Goal: Task Accomplishment & Management: Manage account settings

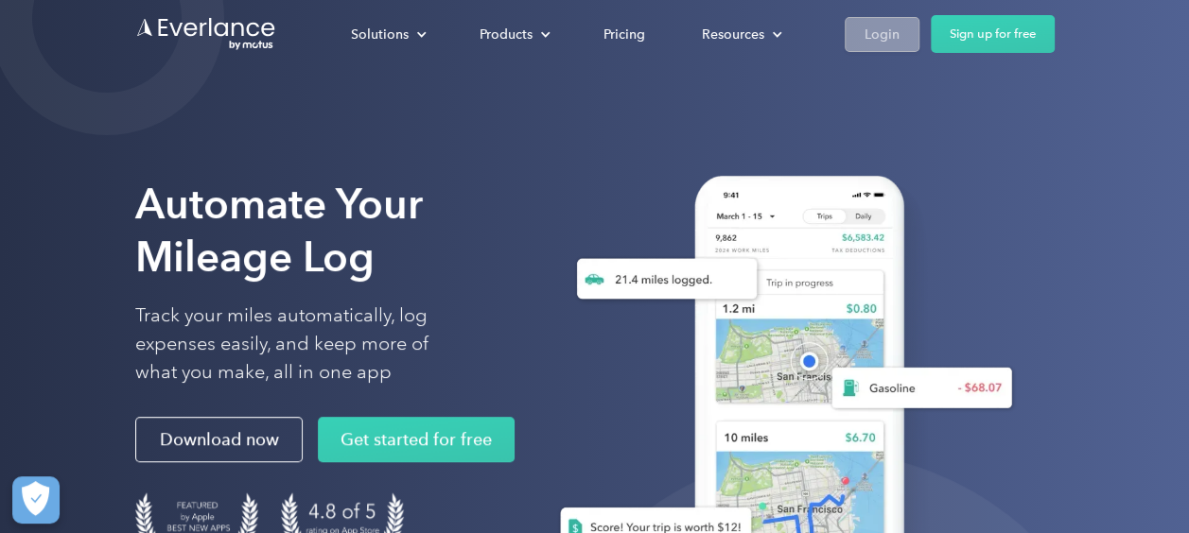
click at [875, 26] on div "Login" at bounding box center [881, 35] width 35 height 24
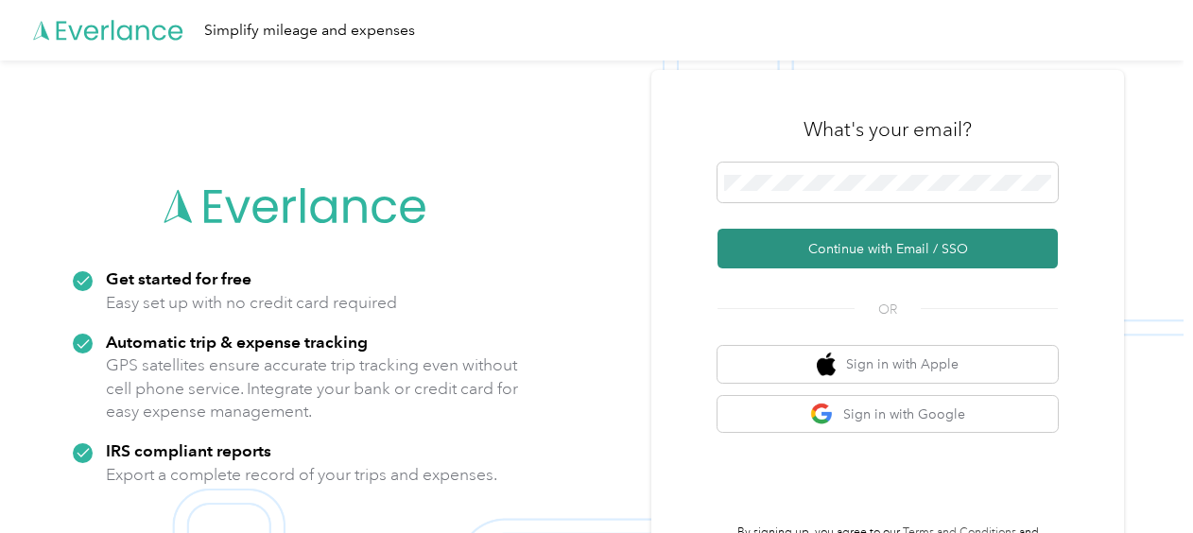
click at [862, 252] on button "Continue with Email / SSO" at bounding box center [888, 249] width 340 height 40
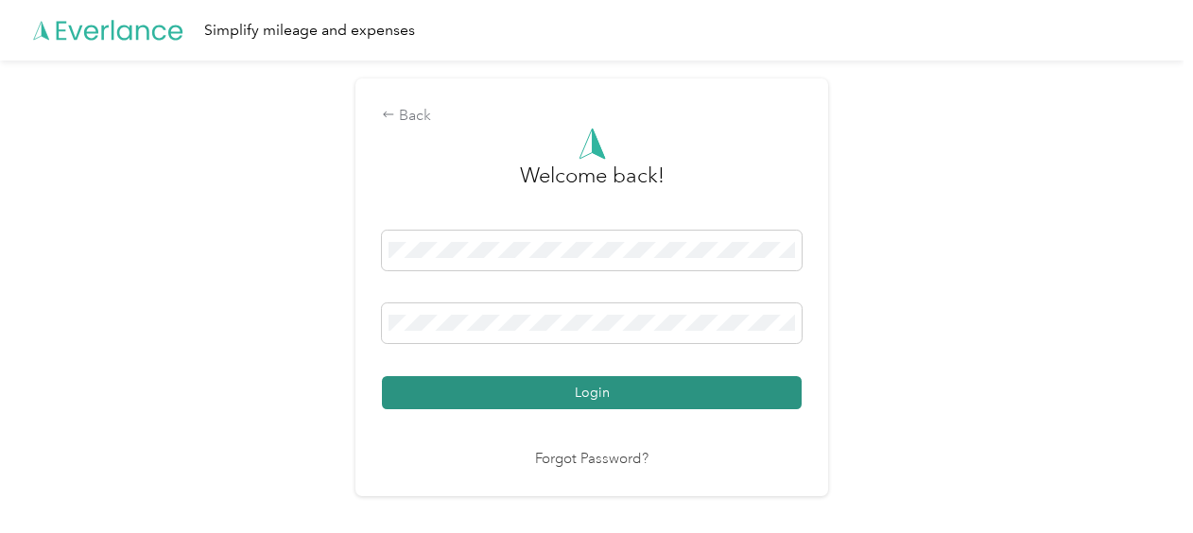
click at [585, 395] on button "Login" at bounding box center [592, 392] width 420 height 33
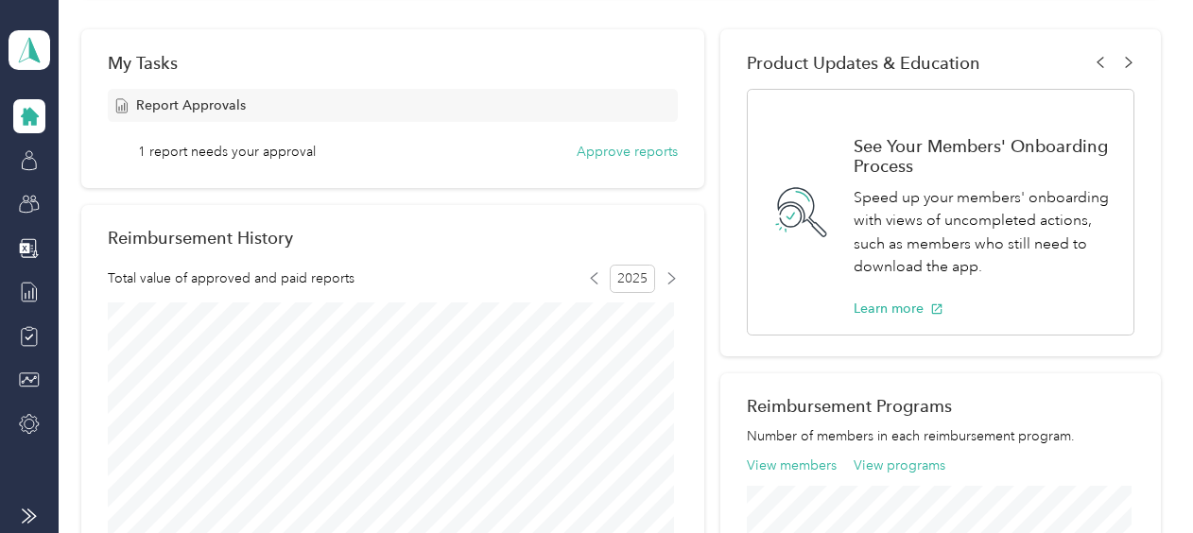
scroll to position [284, 0]
click at [609, 165] on div "My Tasks Report Approvals 1 report needs your approval Approve reports" at bounding box center [392, 106] width 622 height 159
click at [615, 153] on button "Approve reports" at bounding box center [627, 150] width 101 height 20
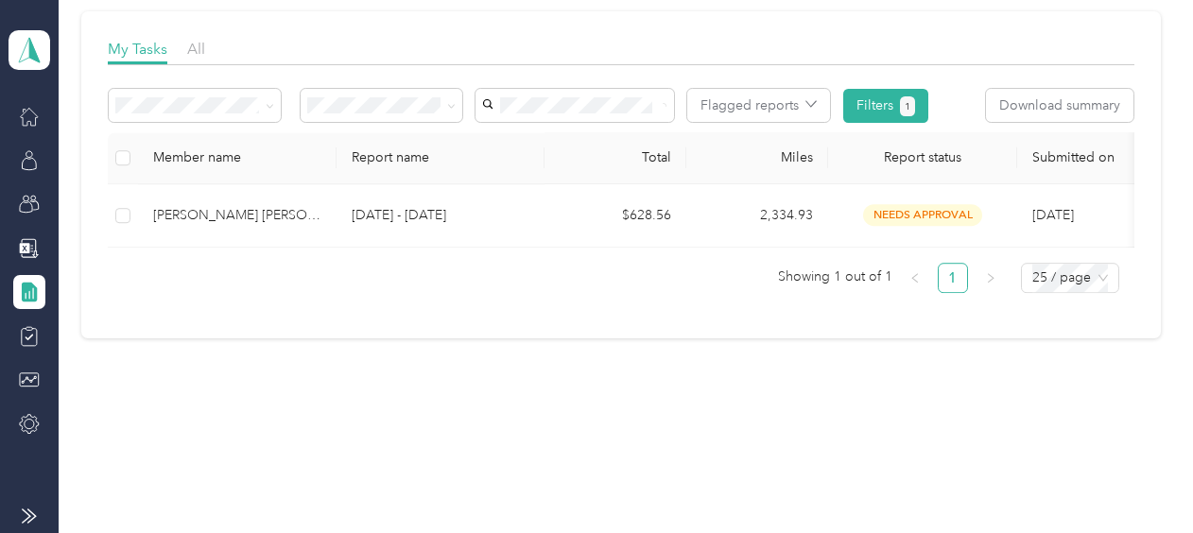
scroll to position [276, 0]
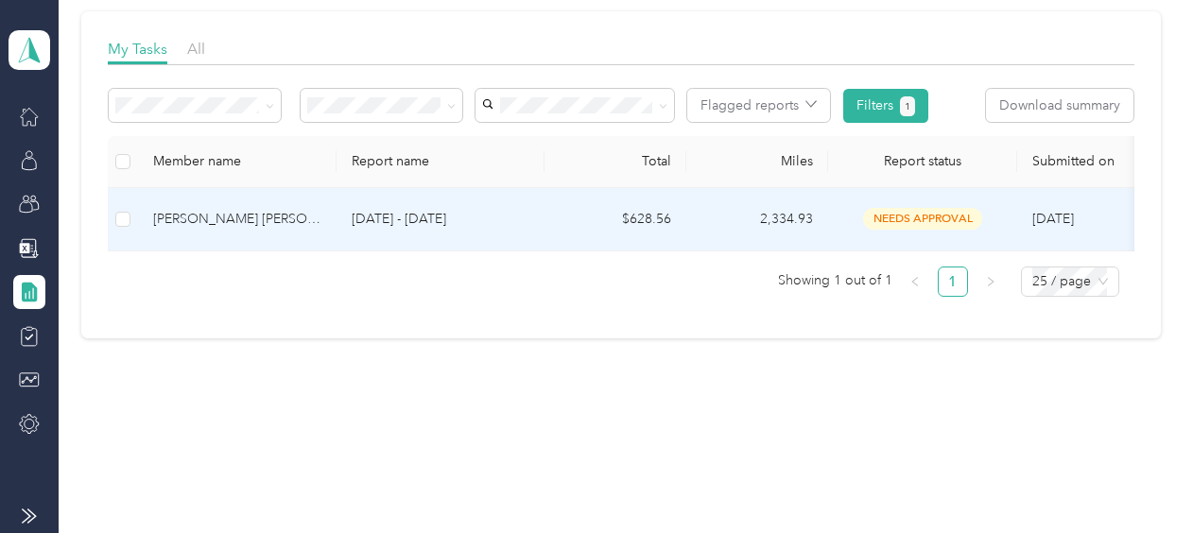
click at [242, 209] on div "Jose L. JR Sostre" at bounding box center [237, 219] width 168 height 21
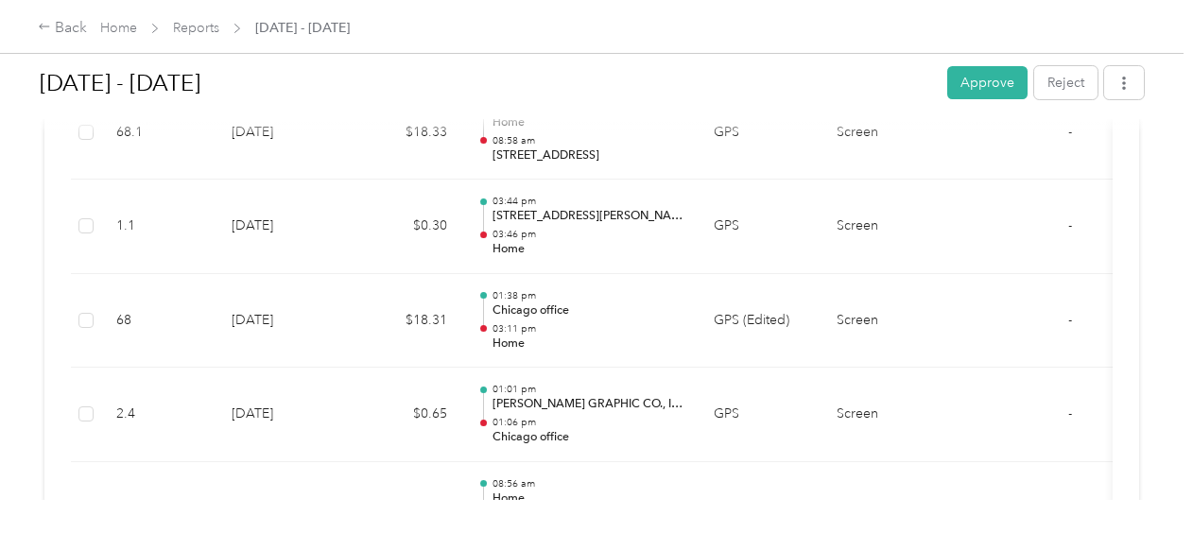
scroll to position [4066, 0]
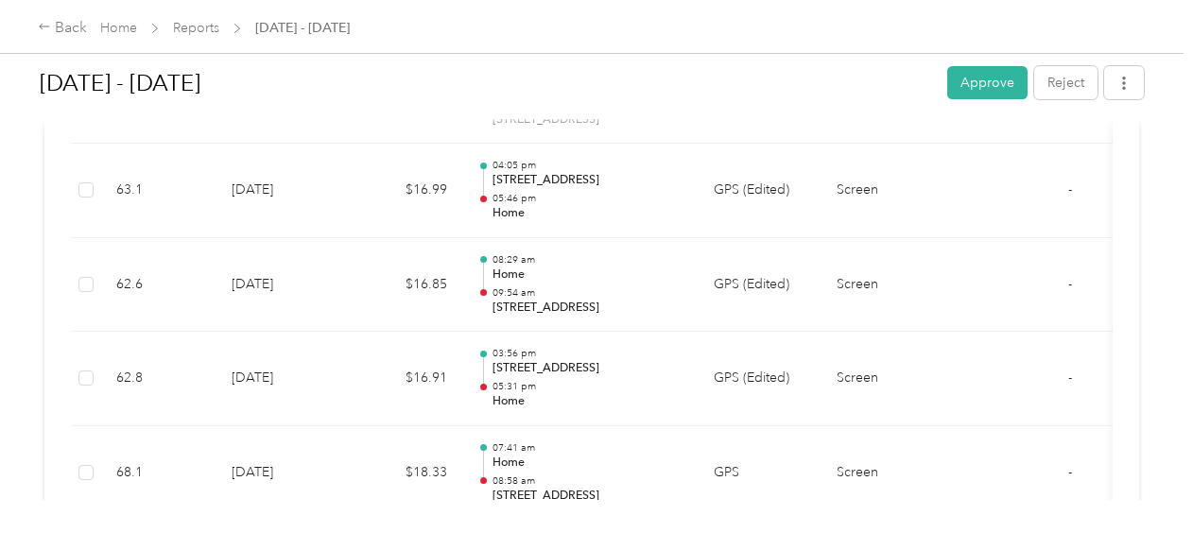
click at [999, 82] on button "Approve" at bounding box center [988, 82] width 80 height 33
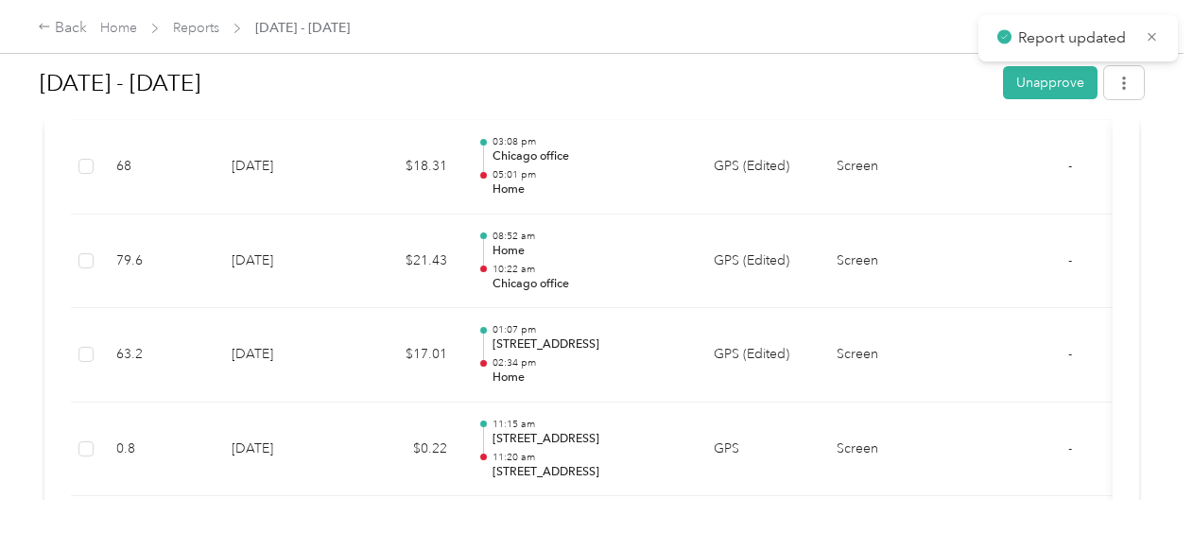
scroll to position [3451, 0]
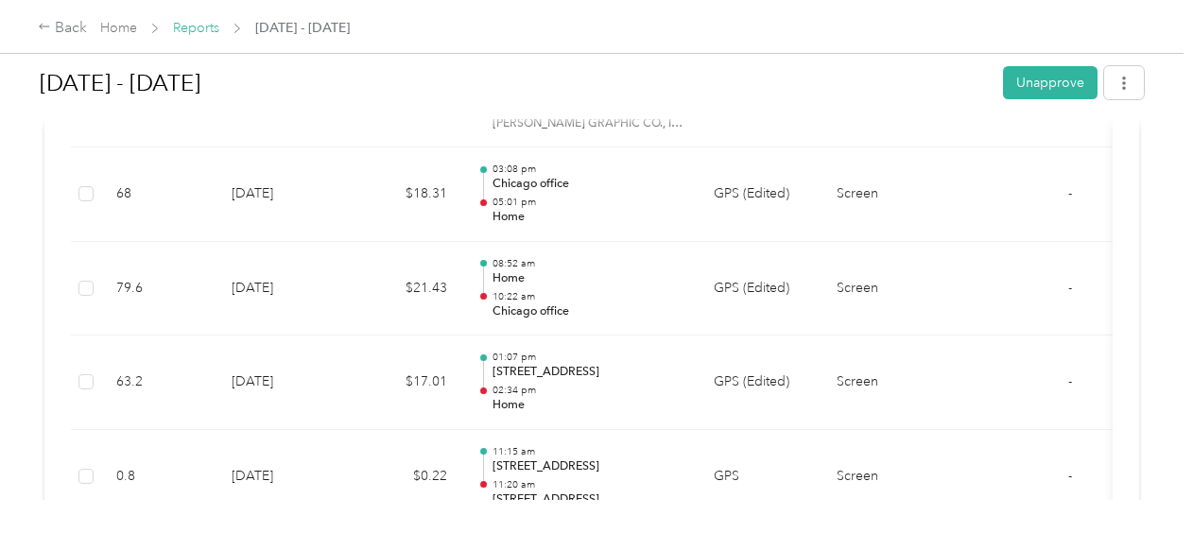
click at [210, 34] on link "Reports" at bounding box center [196, 28] width 46 height 16
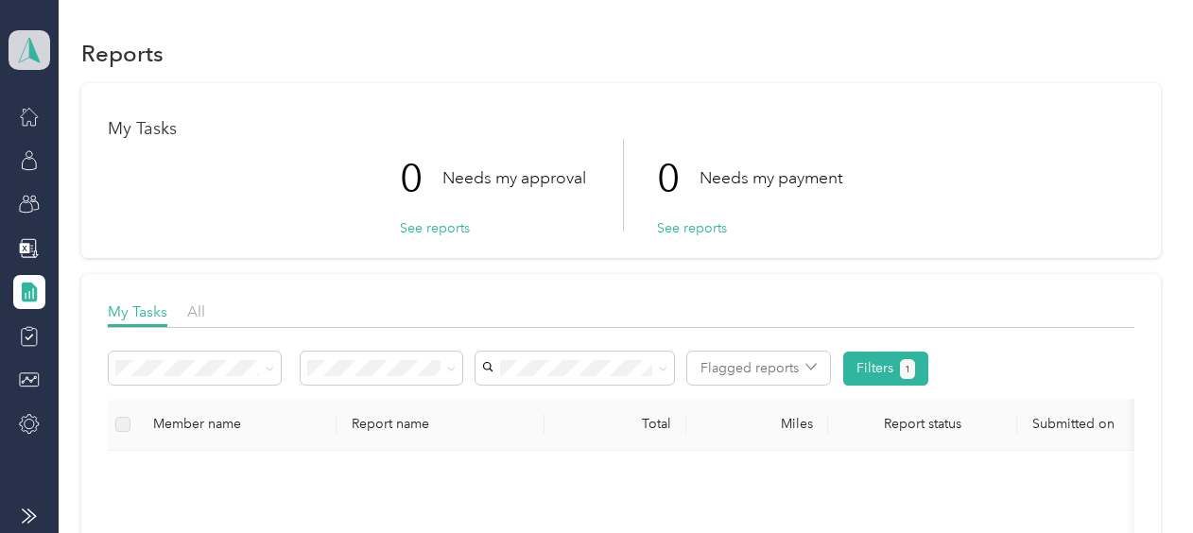
click at [29, 68] on span at bounding box center [30, 50] width 42 height 40
click at [63, 185] on div "Personal dashboard" at bounding box center [314, 198] width 585 height 33
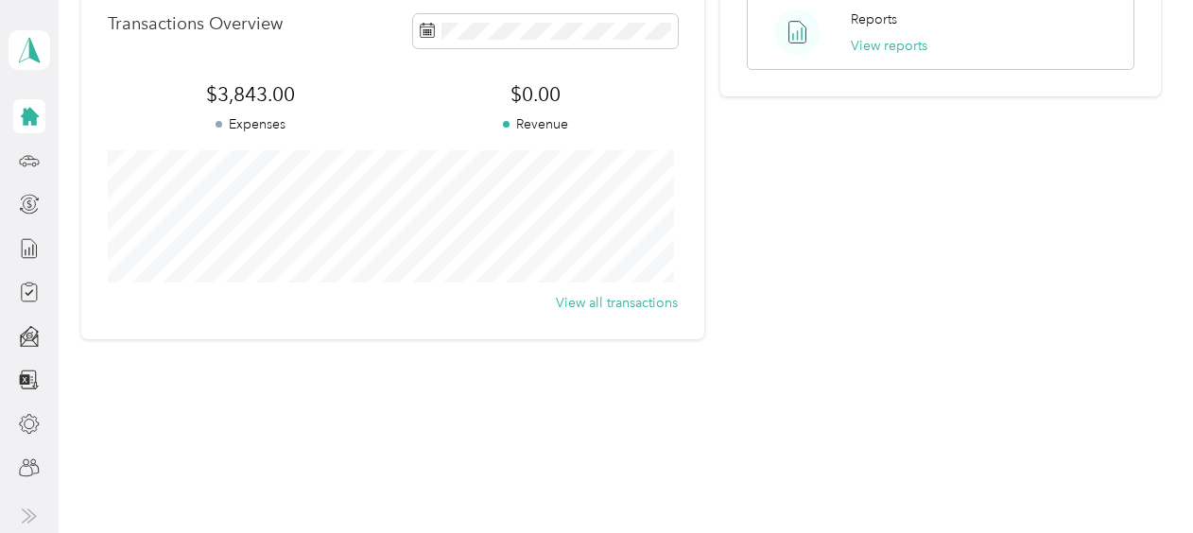
scroll to position [504, 0]
click at [40, 166] on div at bounding box center [29, 161] width 32 height 34
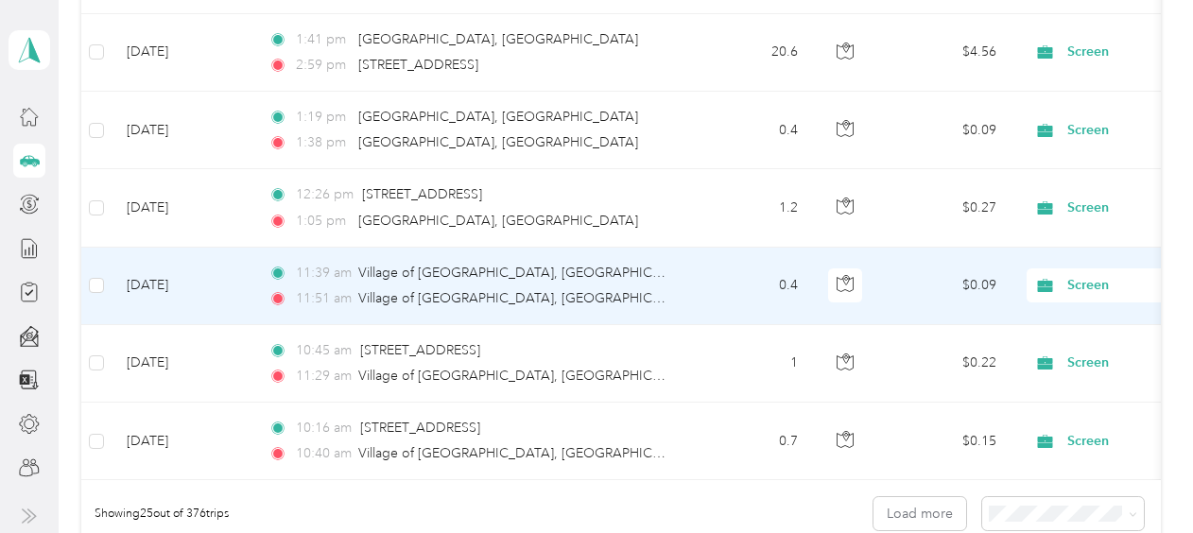
scroll to position [2063, 0]
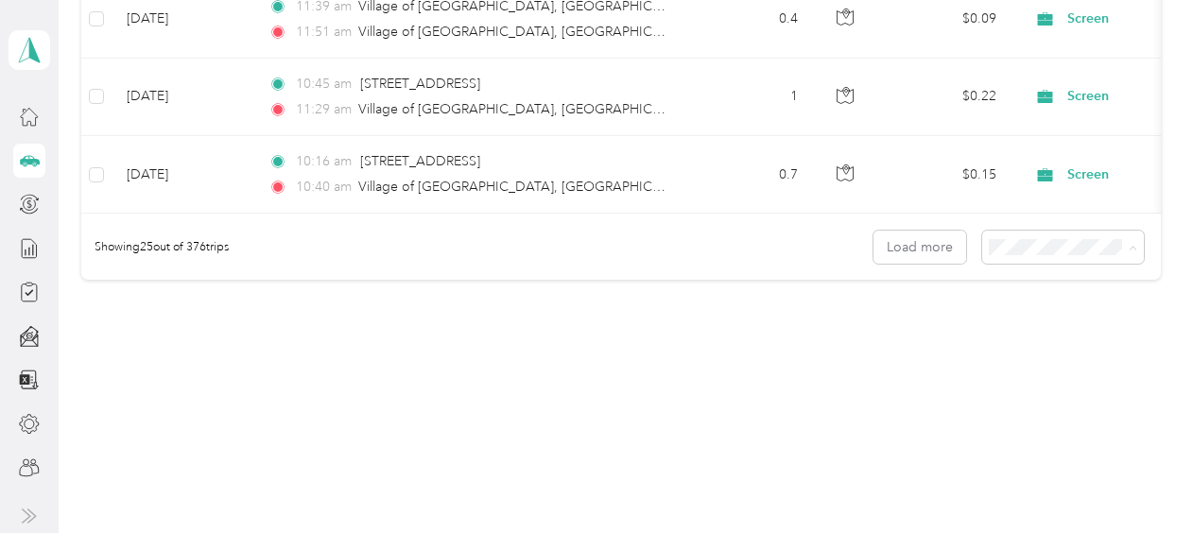
click at [1063, 327] on li "100 per load" at bounding box center [1059, 339] width 162 height 33
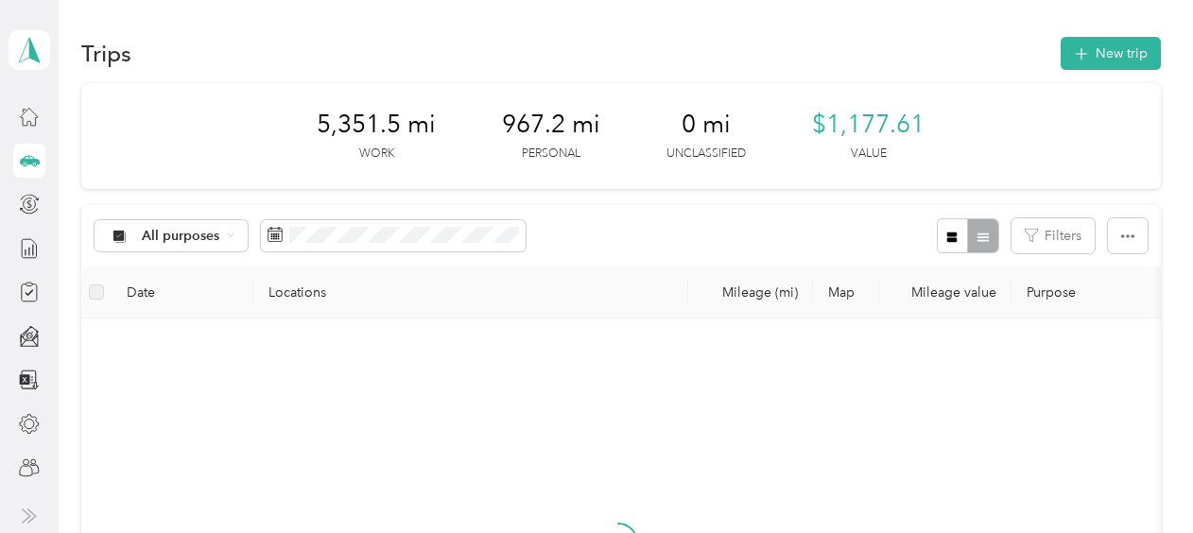
click at [435, 218] on div "All purposes" at bounding box center [310, 235] width 431 height 35
click at [435, 221] on span at bounding box center [393, 236] width 265 height 32
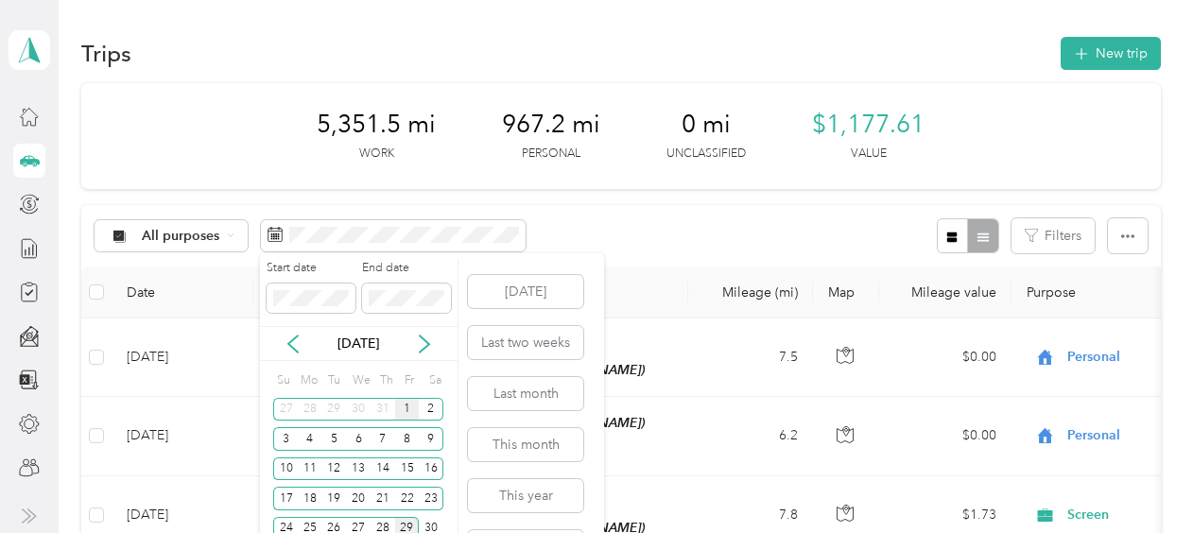
click at [405, 405] on div "1" at bounding box center [407, 410] width 25 height 24
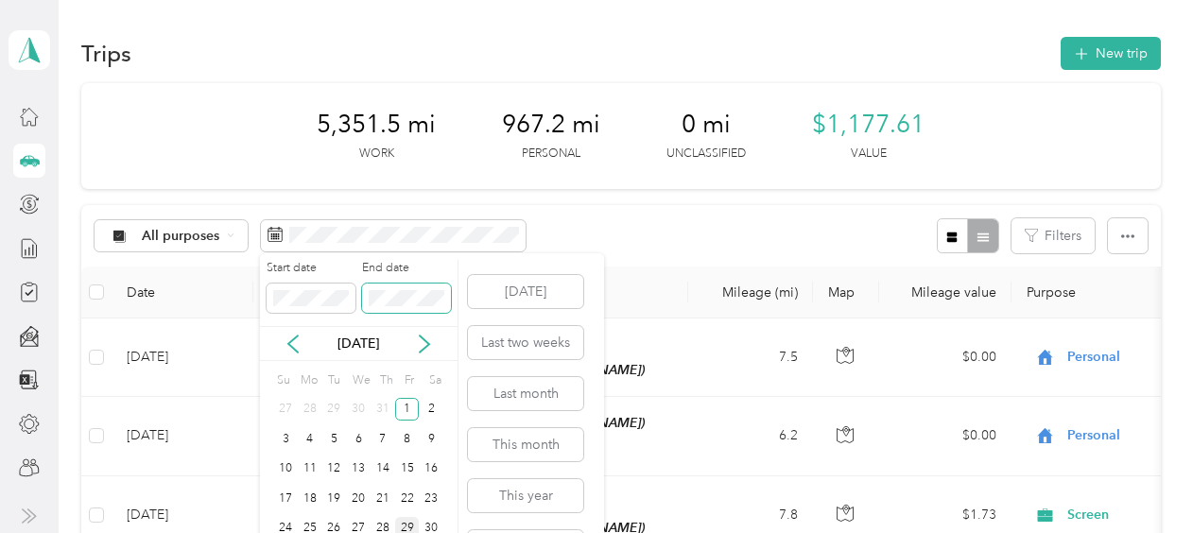
click at [406, 288] on span at bounding box center [406, 299] width 89 height 30
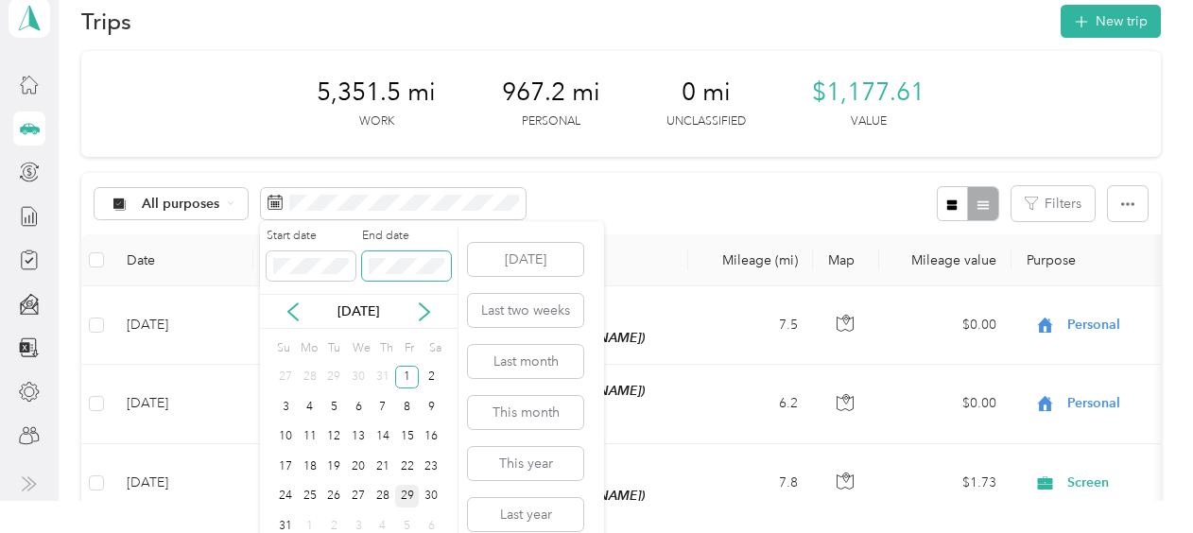
scroll to position [51, 0]
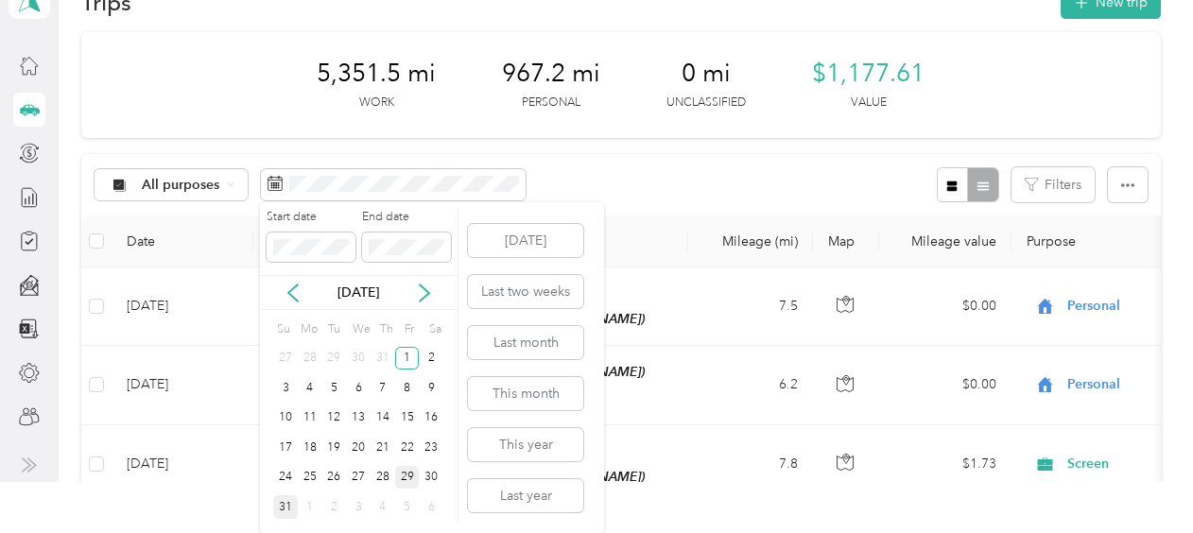
click at [276, 503] on div "31" at bounding box center [285, 508] width 25 height 24
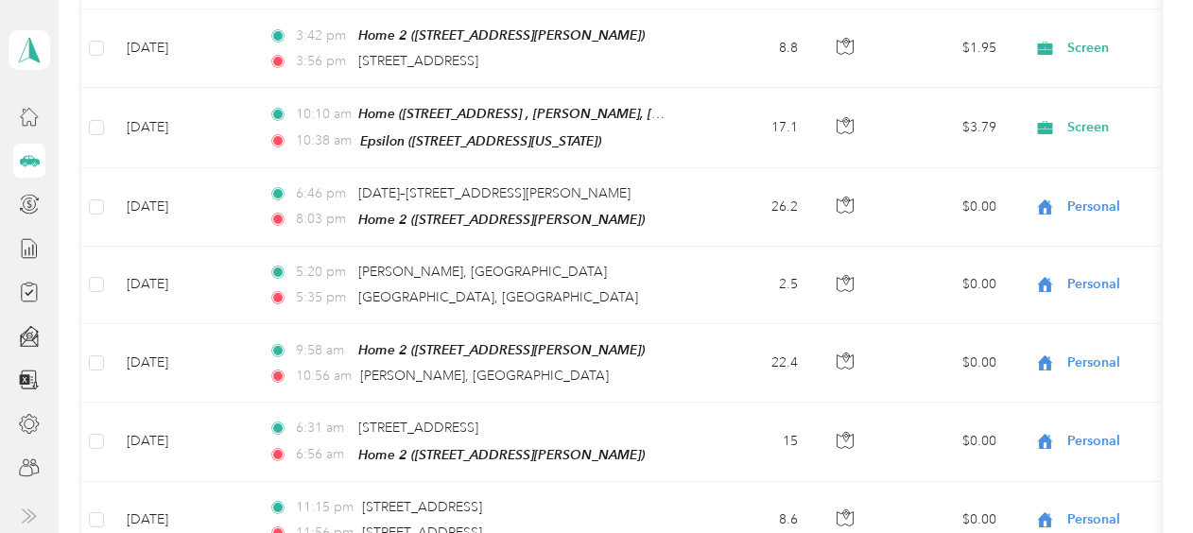
scroll to position [944, 0]
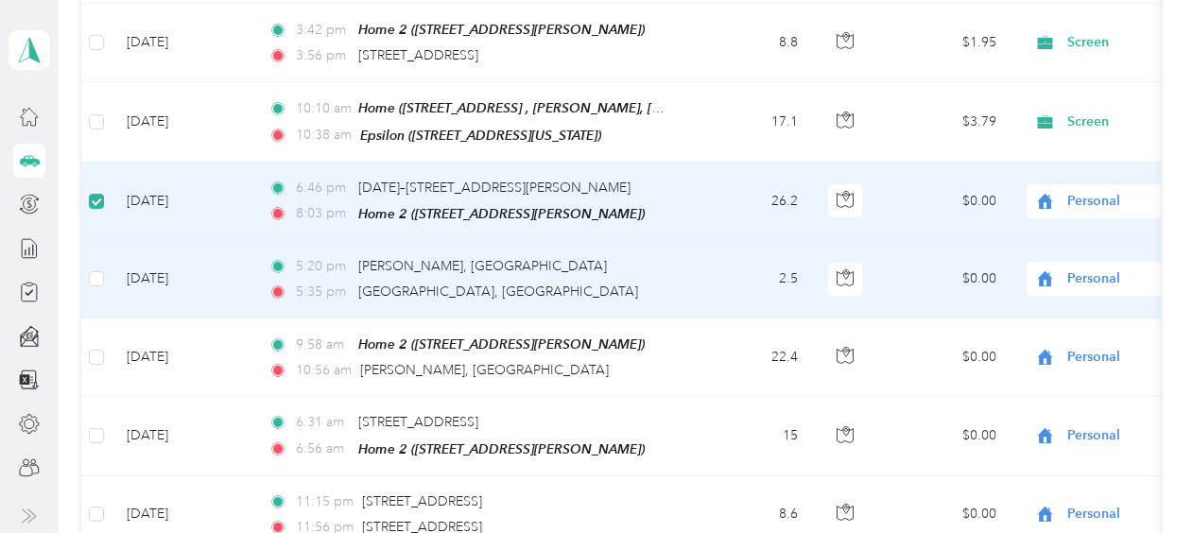
click at [96, 248] on td at bounding box center [96, 280] width 30 height 78
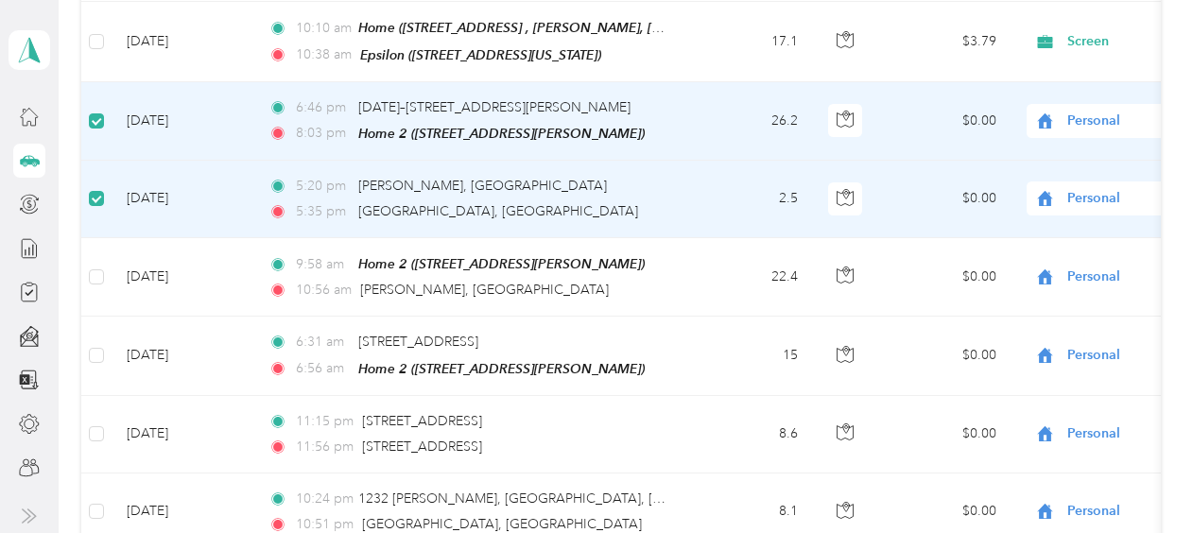
scroll to position [1133, 0]
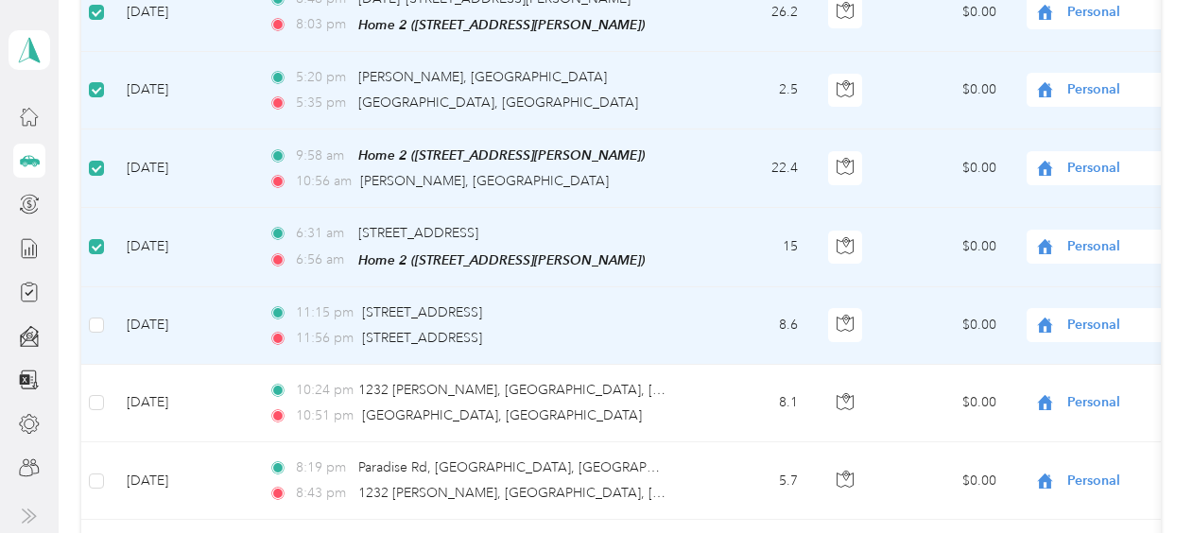
click at [85, 316] on td at bounding box center [96, 326] width 30 height 78
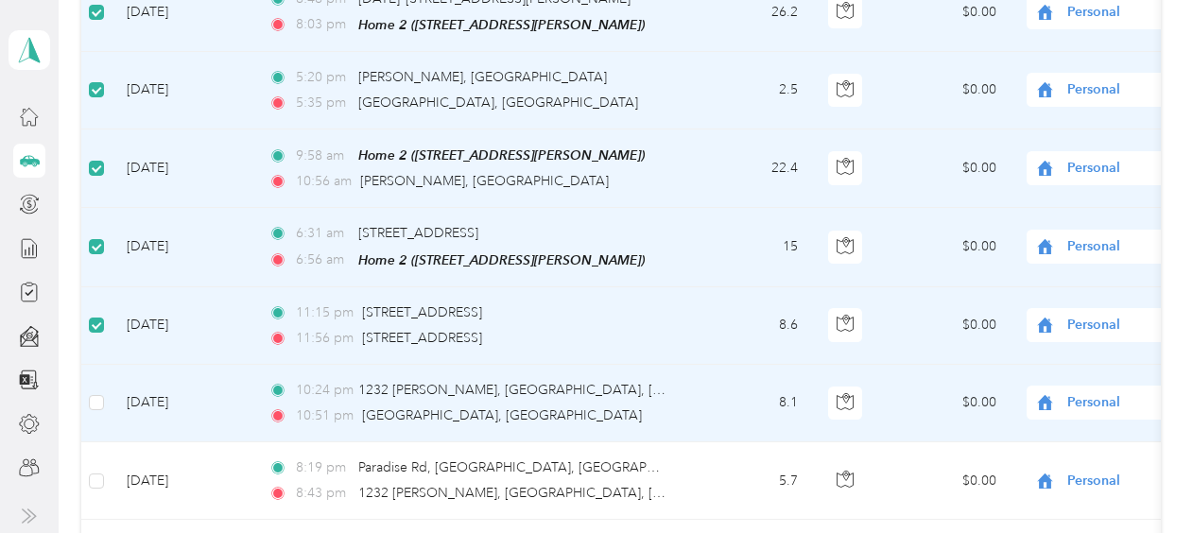
click at [104, 390] on td at bounding box center [96, 404] width 30 height 78
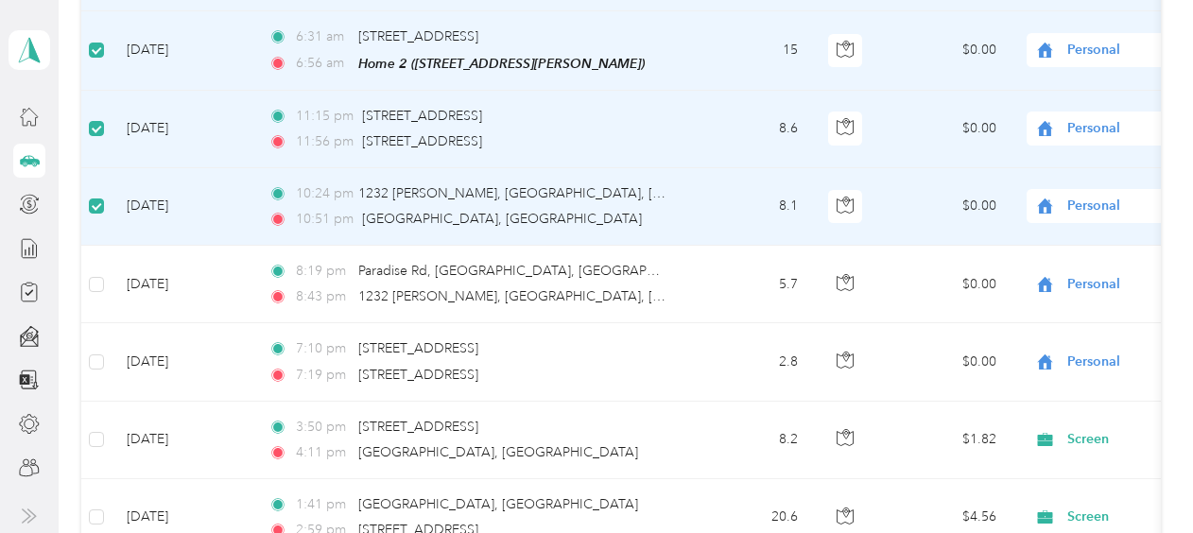
scroll to position [1417, 0]
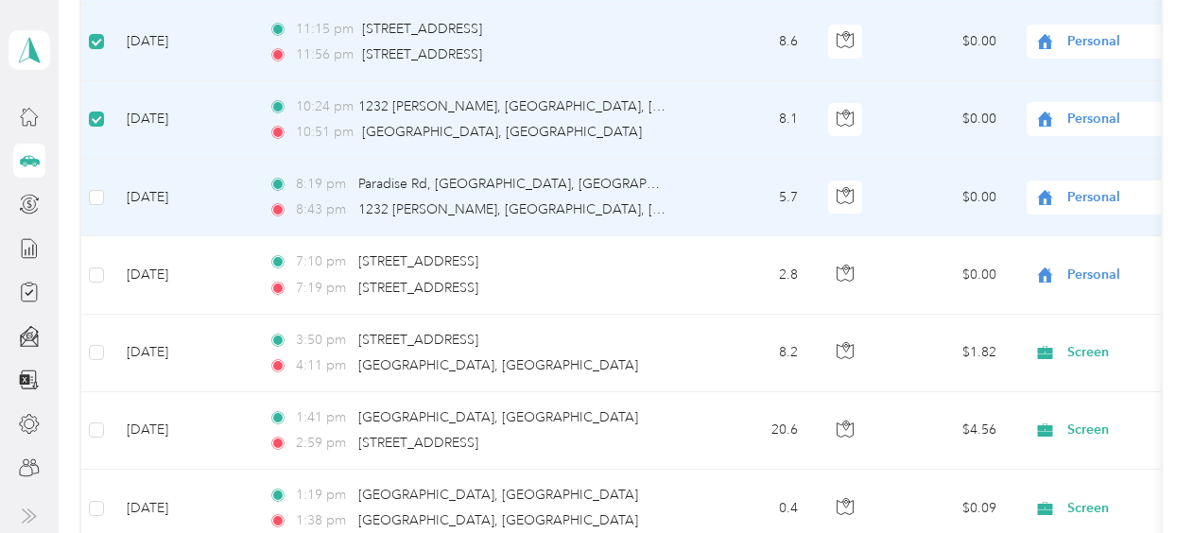
click at [104, 176] on td at bounding box center [96, 198] width 30 height 78
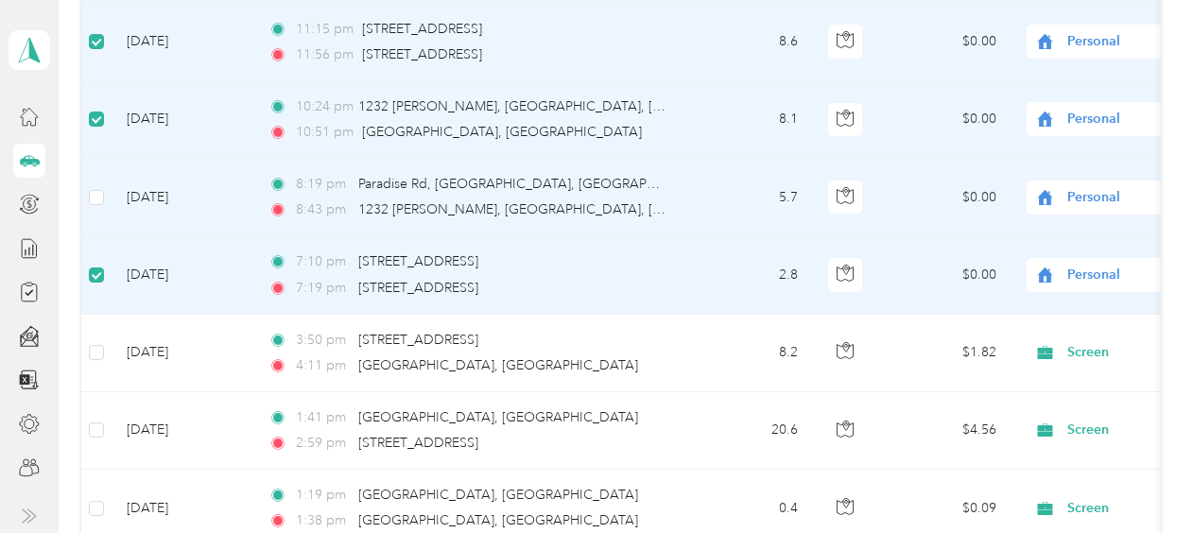
click at [104, 172] on td at bounding box center [96, 198] width 30 height 78
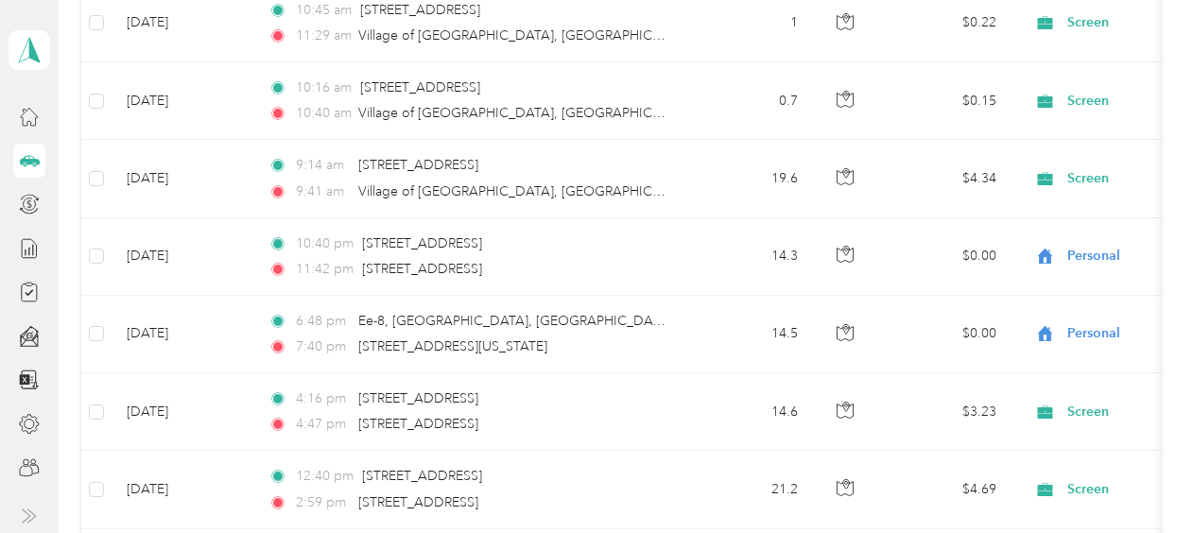
scroll to position [2173, 0]
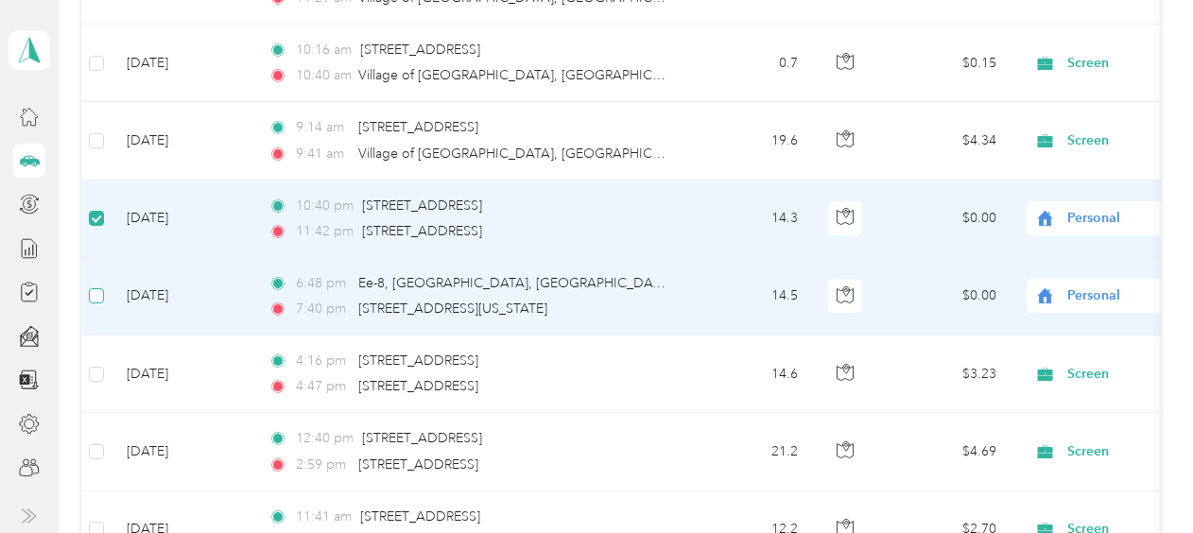
click at [96, 286] on label at bounding box center [96, 296] width 15 height 21
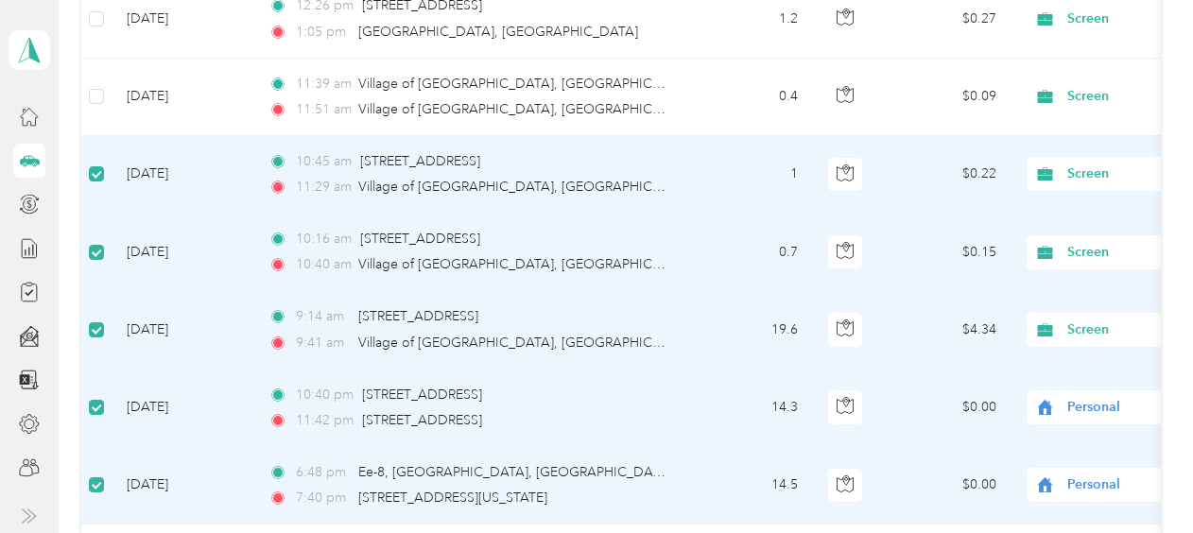
scroll to position [1795, 0]
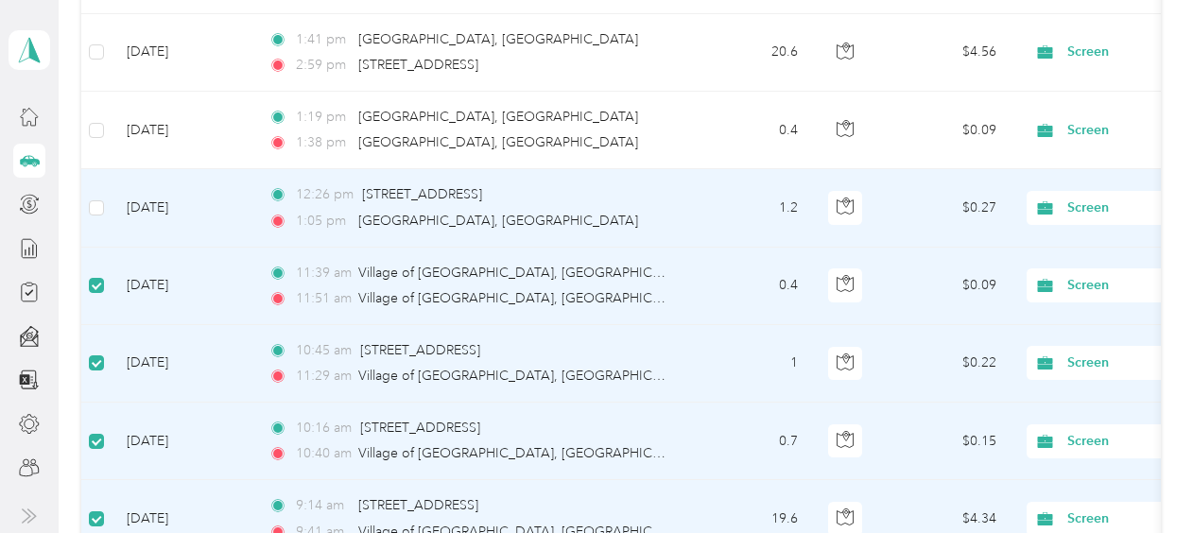
click at [85, 185] on td at bounding box center [96, 208] width 30 height 78
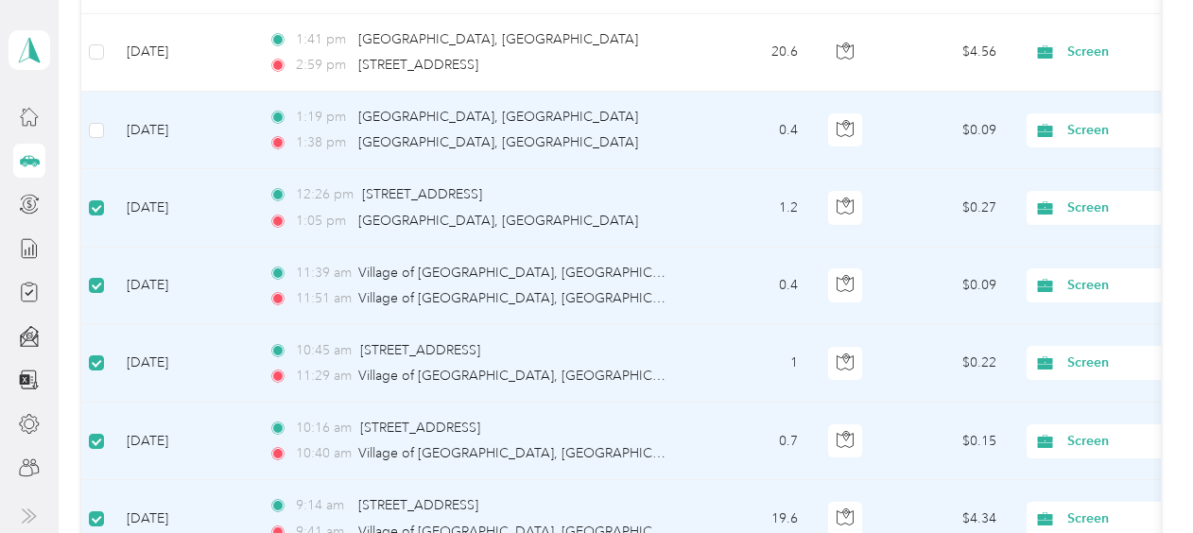
click at [104, 113] on td at bounding box center [96, 131] width 30 height 78
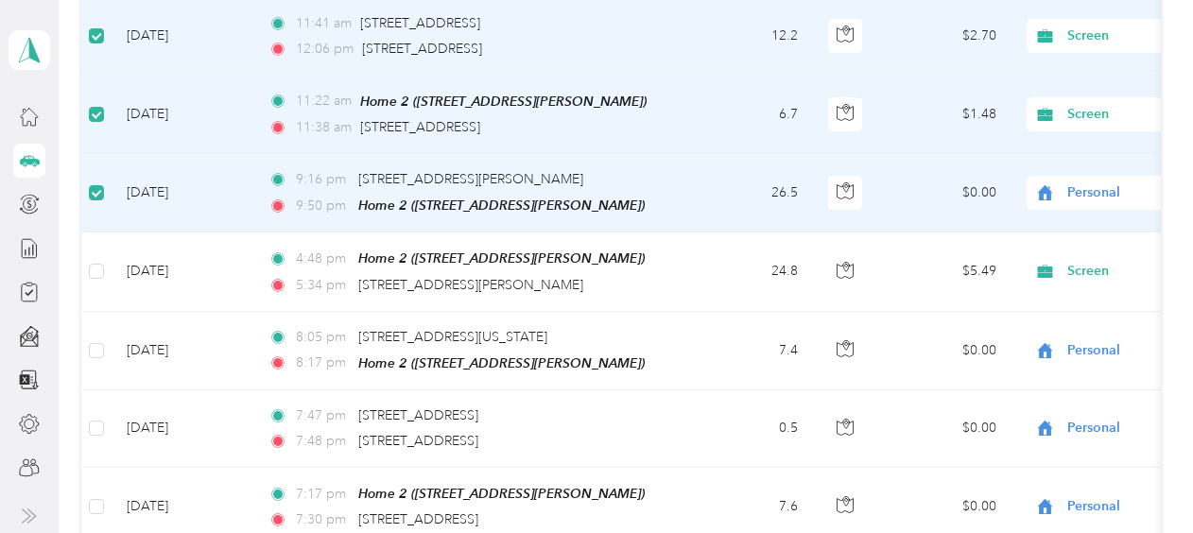
scroll to position [2740, 0]
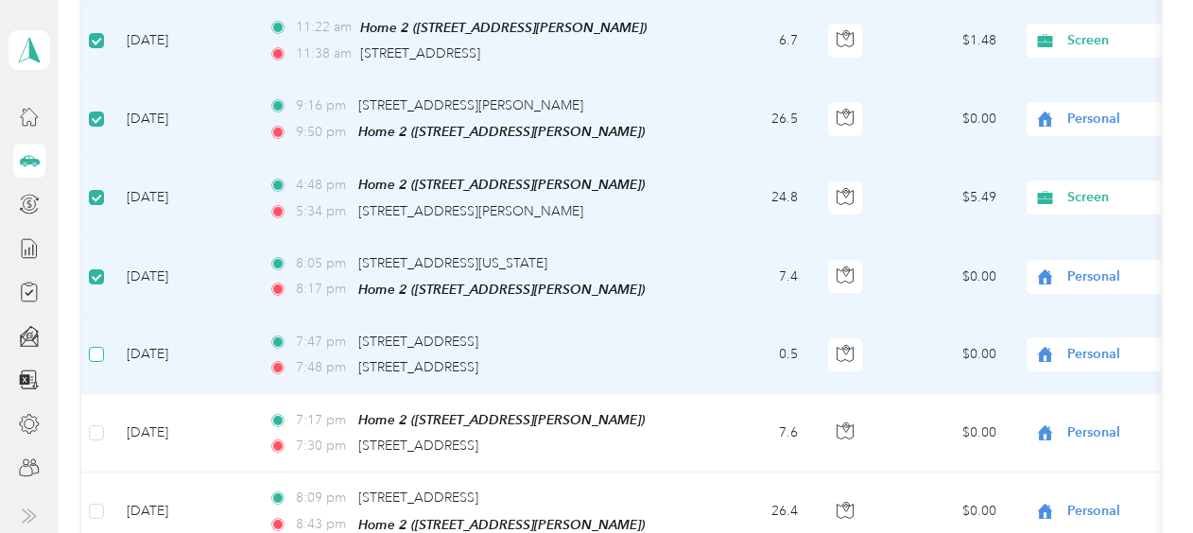
click at [93, 344] on label at bounding box center [96, 354] width 15 height 21
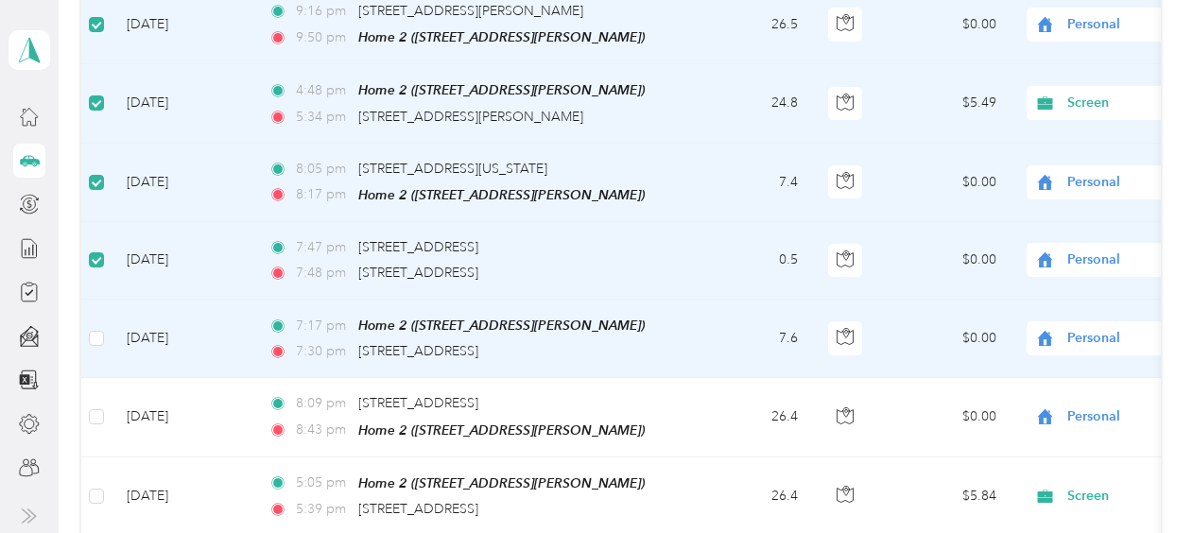
click at [87, 314] on td at bounding box center [96, 339] width 30 height 78
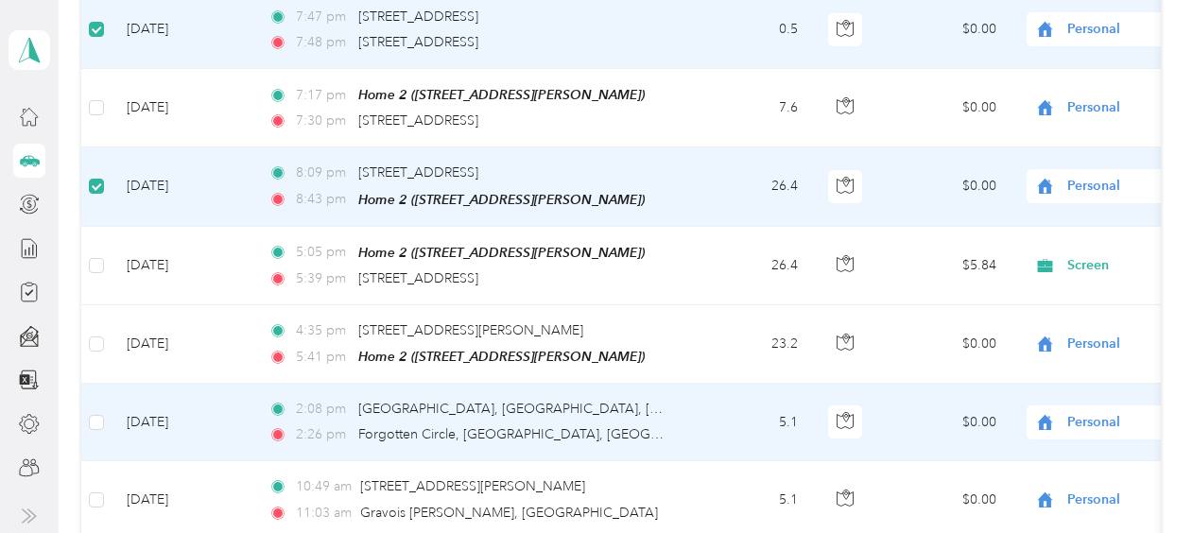
scroll to position [3119, 0]
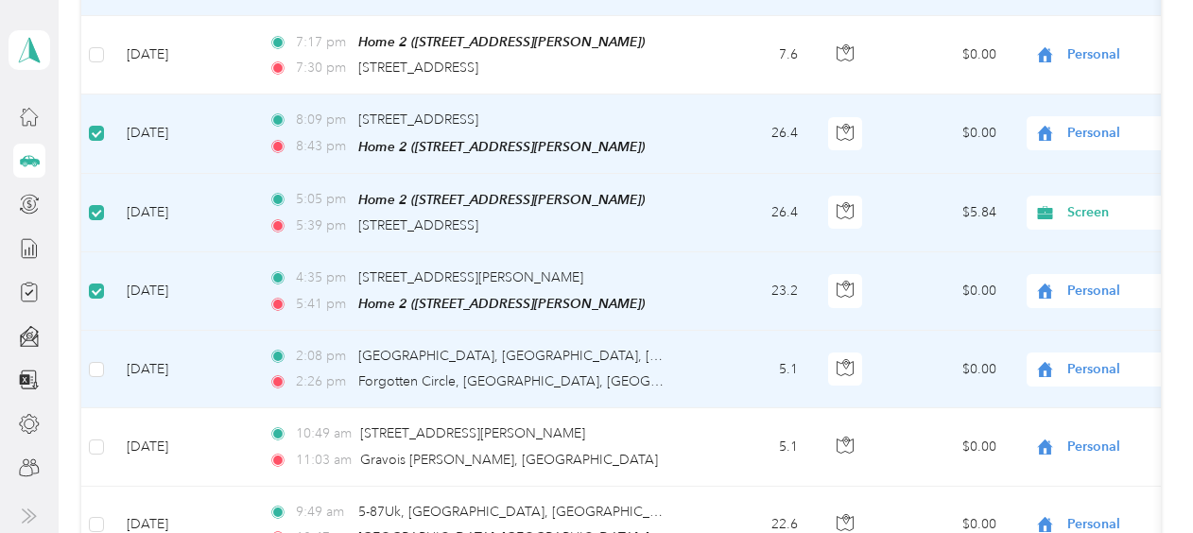
click at [91, 344] on td at bounding box center [96, 370] width 30 height 78
click at [92, 359] on label at bounding box center [96, 369] width 15 height 21
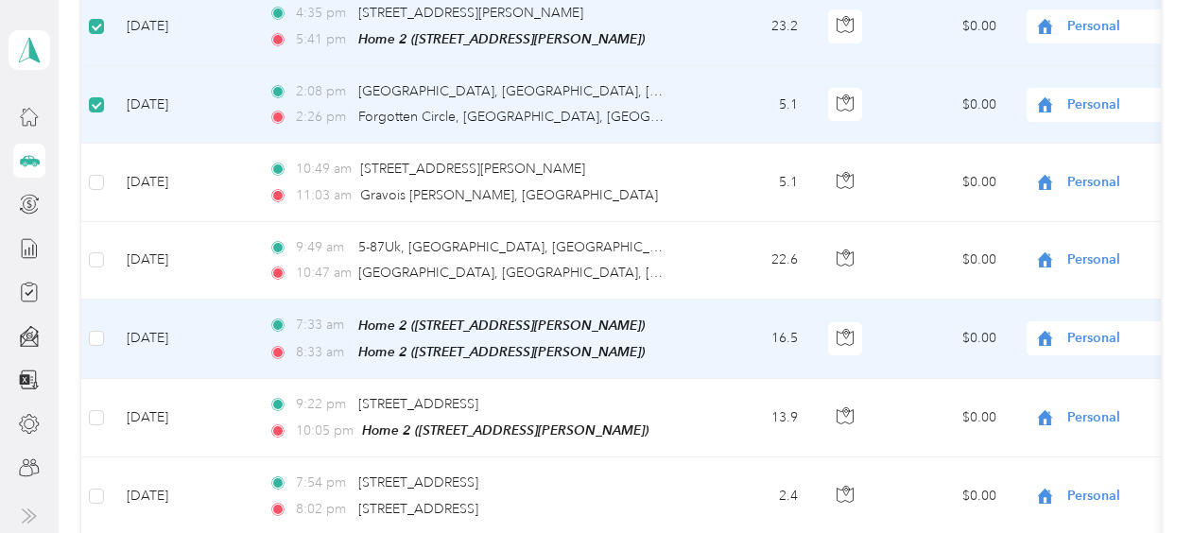
scroll to position [3402, 0]
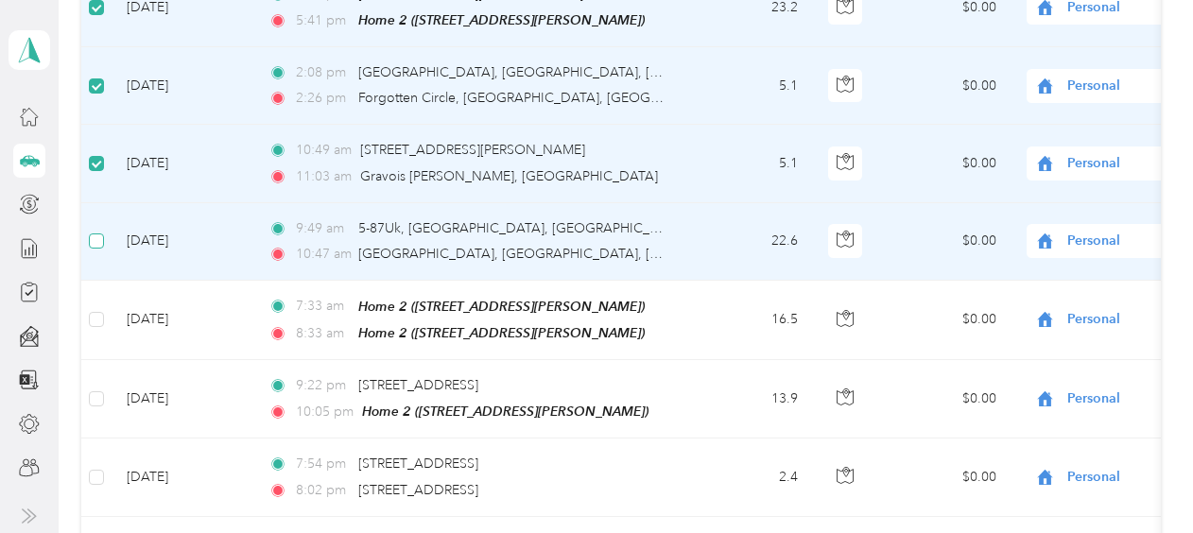
click at [95, 231] on label at bounding box center [96, 241] width 15 height 21
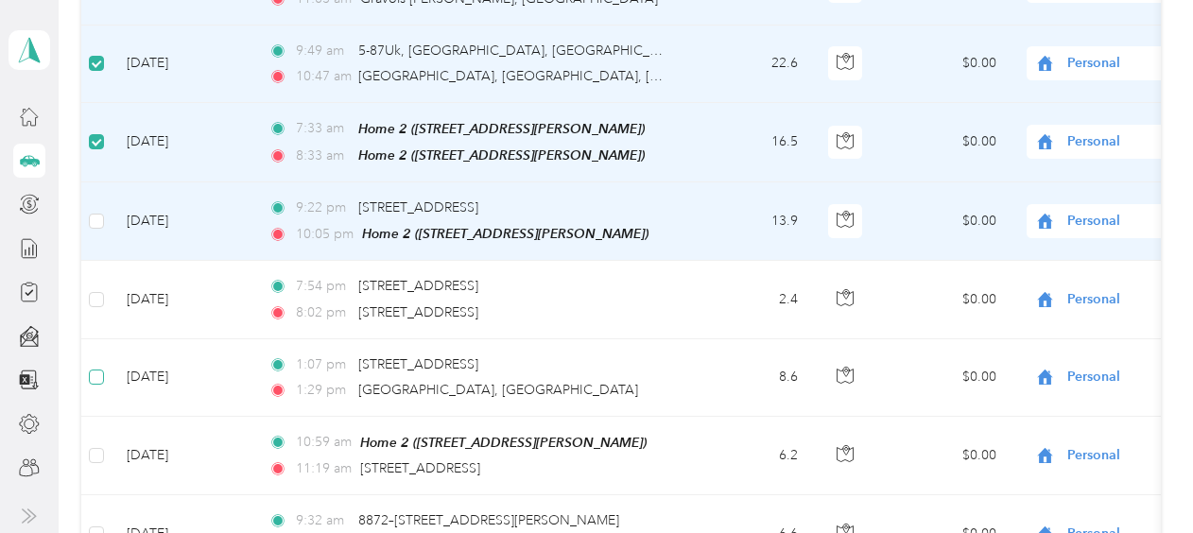
scroll to position [3686, 0]
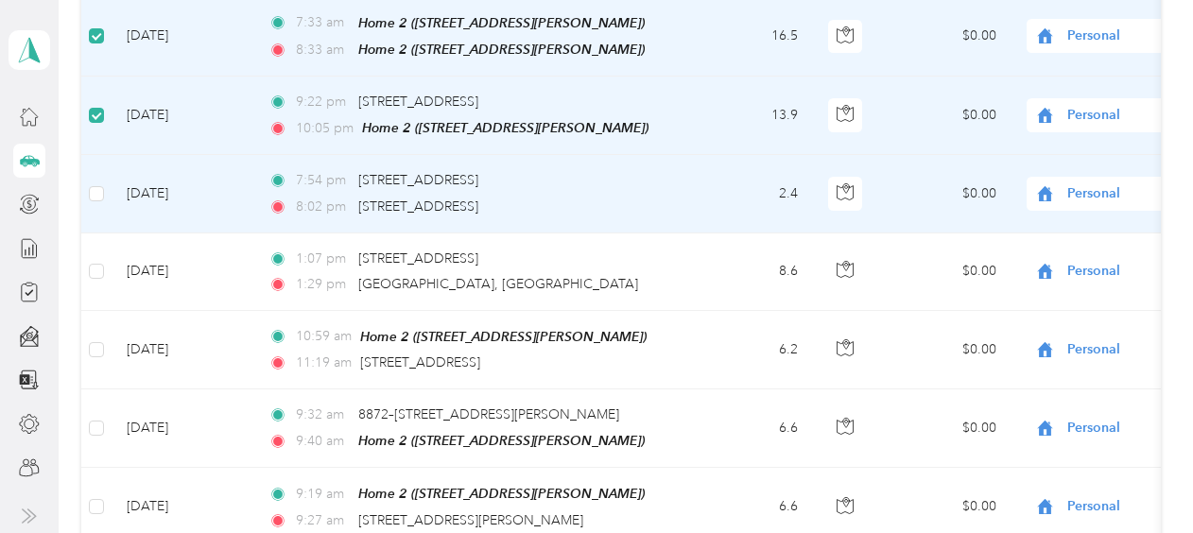
click at [95, 165] on td at bounding box center [96, 194] width 30 height 78
click at [104, 183] on label at bounding box center [96, 193] width 15 height 21
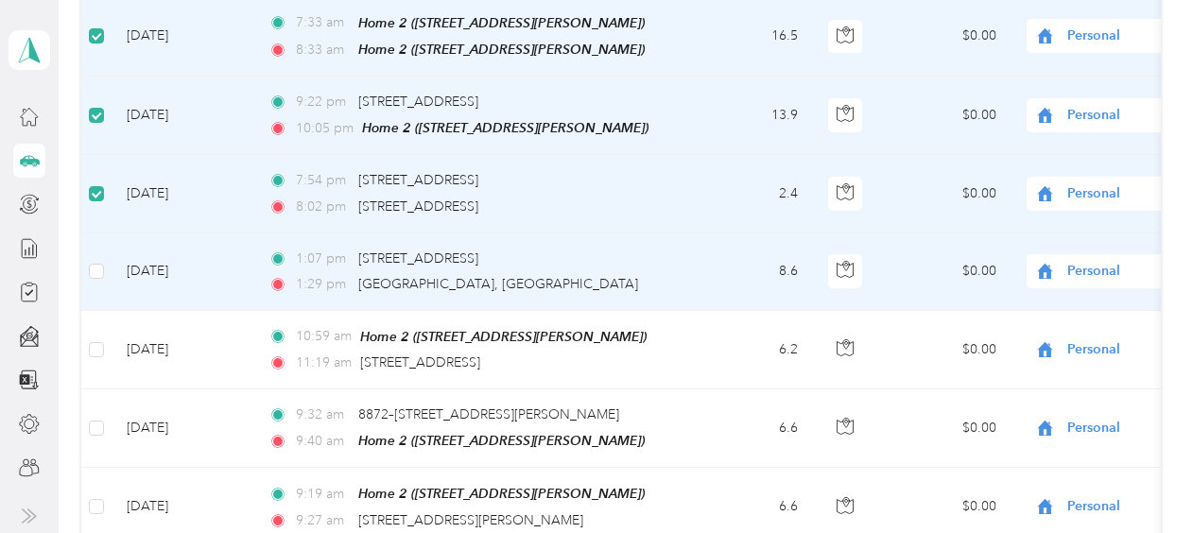
click at [104, 234] on td at bounding box center [96, 273] width 30 height 78
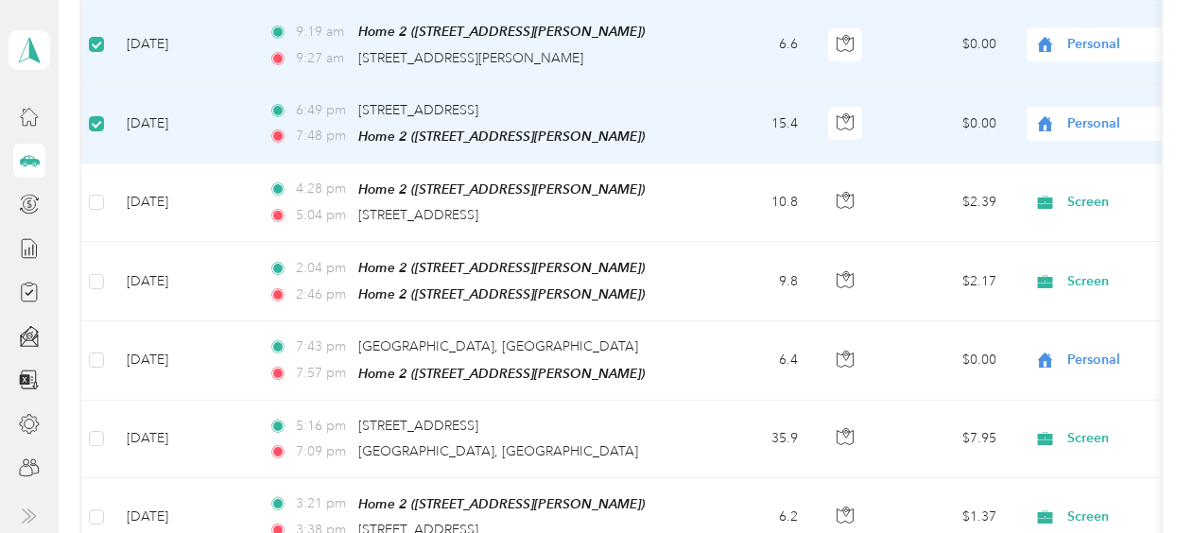
scroll to position [4159, 0]
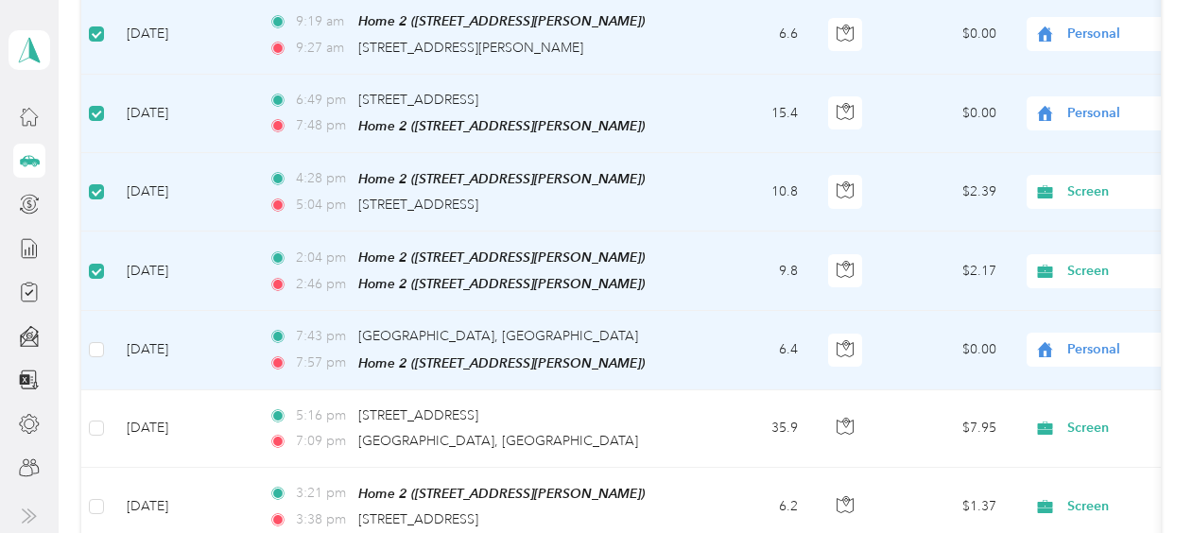
click at [109, 311] on td at bounding box center [96, 350] width 30 height 78
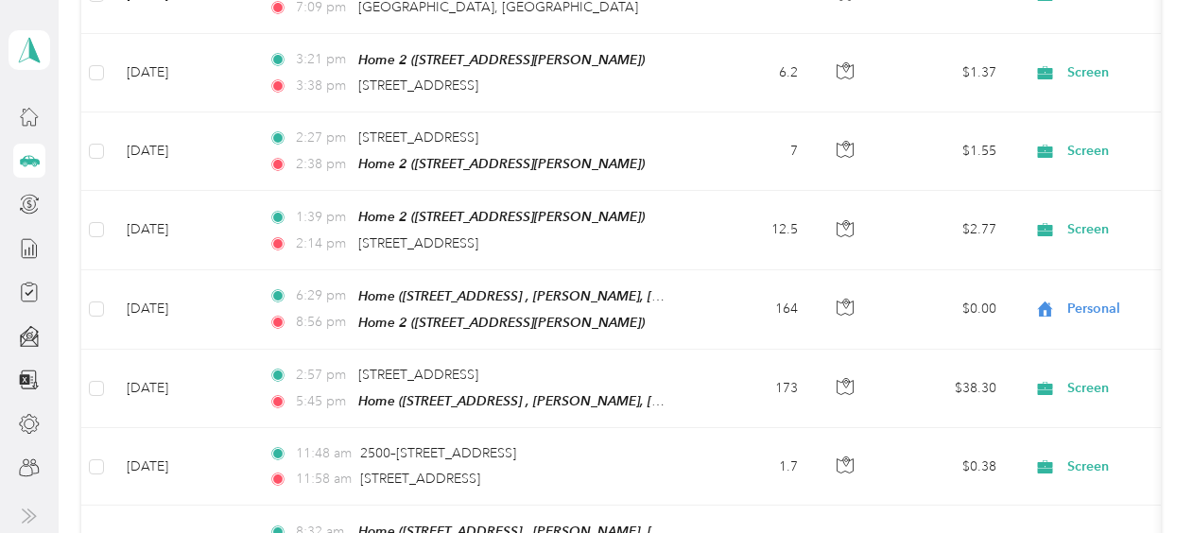
scroll to position [4632, 0]
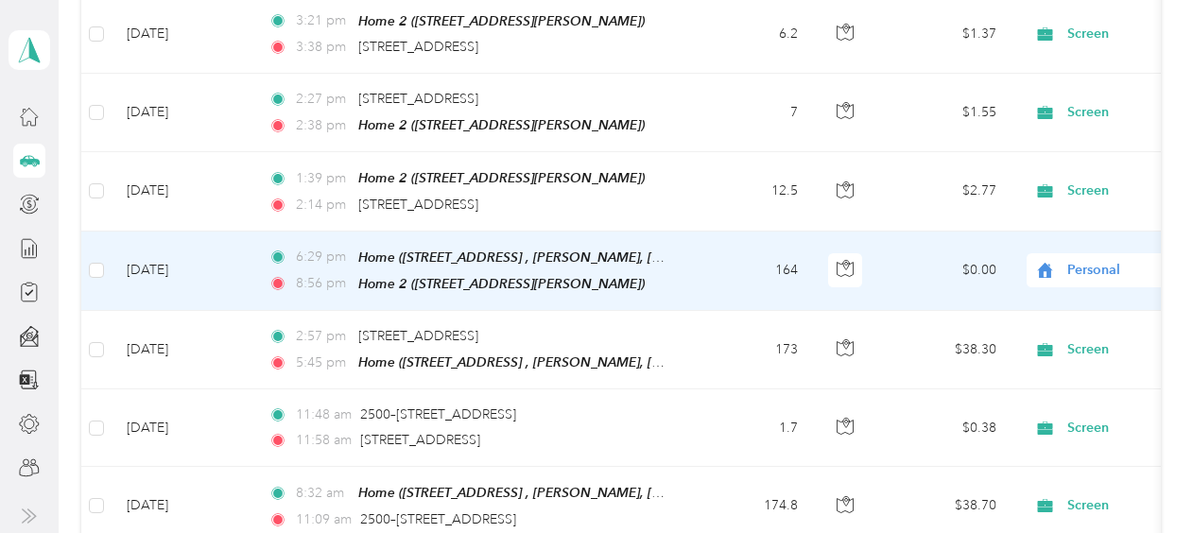
click at [104, 232] on td at bounding box center [96, 271] width 30 height 79
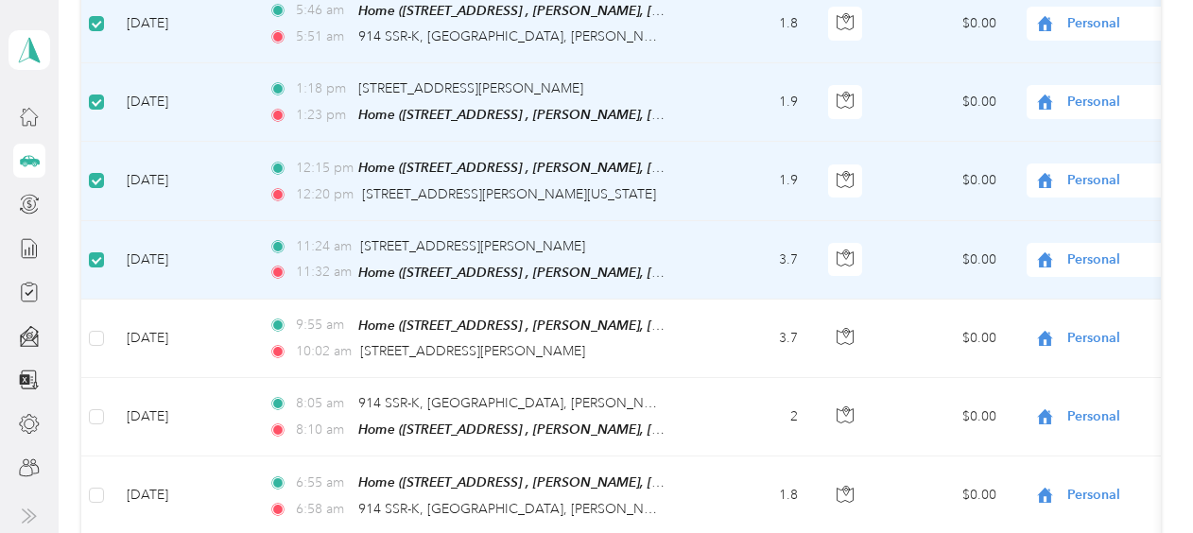
scroll to position [6617, 0]
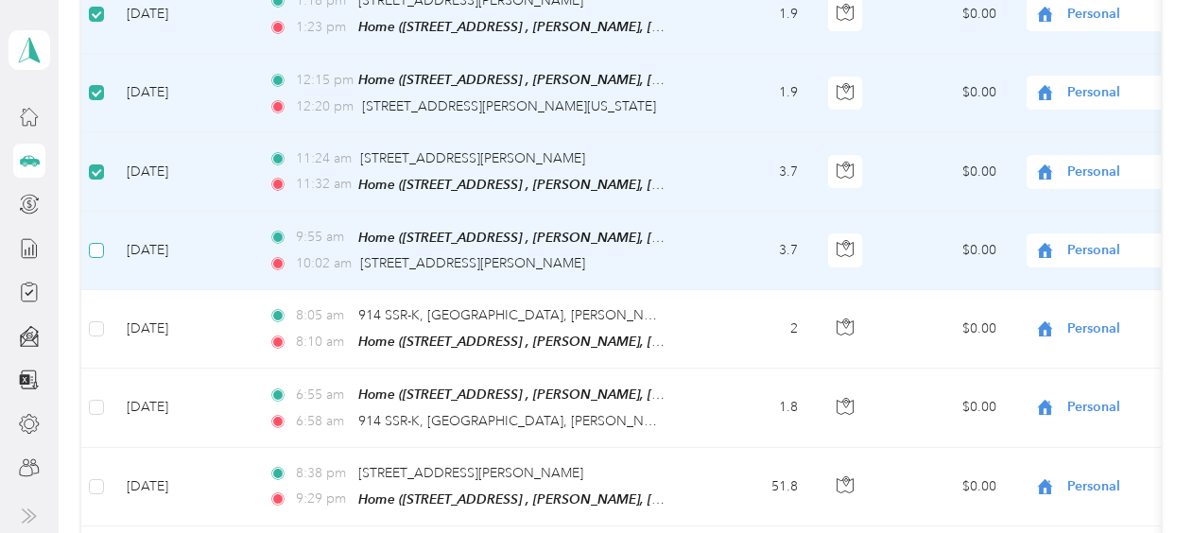
click at [90, 240] on label at bounding box center [96, 250] width 15 height 21
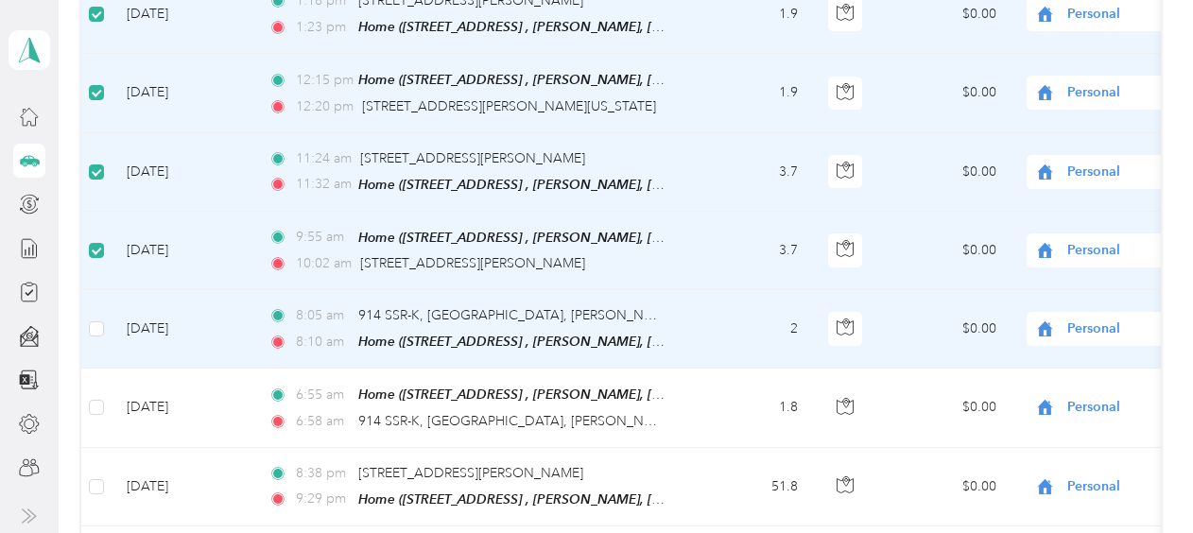
click at [85, 290] on td at bounding box center [96, 329] width 30 height 78
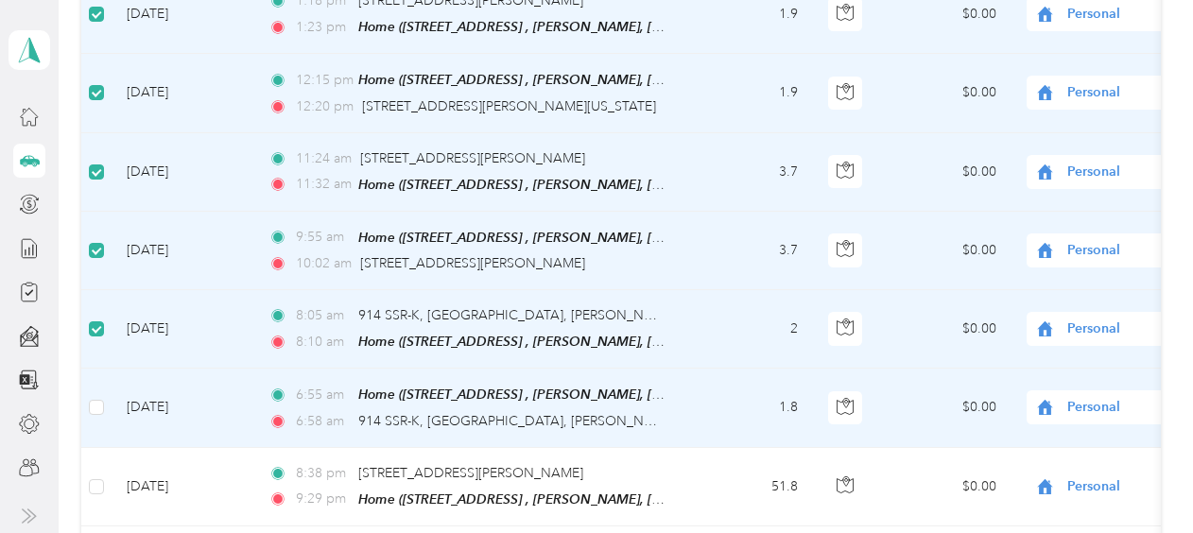
click at [106, 369] on td at bounding box center [96, 408] width 30 height 78
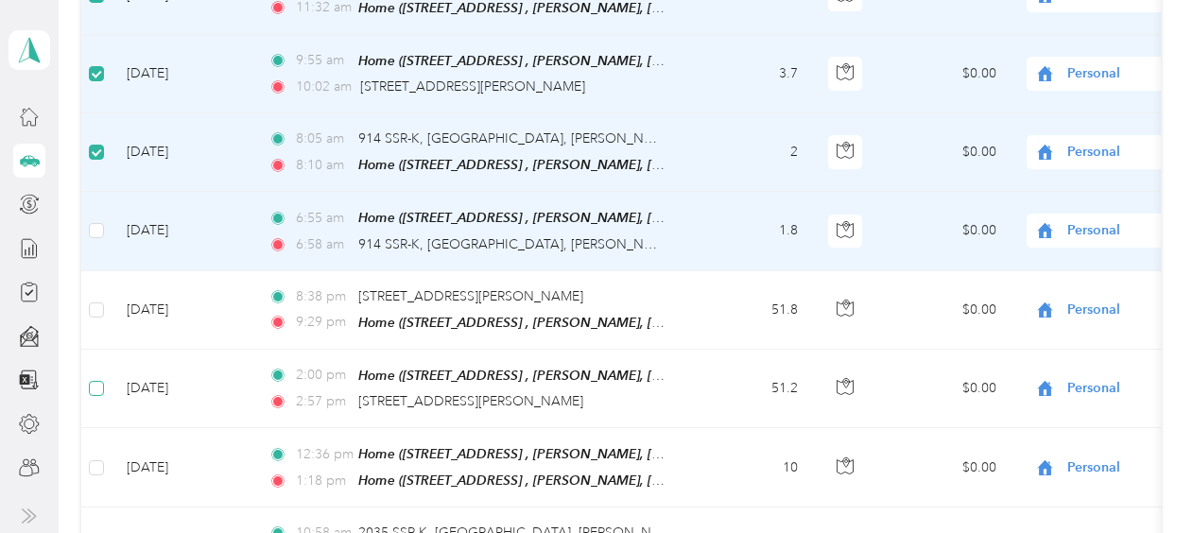
scroll to position [6807, 0]
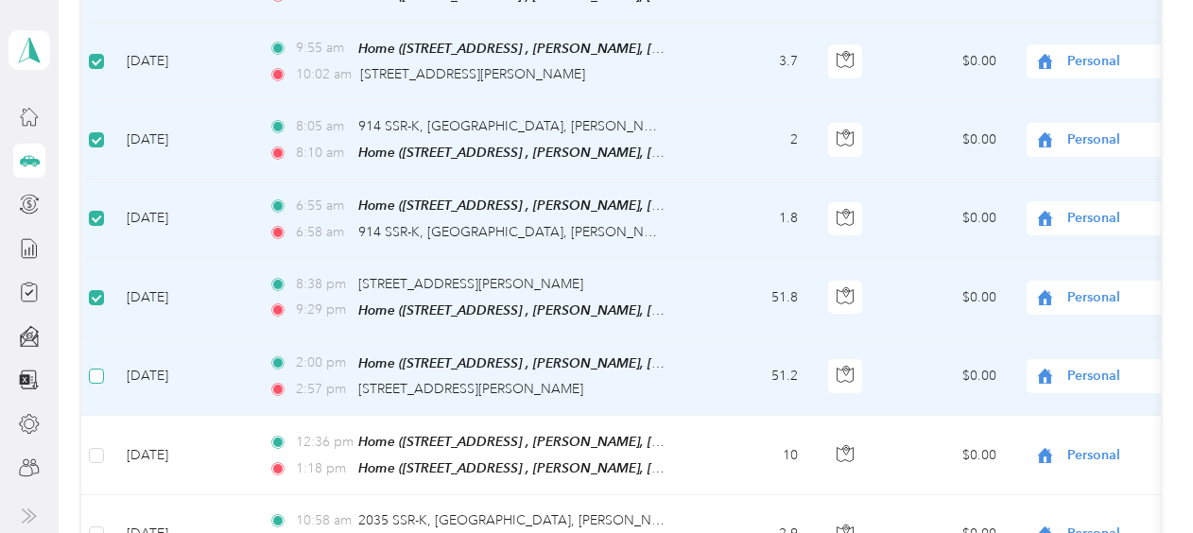
click at [96, 366] on label at bounding box center [96, 376] width 15 height 21
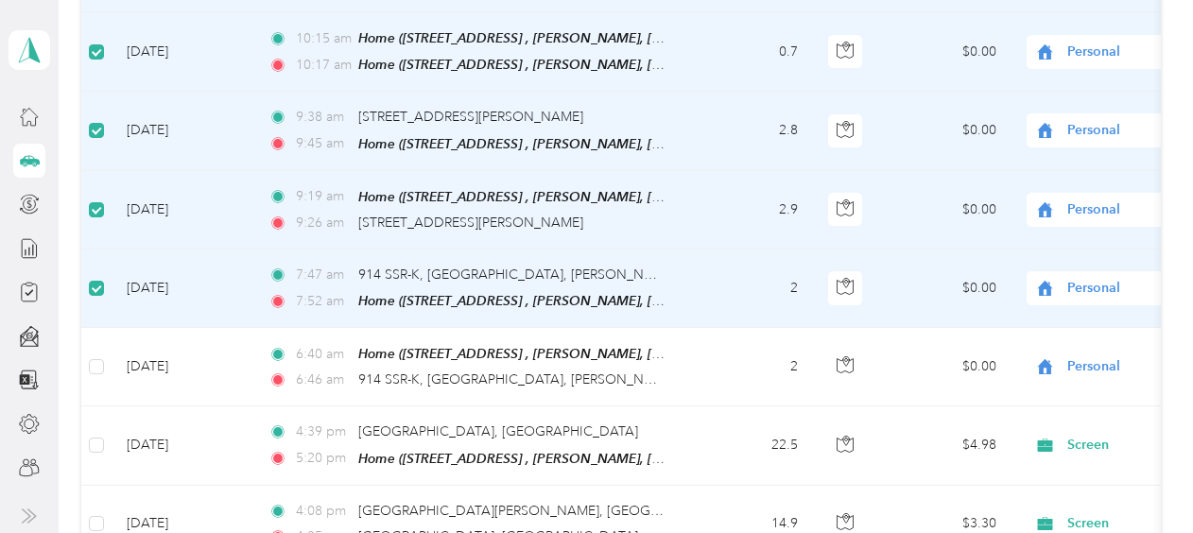
scroll to position [7563, 0]
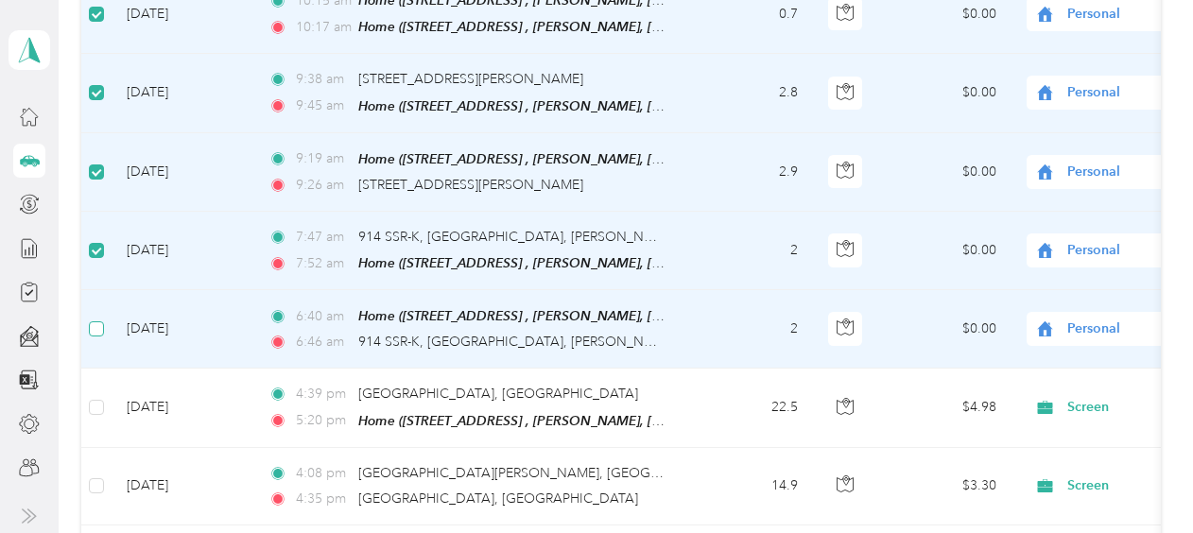
click at [95, 319] on label at bounding box center [96, 329] width 15 height 21
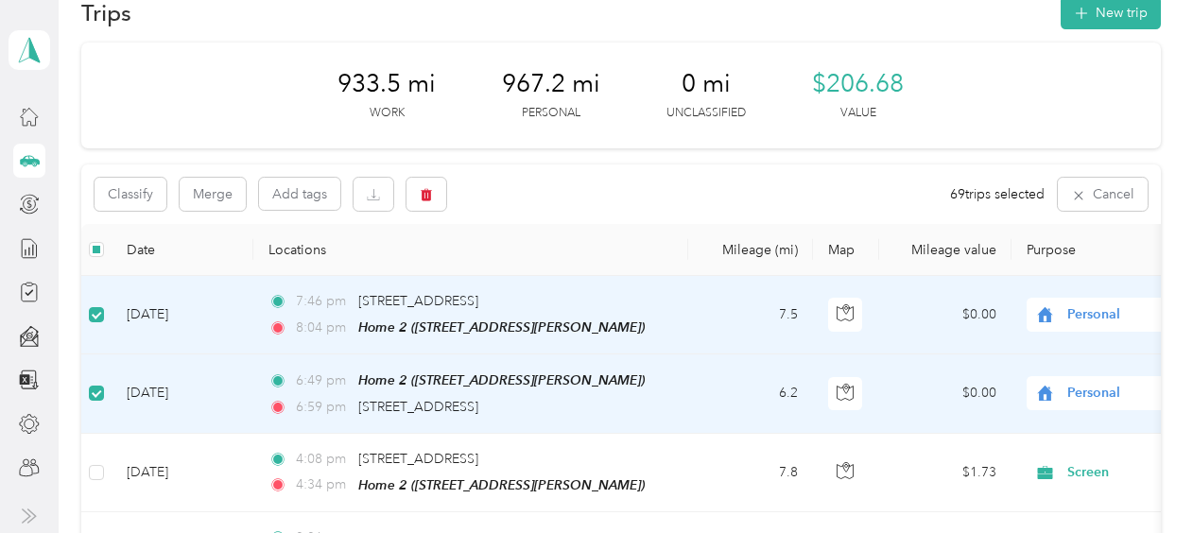
scroll to position [0, 0]
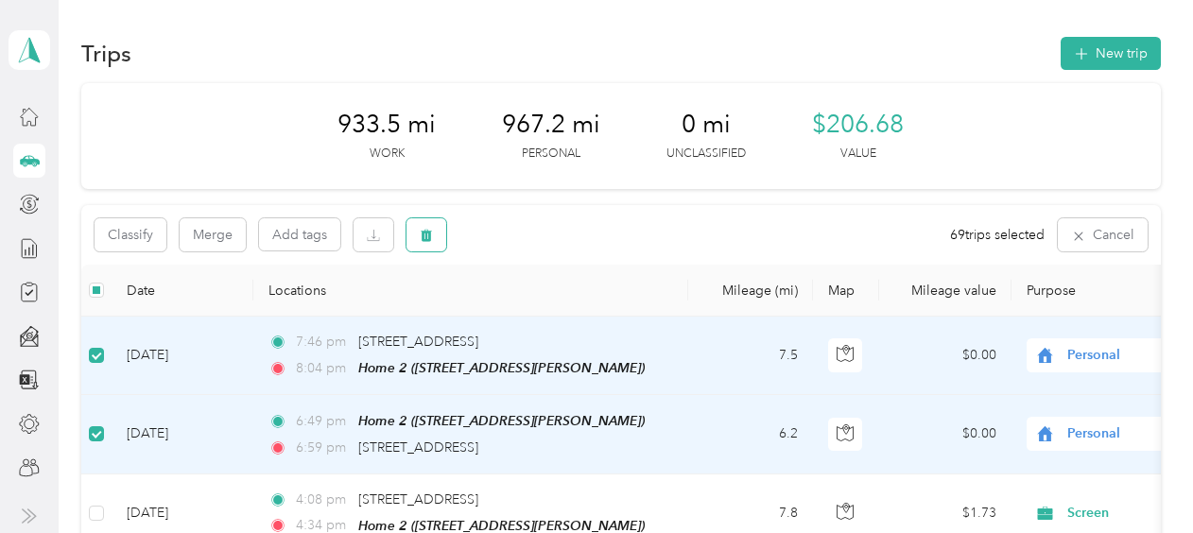
click at [424, 244] on button "button" at bounding box center [427, 234] width 40 height 33
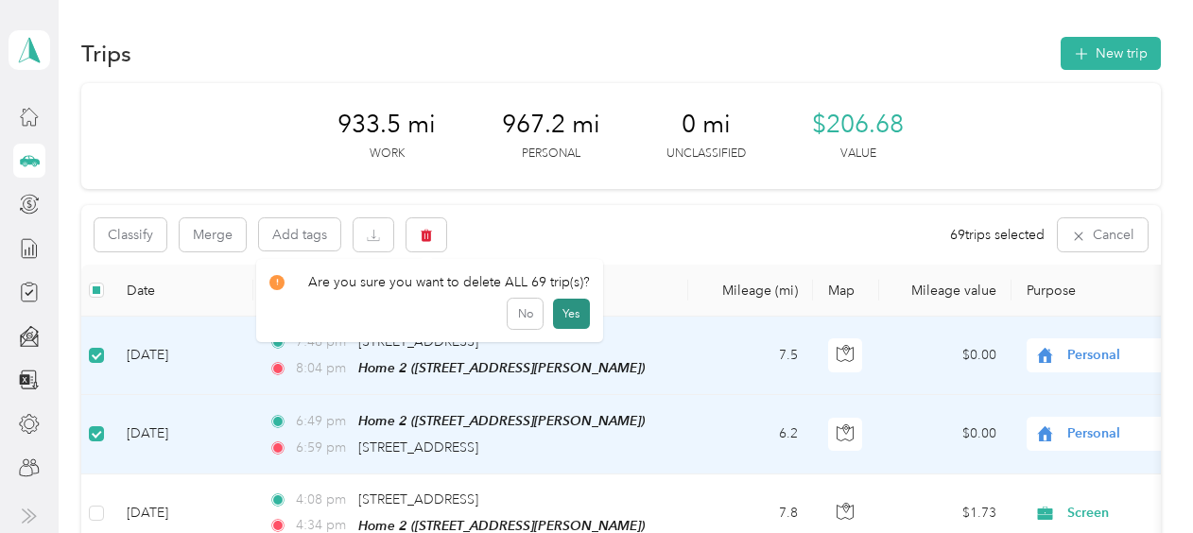
click at [563, 319] on button "Yes" at bounding box center [571, 314] width 37 height 30
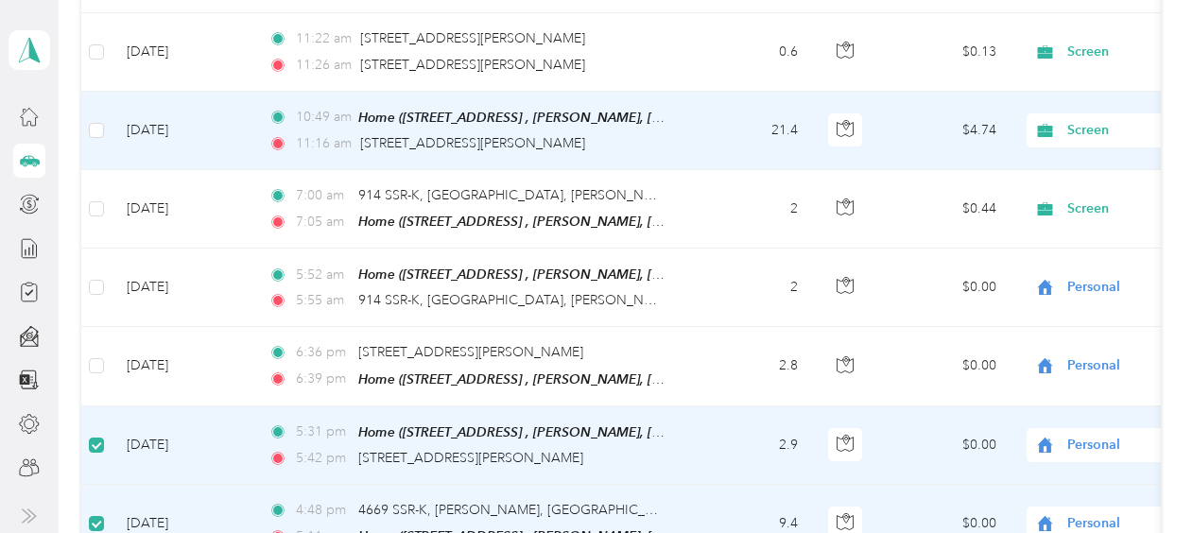
scroll to position [4726, 0]
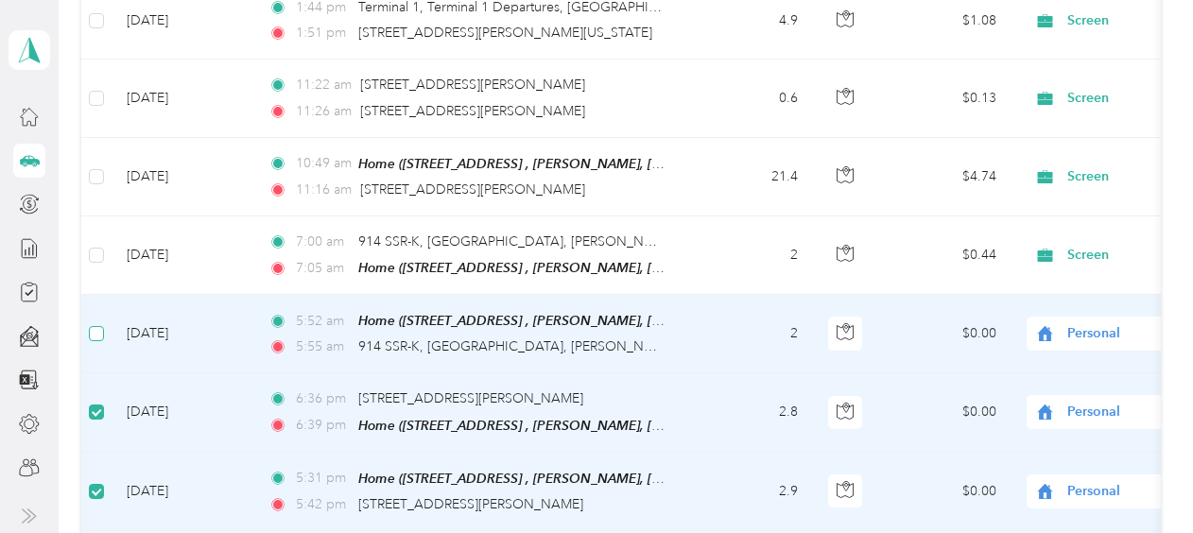
click at [100, 323] on label at bounding box center [96, 333] width 15 height 21
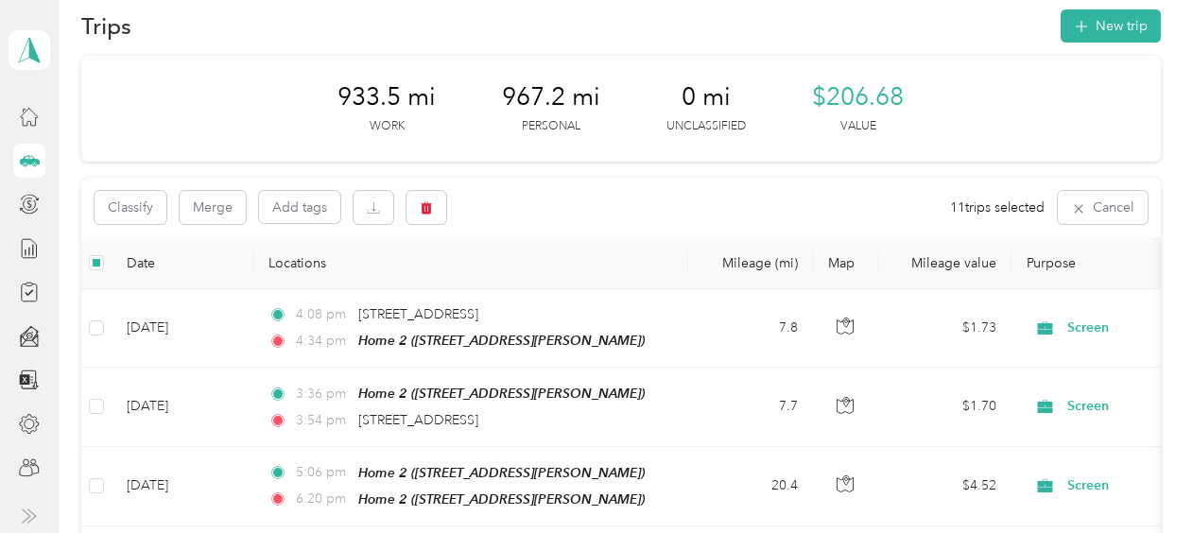
scroll to position [0, 0]
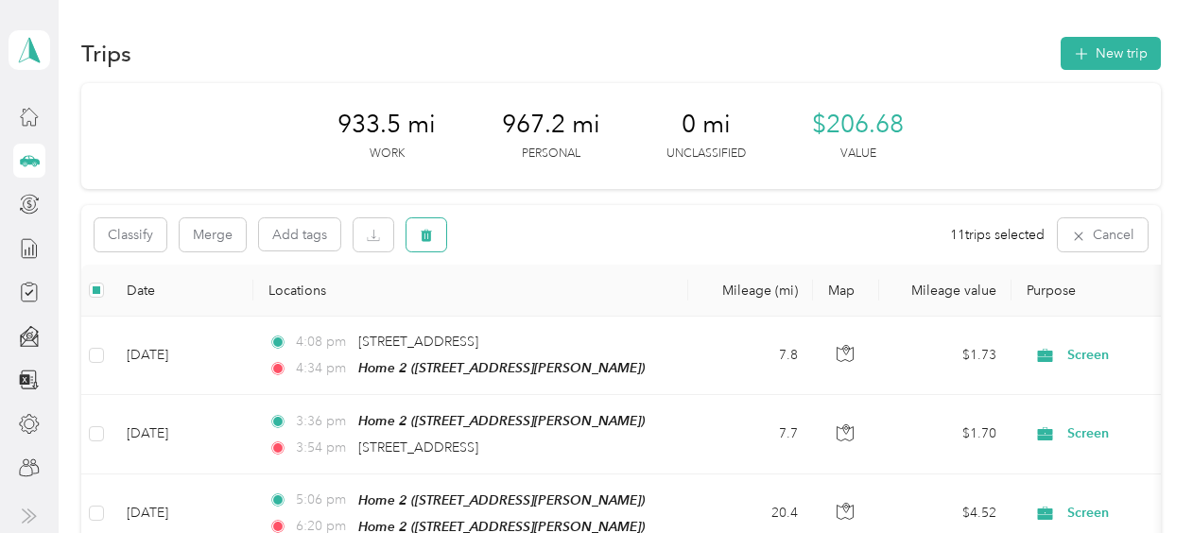
click at [441, 238] on button "button" at bounding box center [427, 234] width 40 height 33
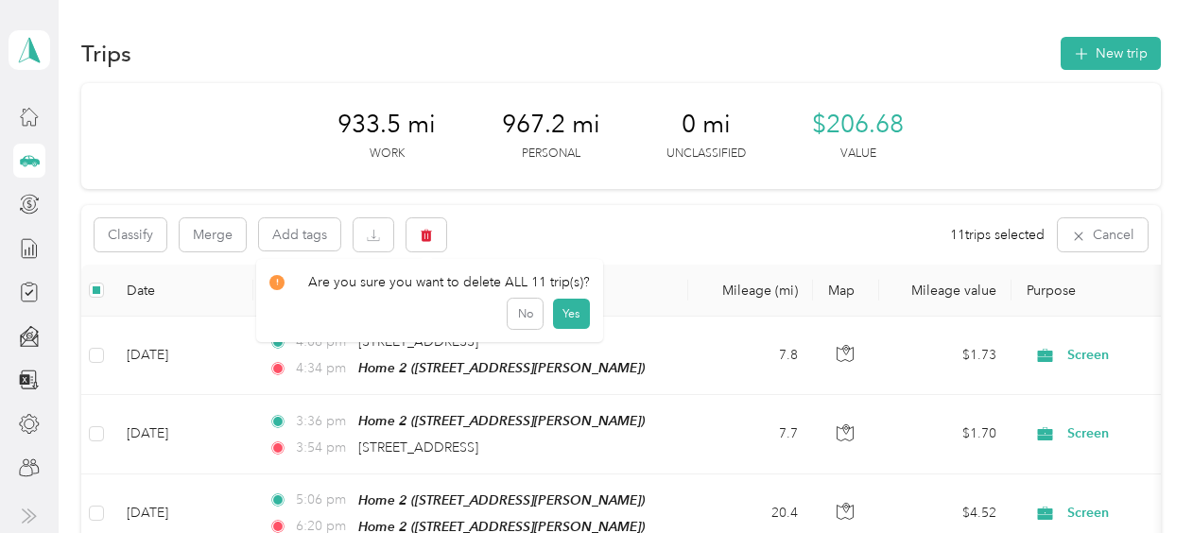
click at [585, 314] on div "Are you sure you want to delete ALL 11 trip(s)? No Yes" at bounding box center [429, 300] width 347 height 83
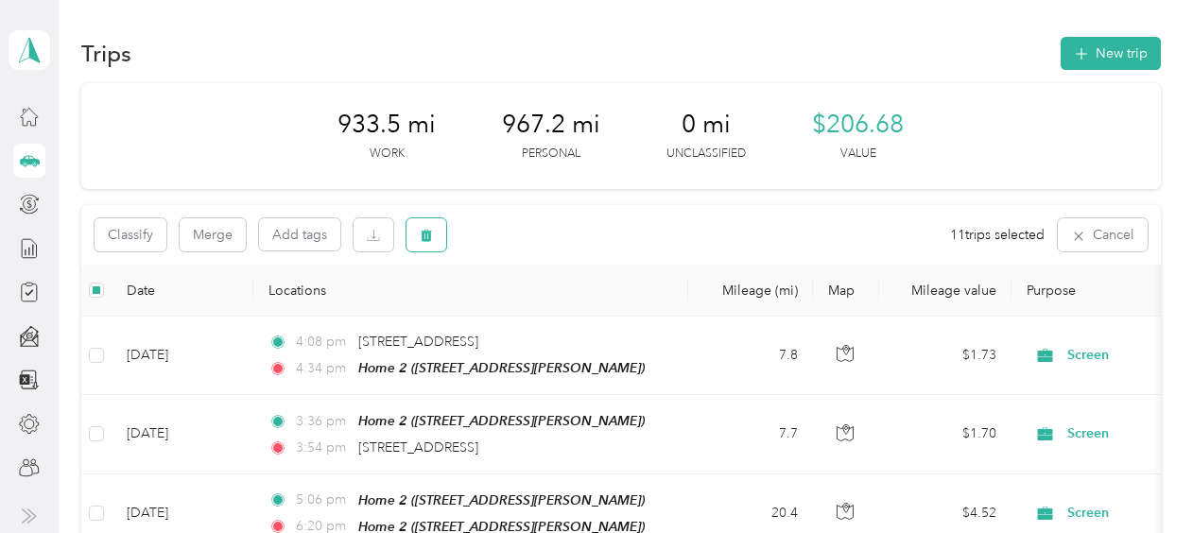
click at [424, 232] on icon "button" at bounding box center [427, 236] width 11 height 12
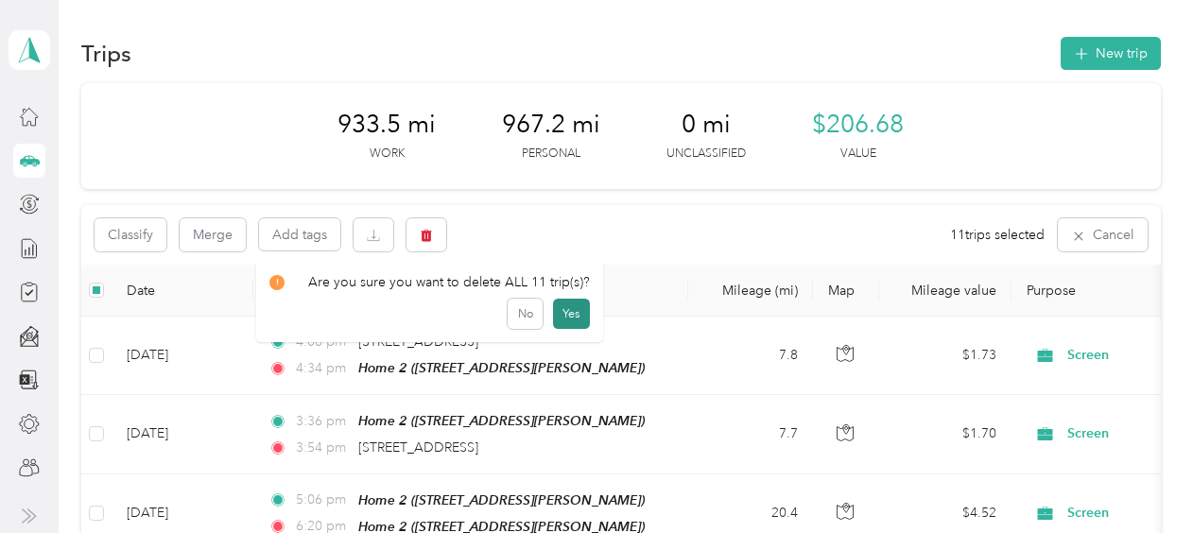
click at [569, 313] on button "Yes" at bounding box center [571, 314] width 37 height 30
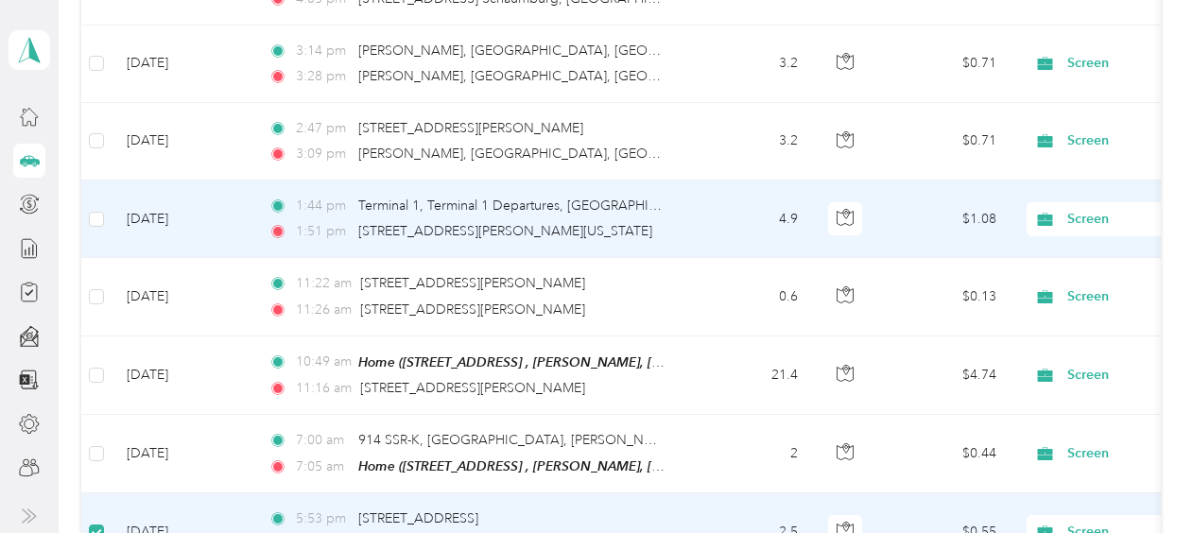
scroll to position [4498, 0]
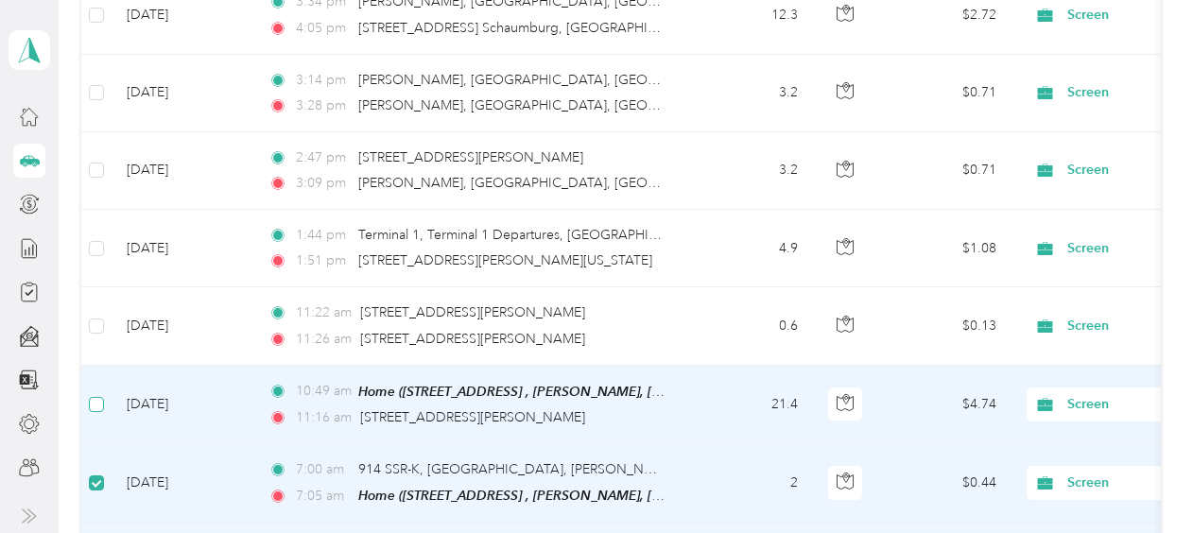
click at [95, 394] on label at bounding box center [96, 404] width 15 height 21
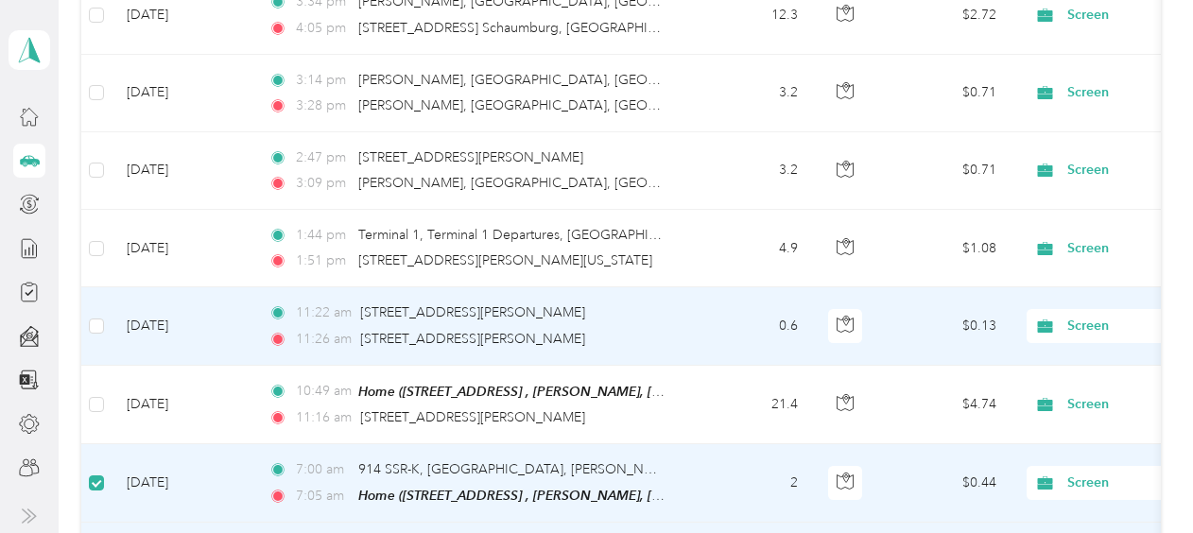
scroll to position [4404, 0]
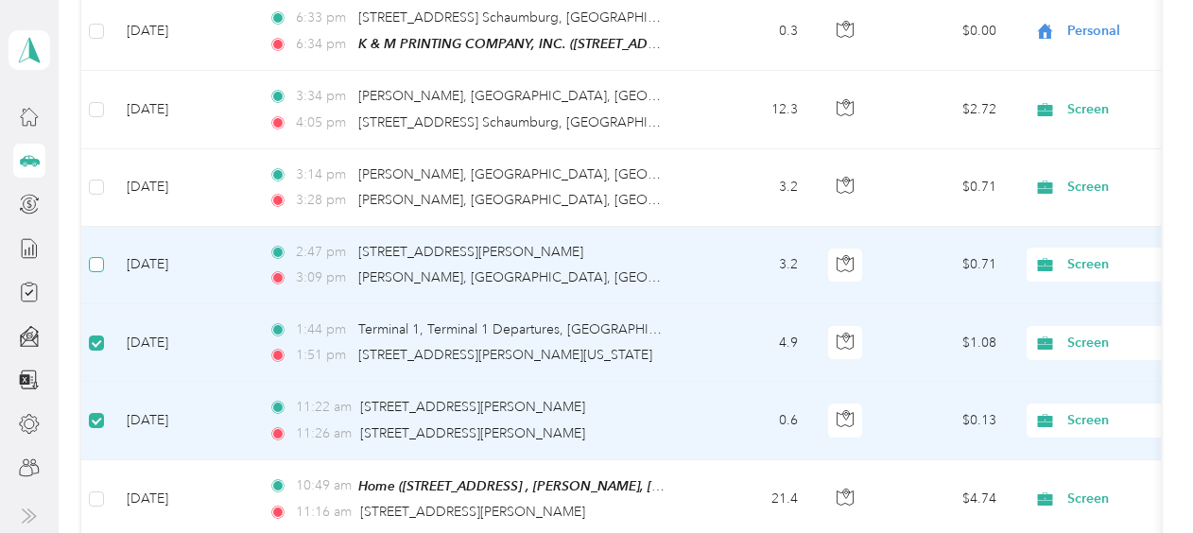
click at [94, 254] on label at bounding box center [96, 264] width 15 height 21
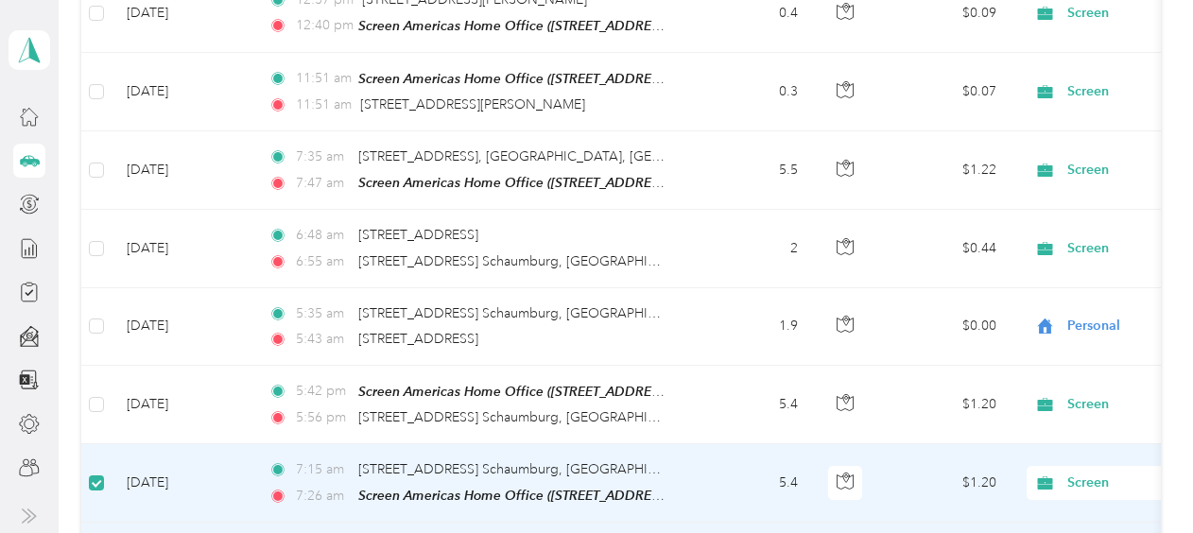
scroll to position [3553, 0]
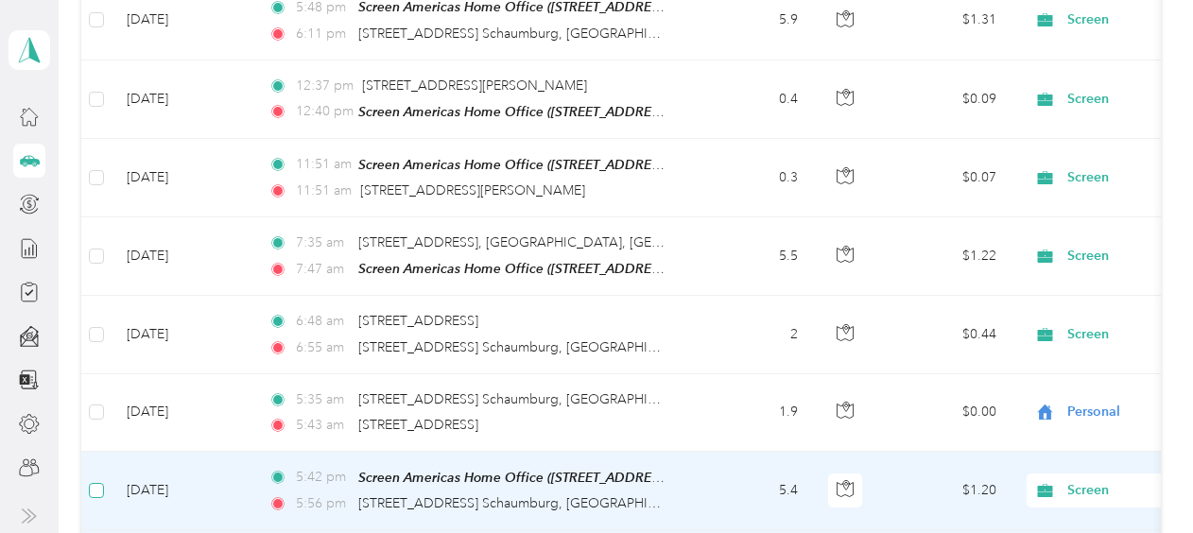
click at [95, 480] on label at bounding box center [96, 490] width 15 height 21
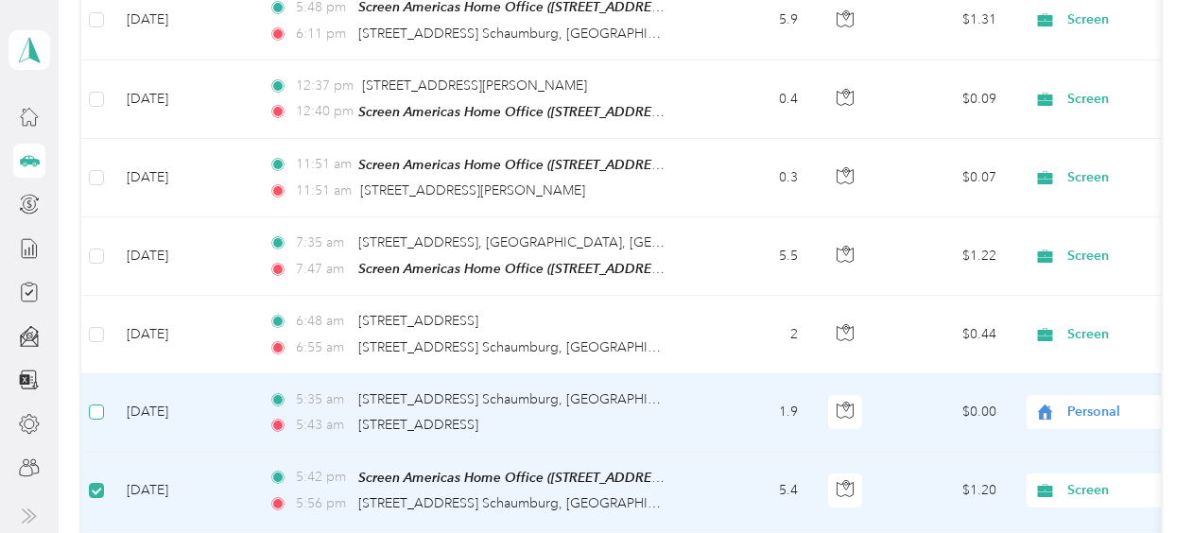
click at [104, 402] on label at bounding box center [96, 412] width 15 height 21
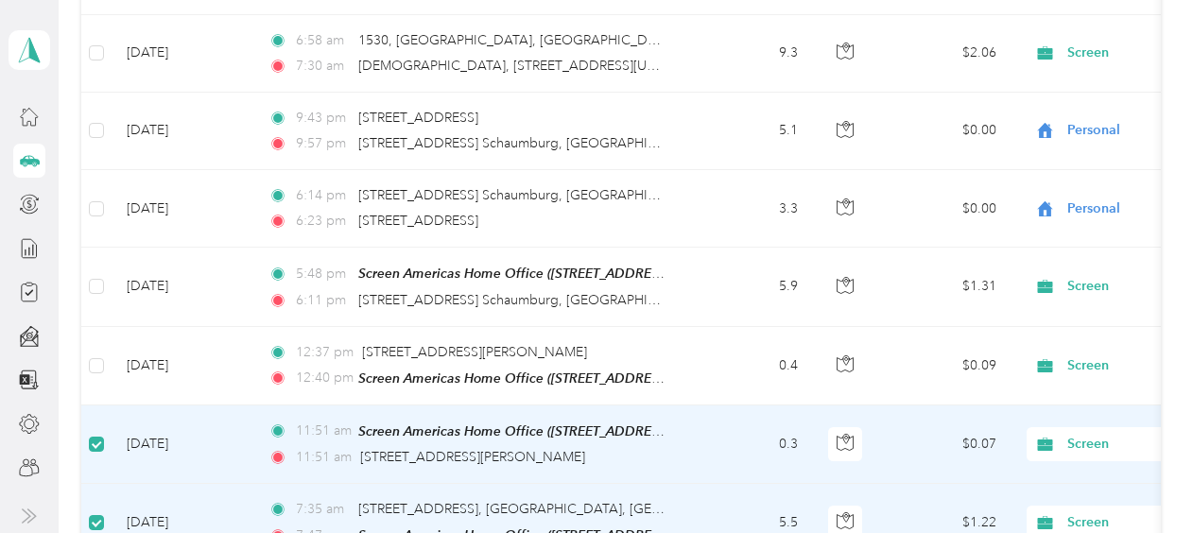
scroll to position [3269, 0]
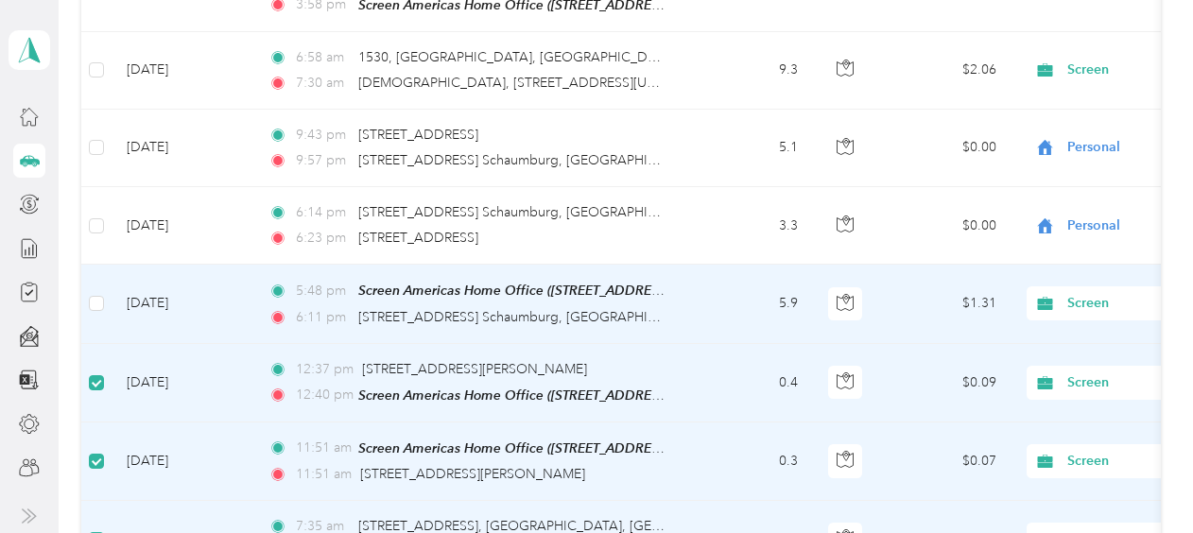
click at [101, 265] on td at bounding box center [96, 304] width 30 height 78
click at [100, 293] on label at bounding box center [96, 303] width 15 height 21
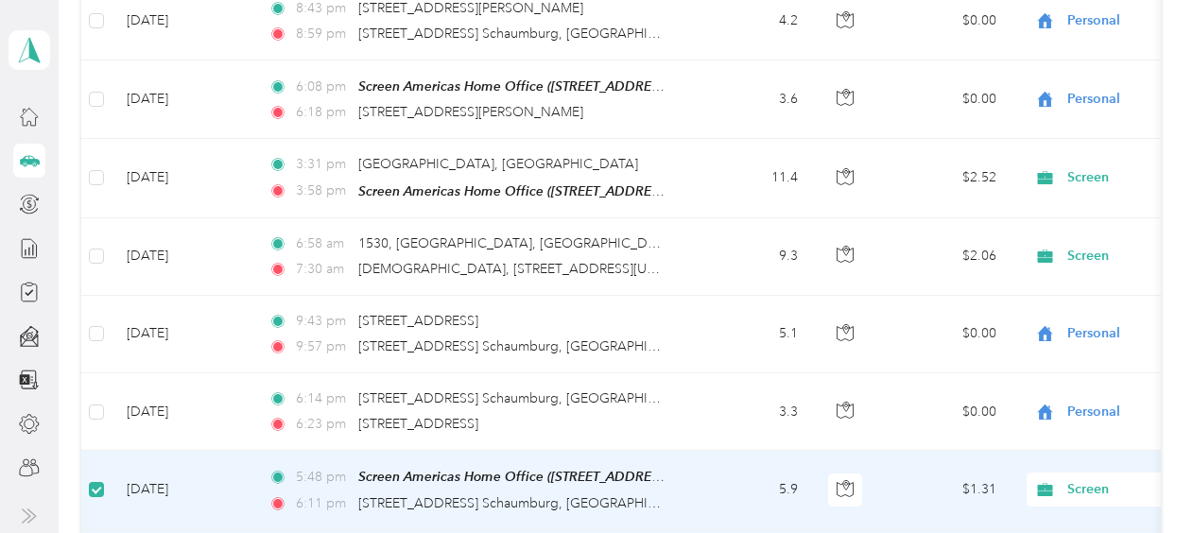
scroll to position [3080, 0]
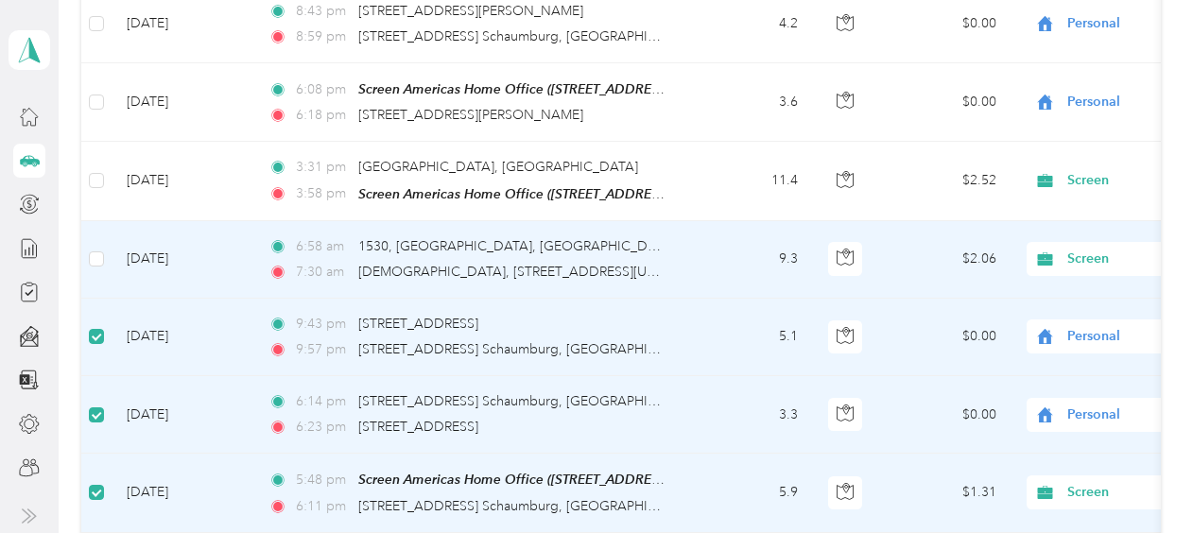
click at [97, 232] on td at bounding box center [96, 260] width 30 height 78
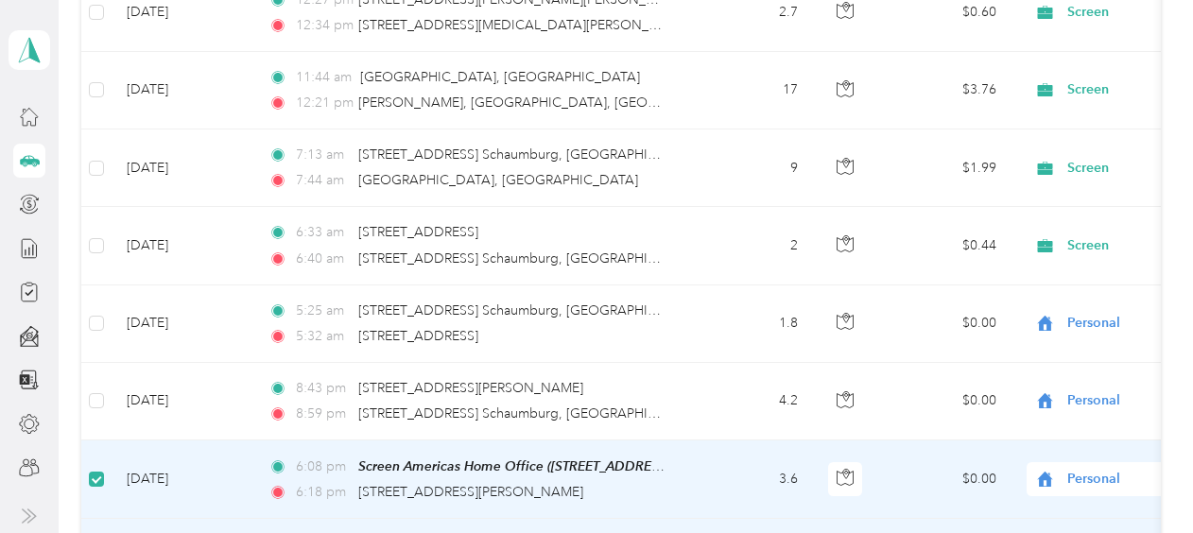
scroll to position [2702, 0]
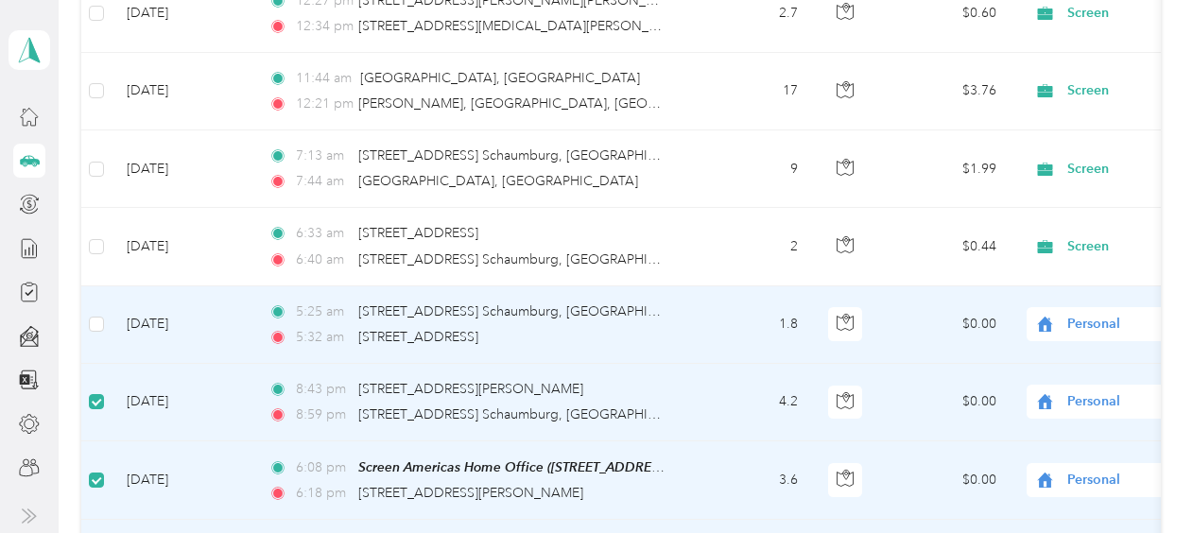
click at [93, 297] on td at bounding box center [96, 326] width 30 height 78
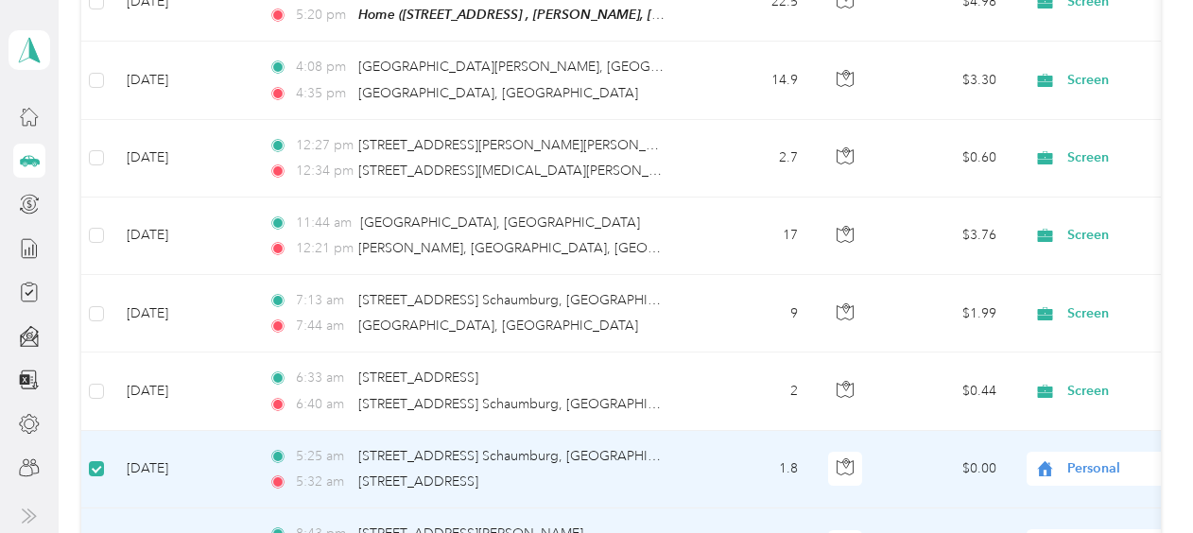
scroll to position [2512, 0]
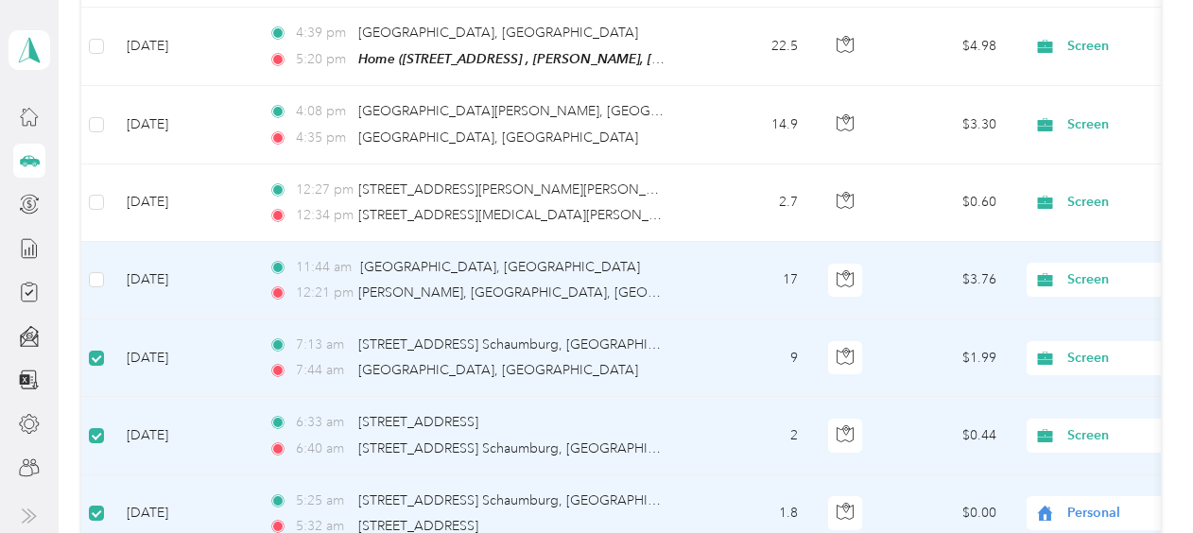
click at [88, 242] on td at bounding box center [96, 281] width 30 height 78
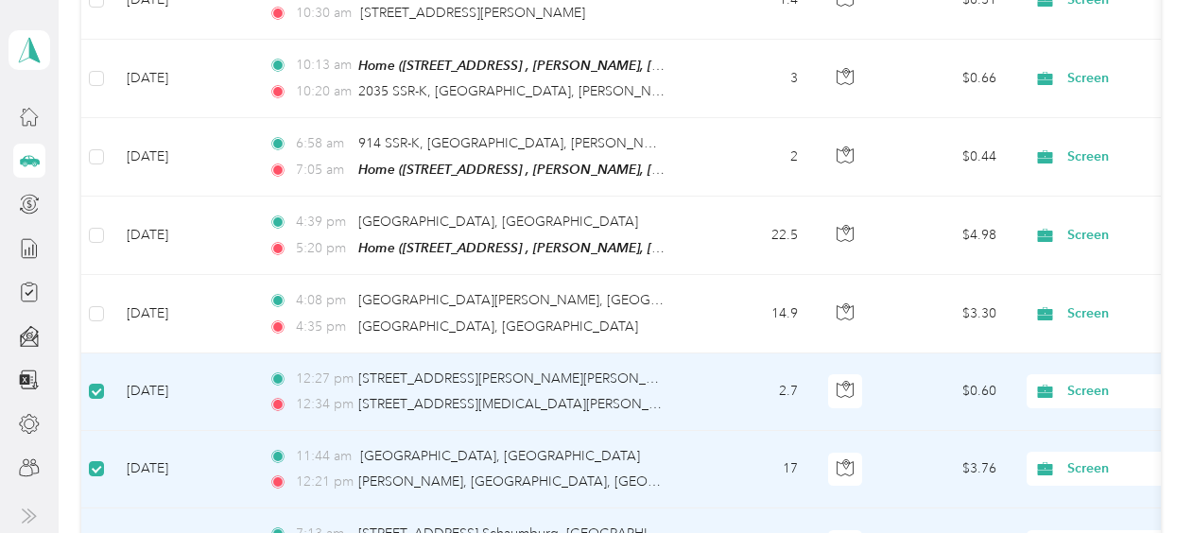
scroll to position [2229, 0]
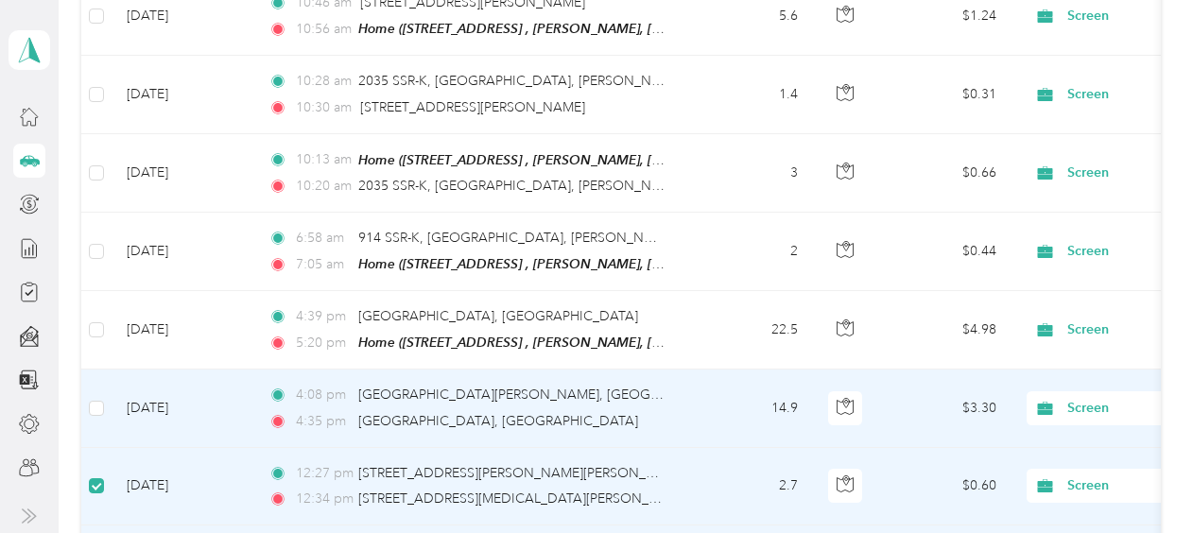
click at [102, 370] on td at bounding box center [96, 409] width 30 height 78
click at [102, 398] on label at bounding box center [96, 408] width 15 height 21
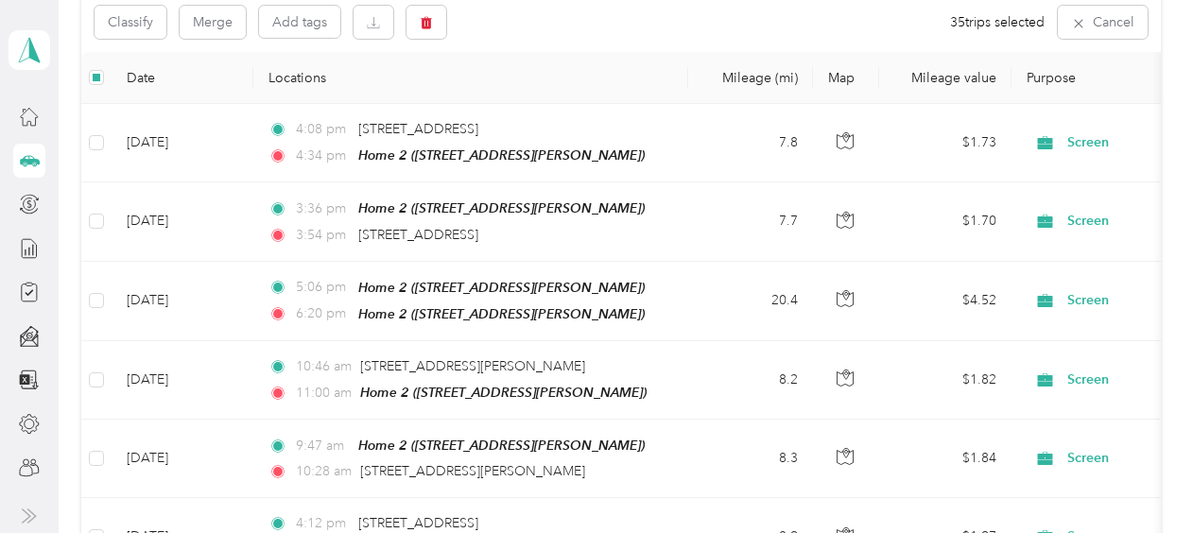
scroll to position [0, 0]
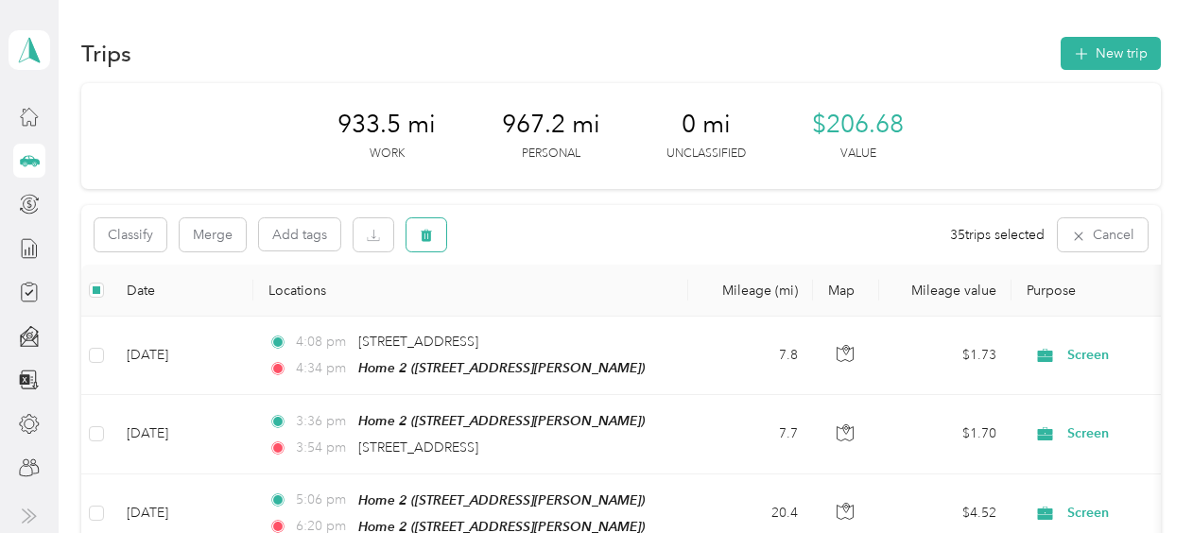
click at [433, 234] on button "button" at bounding box center [427, 234] width 40 height 33
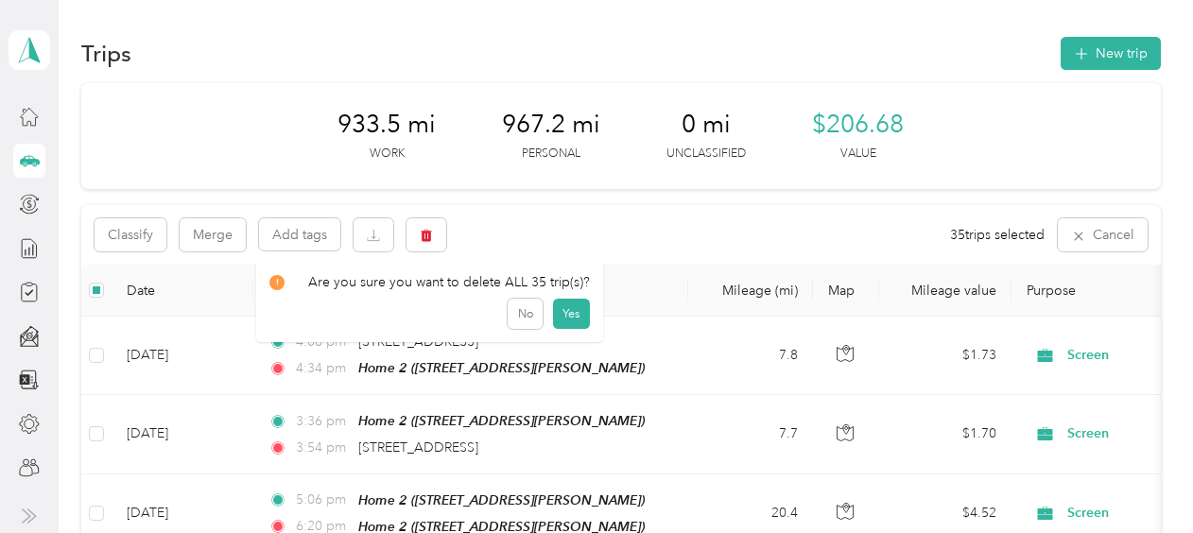
click at [584, 308] on div "Are you sure you want to delete ALL 35 trip(s)? No Yes" at bounding box center [429, 300] width 347 height 83
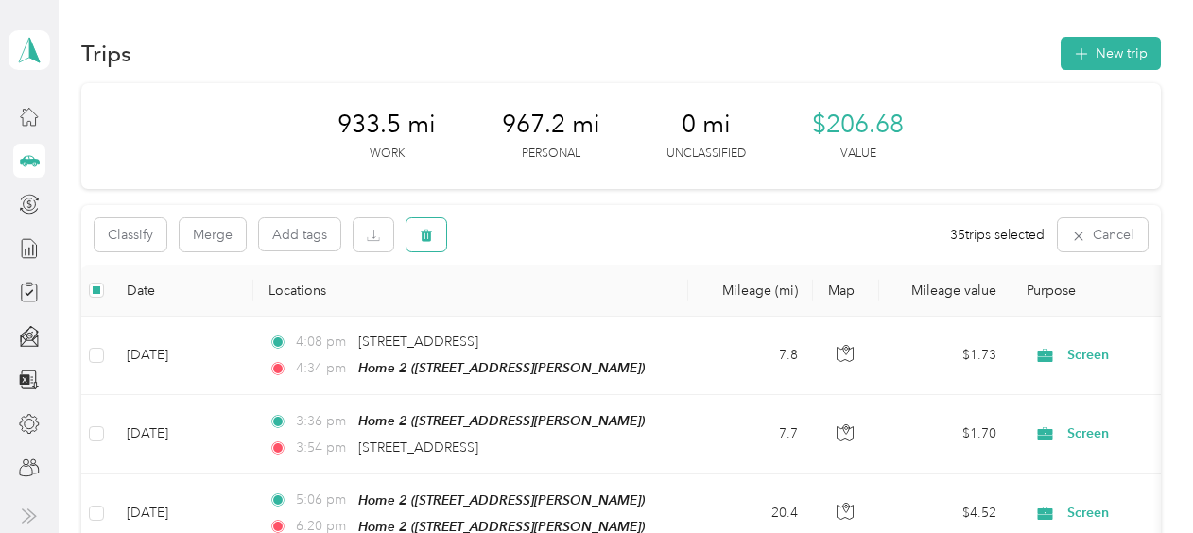
click at [432, 235] on icon "button" at bounding box center [426, 235] width 13 height 13
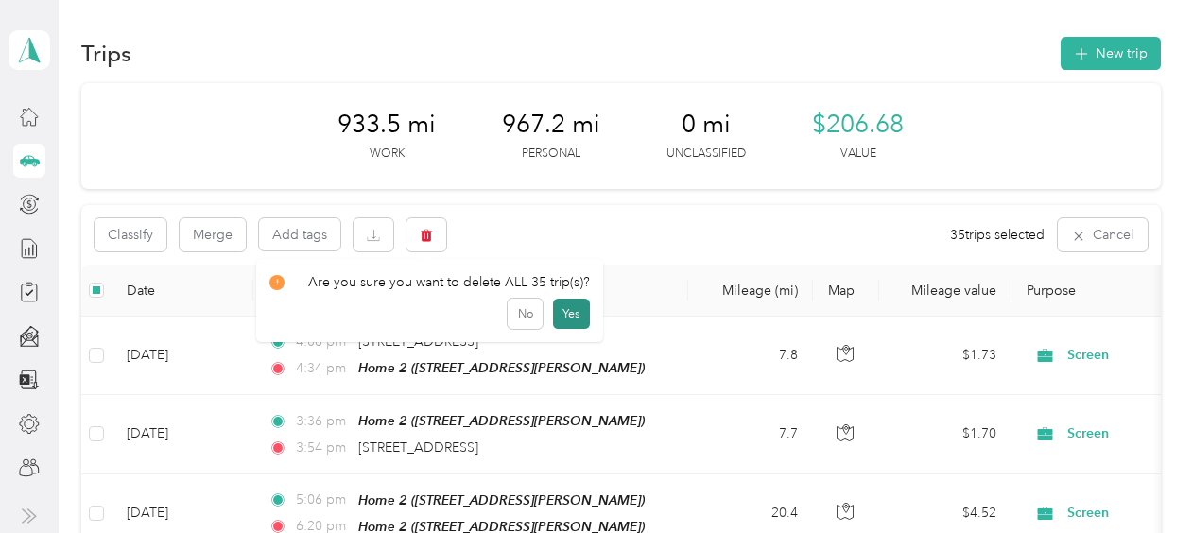
click at [564, 310] on button "Yes" at bounding box center [571, 314] width 37 height 30
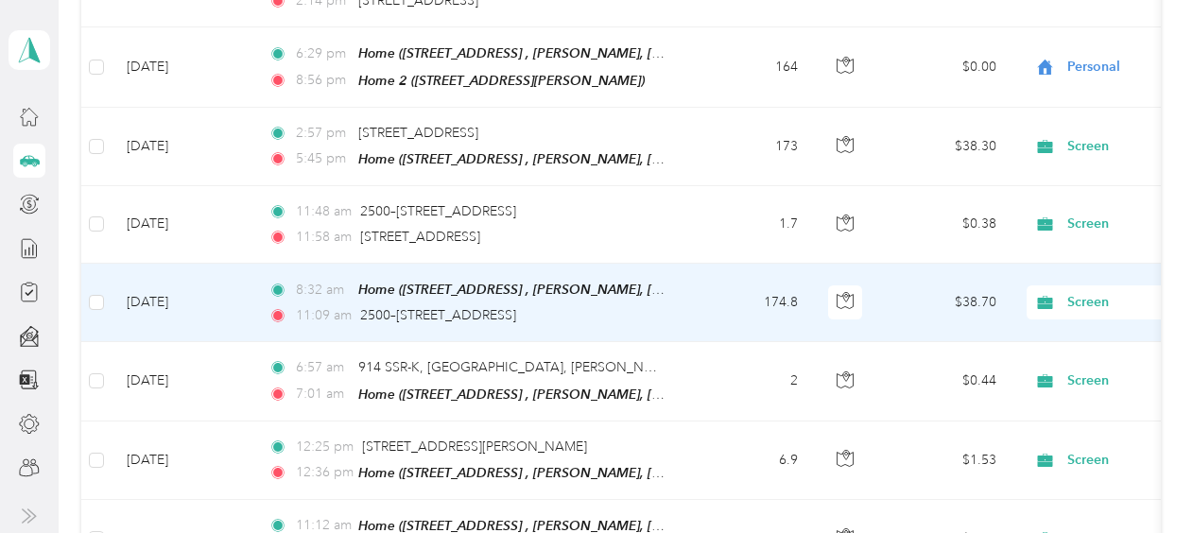
scroll to position [1314, 0]
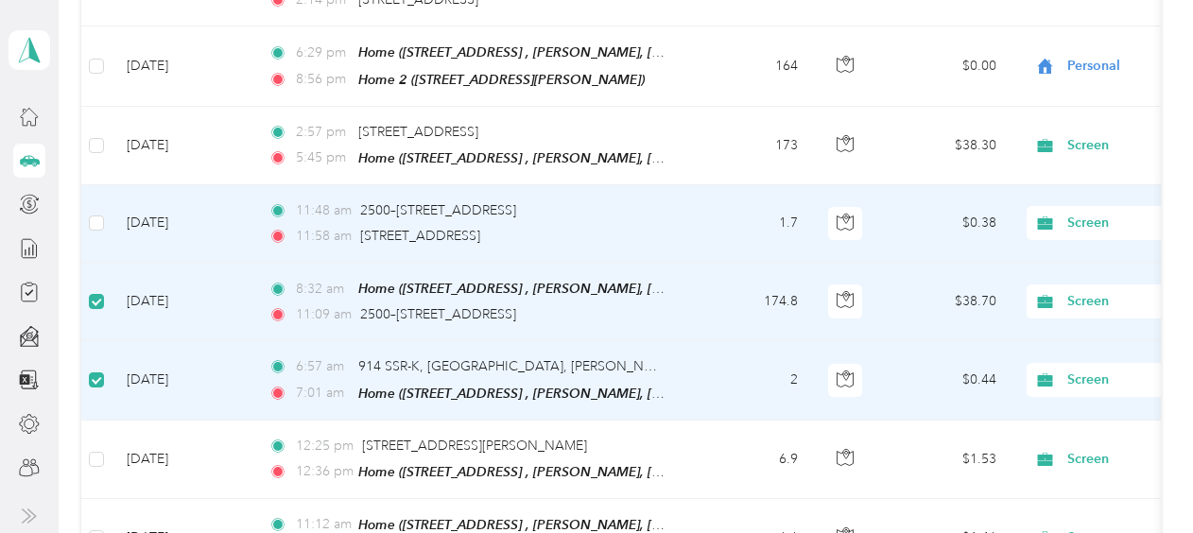
click at [84, 200] on td at bounding box center [96, 224] width 30 height 78
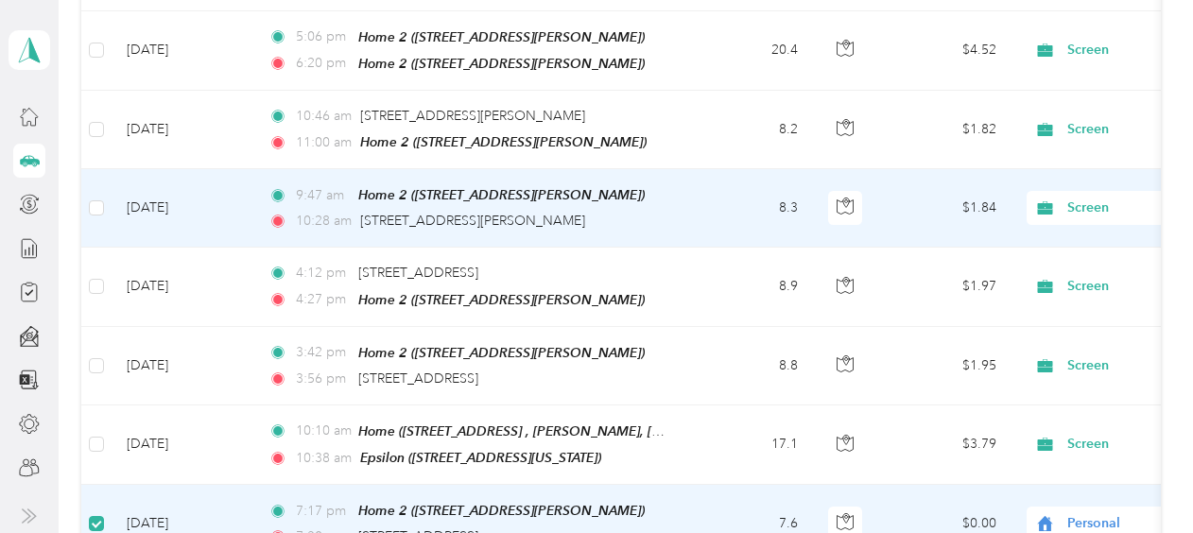
scroll to position [0, 0]
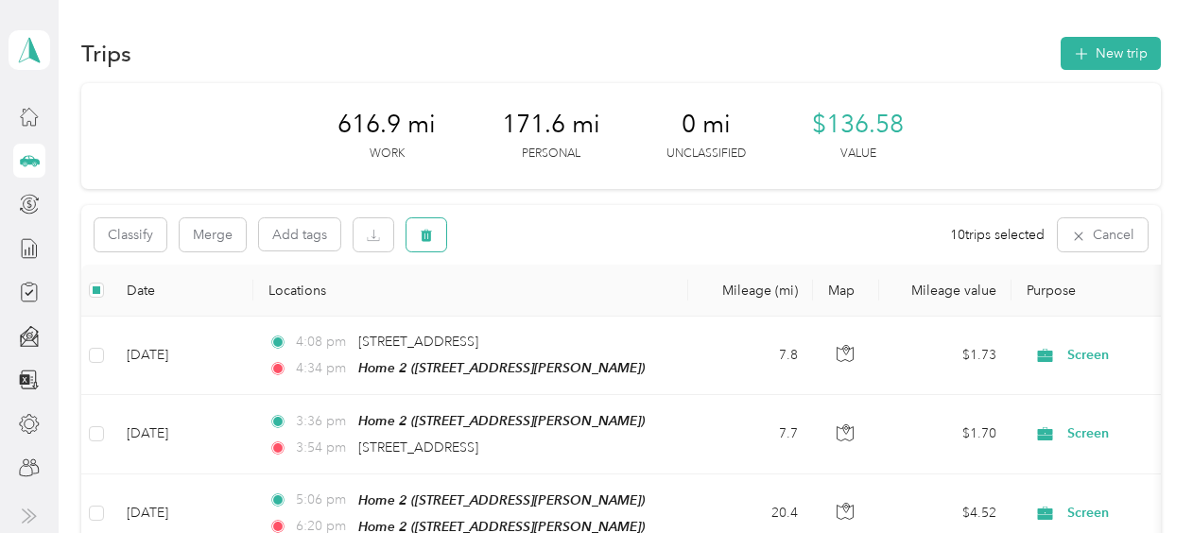
click at [425, 228] on span "button" at bounding box center [426, 235] width 13 height 16
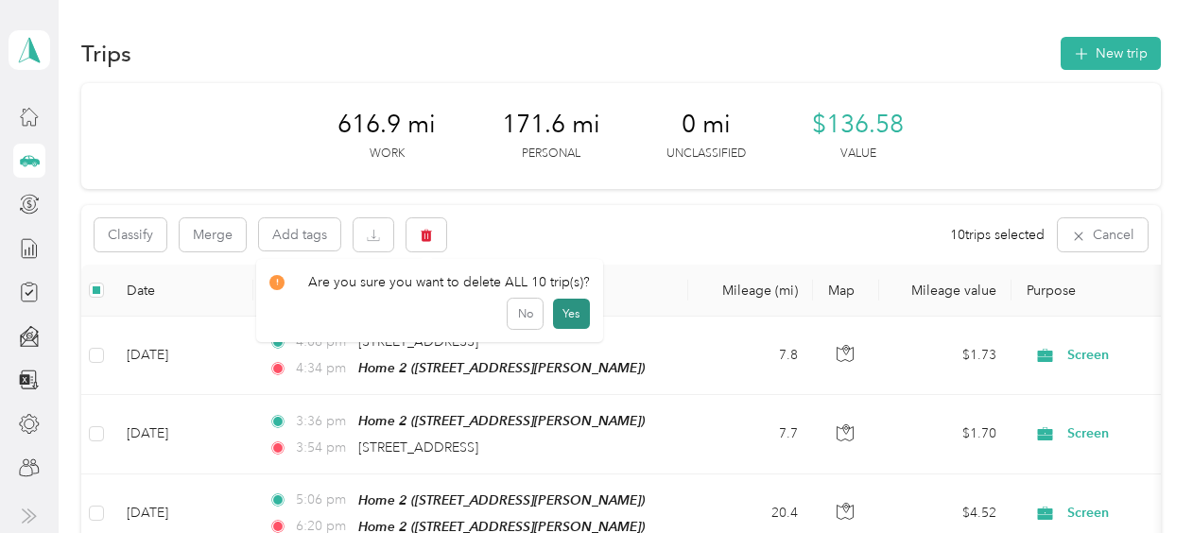
click at [565, 309] on button "Yes" at bounding box center [571, 314] width 37 height 30
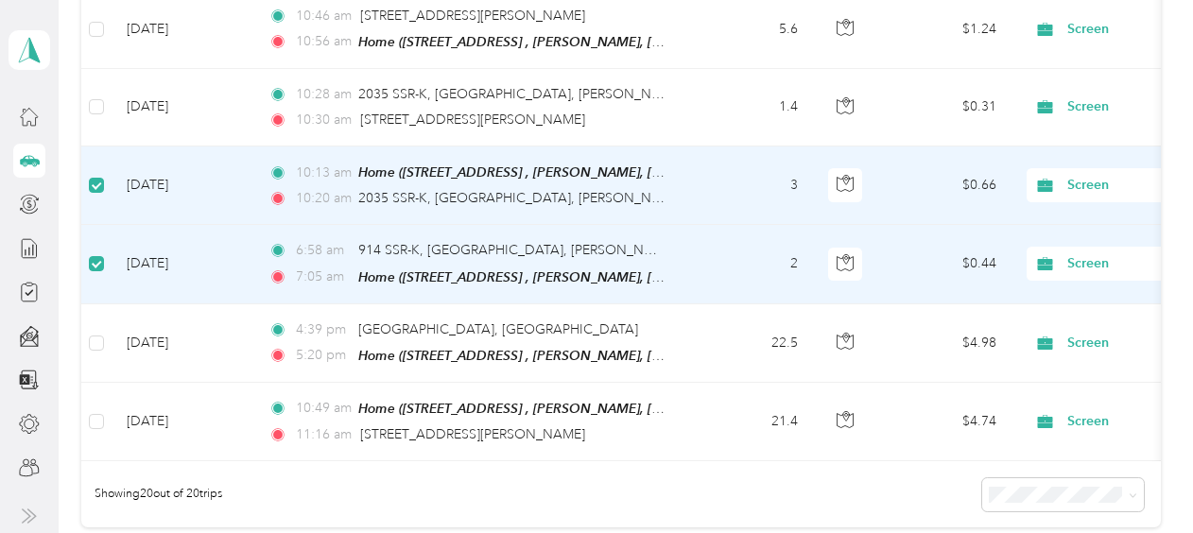
scroll to position [1390, 0]
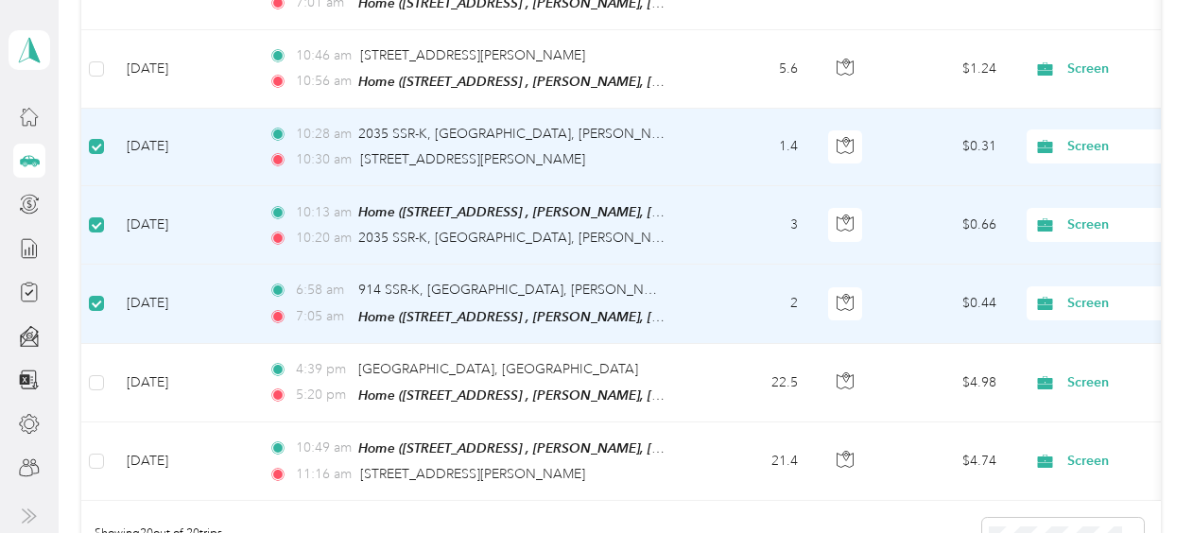
click at [102, 61] on td at bounding box center [96, 69] width 30 height 78
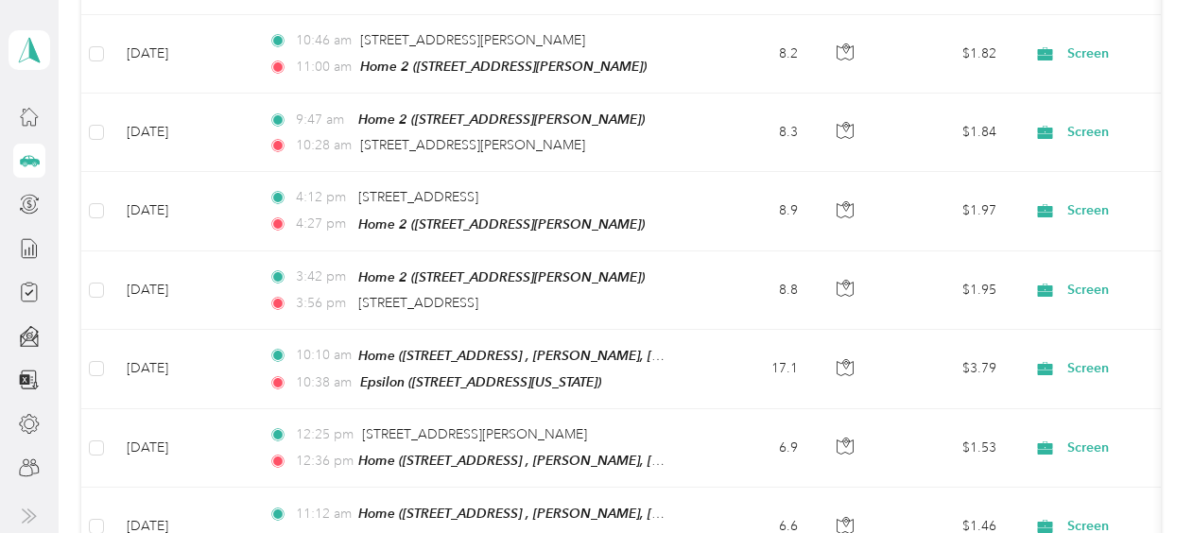
scroll to position [0, 0]
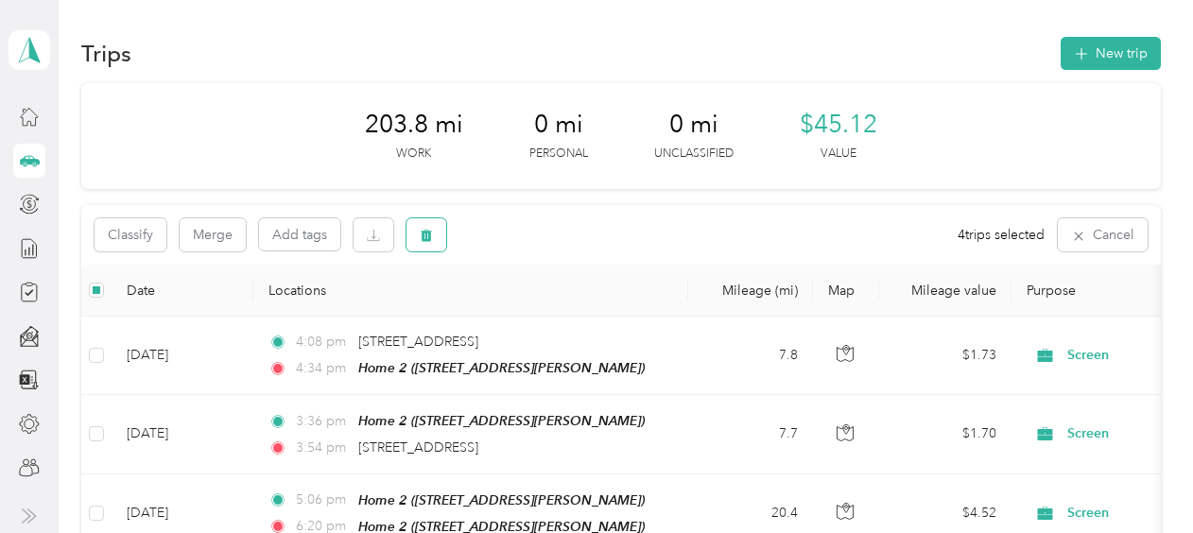
click at [444, 228] on button "button" at bounding box center [427, 234] width 40 height 33
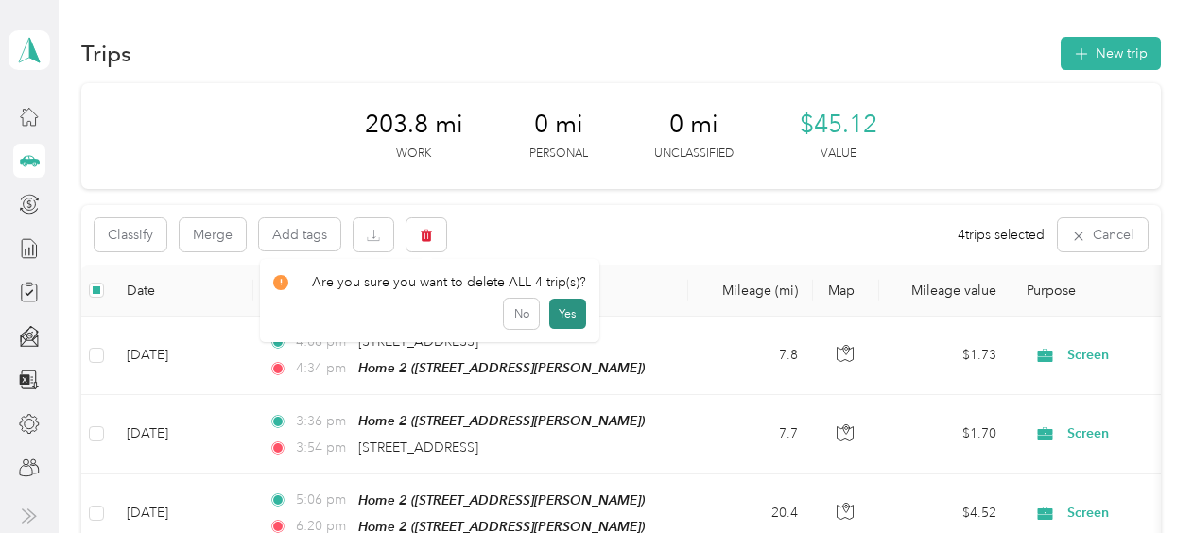
click at [574, 318] on button "Yes" at bounding box center [567, 314] width 37 height 30
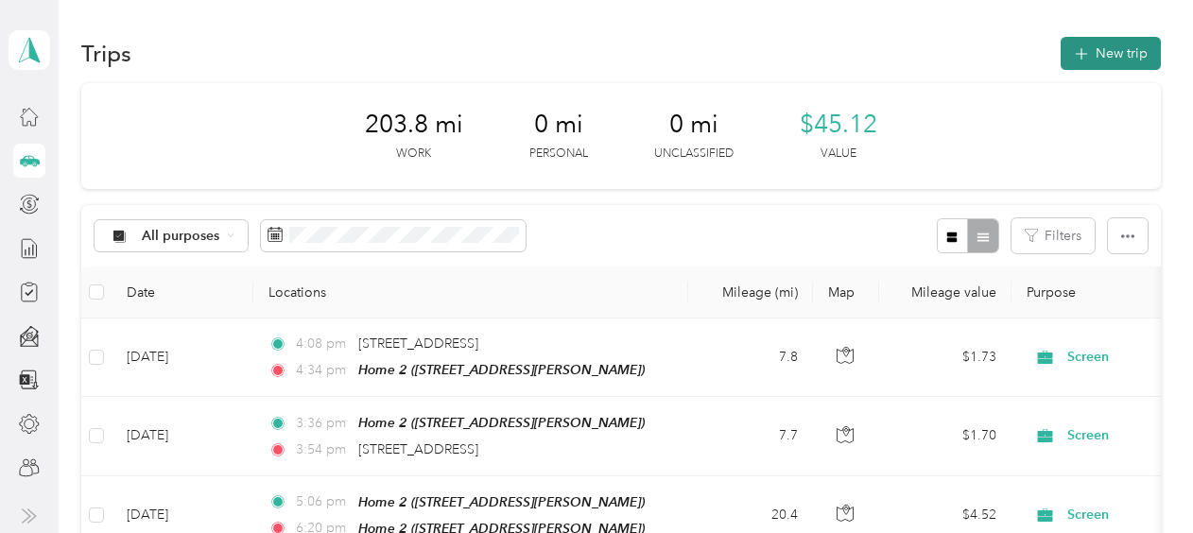
click at [1108, 68] on button "New trip" at bounding box center [1111, 53] width 100 height 33
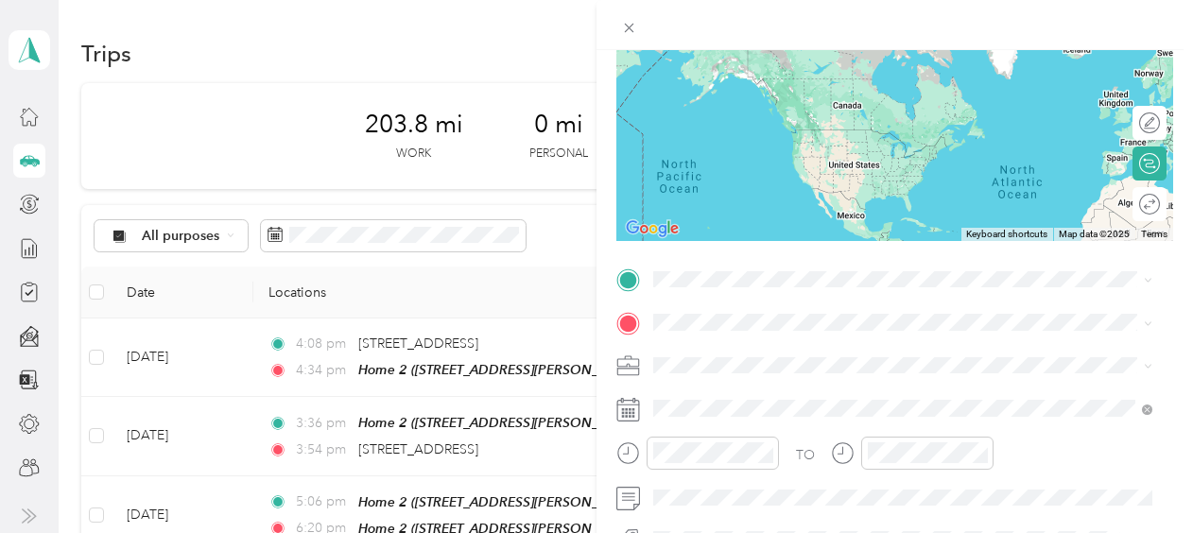
scroll to position [189, 0]
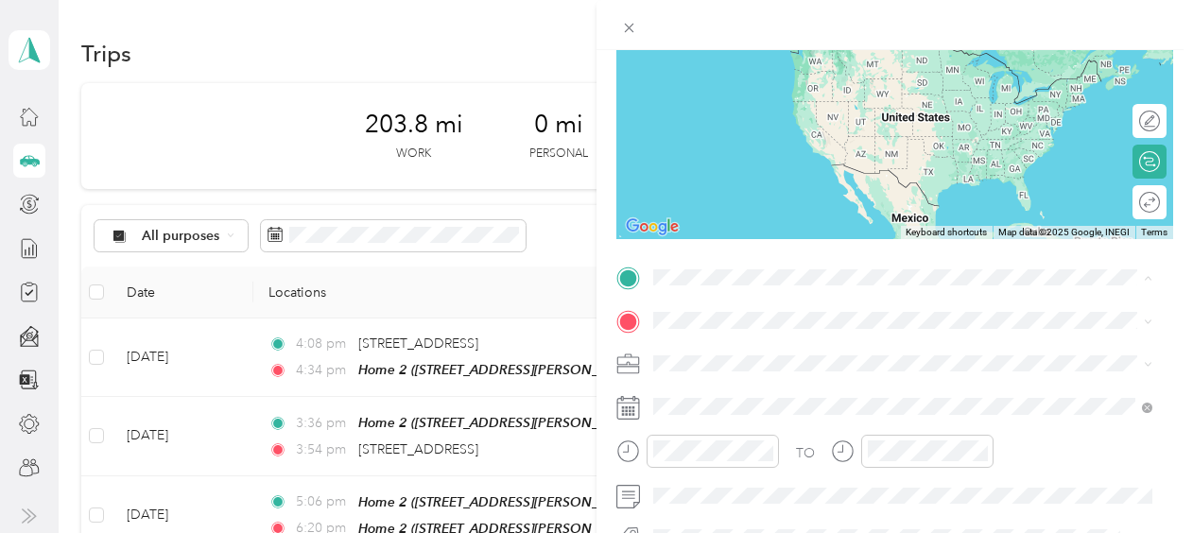
click at [770, 74] on span "[STREET_ADDRESS][PERSON_NAME]" at bounding box center [801, 75] width 225 height 16
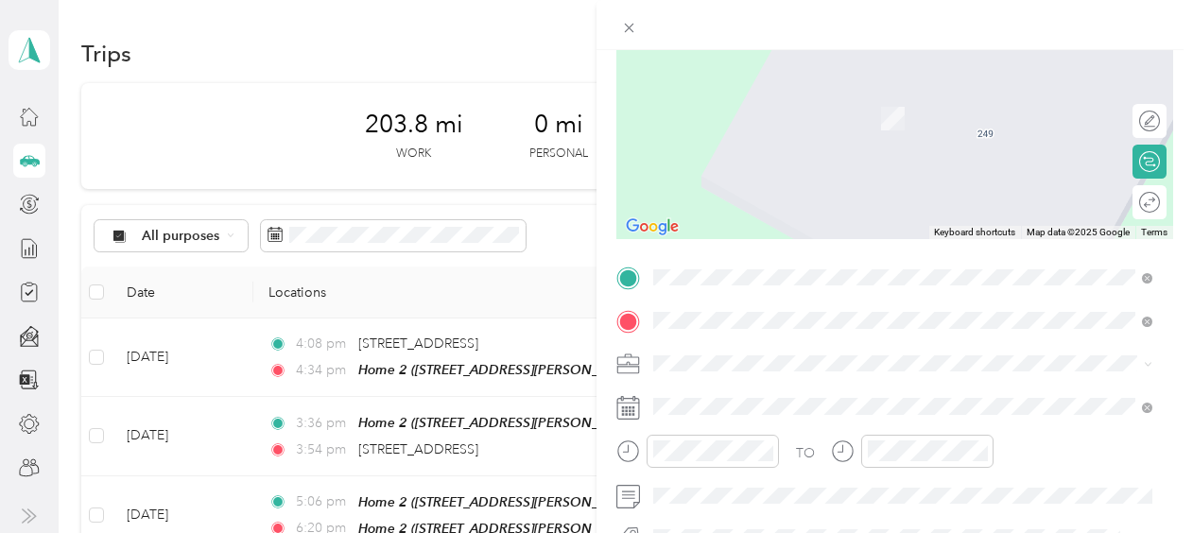
click at [775, 105] on div "Epsilon [STREET_ADDRESS][US_STATE]" at bounding box center [783, 109] width 189 height 40
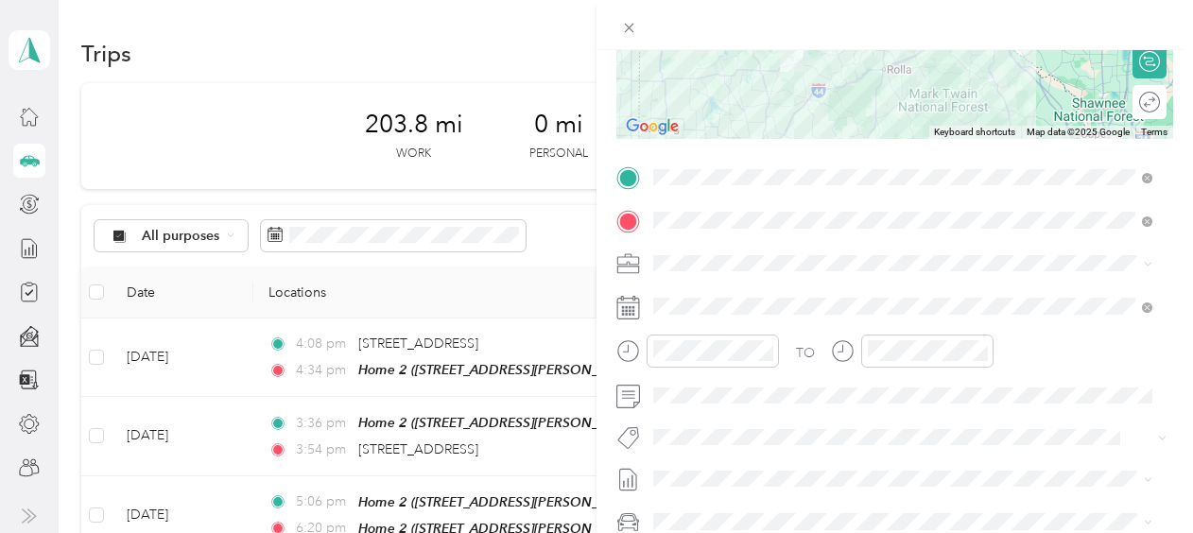
scroll to position [378, 0]
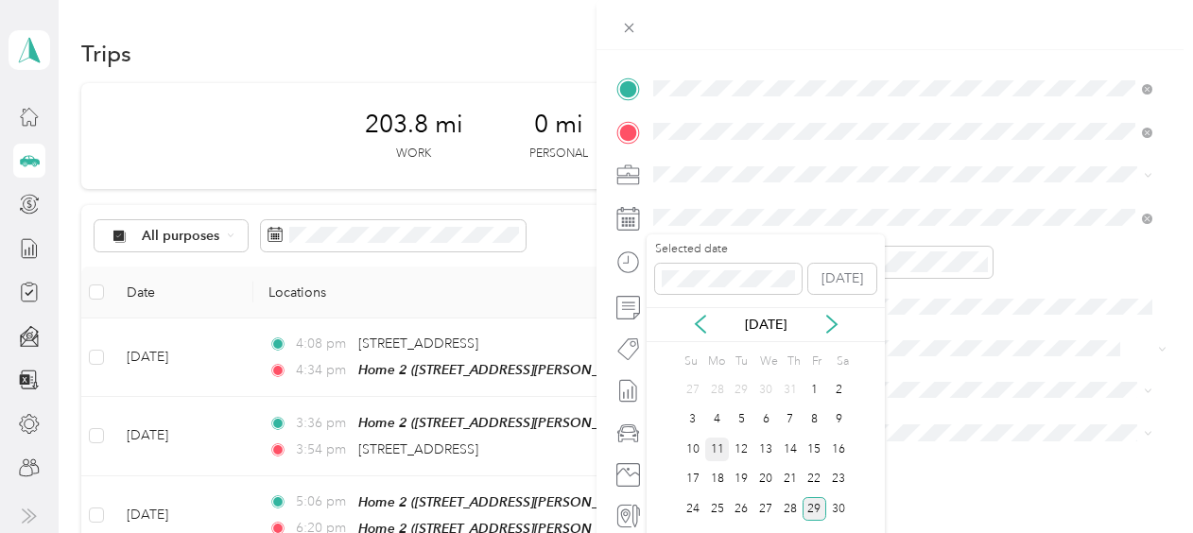
click at [722, 443] on div "11" at bounding box center [717, 450] width 25 height 24
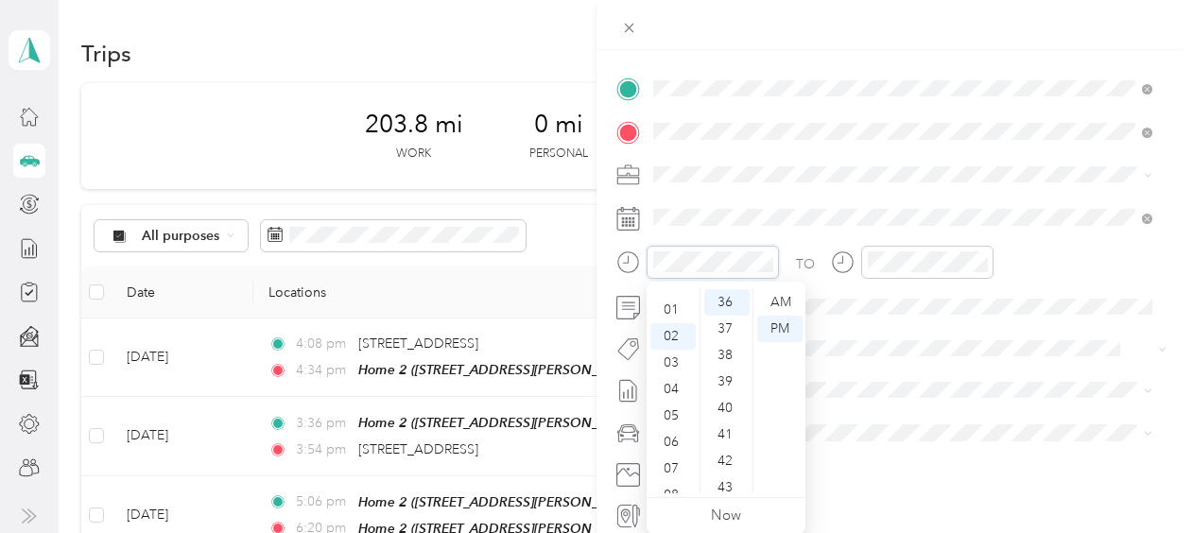
scroll to position [0, 0]
click at [674, 402] on div "07" at bounding box center [673, 393] width 45 height 26
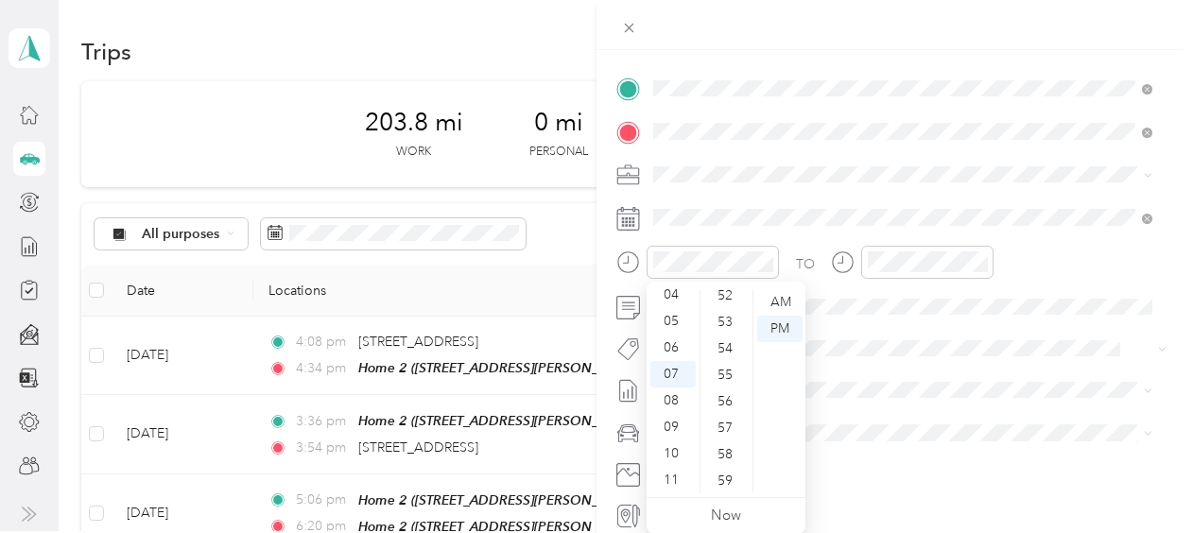
scroll to position [1384, 0]
click at [720, 402] on div "56" at bounding box center [726, 401] width 45 height 26
click at [781, 304] on div "AM" at bounding box center [779, 302] width 45 height 26
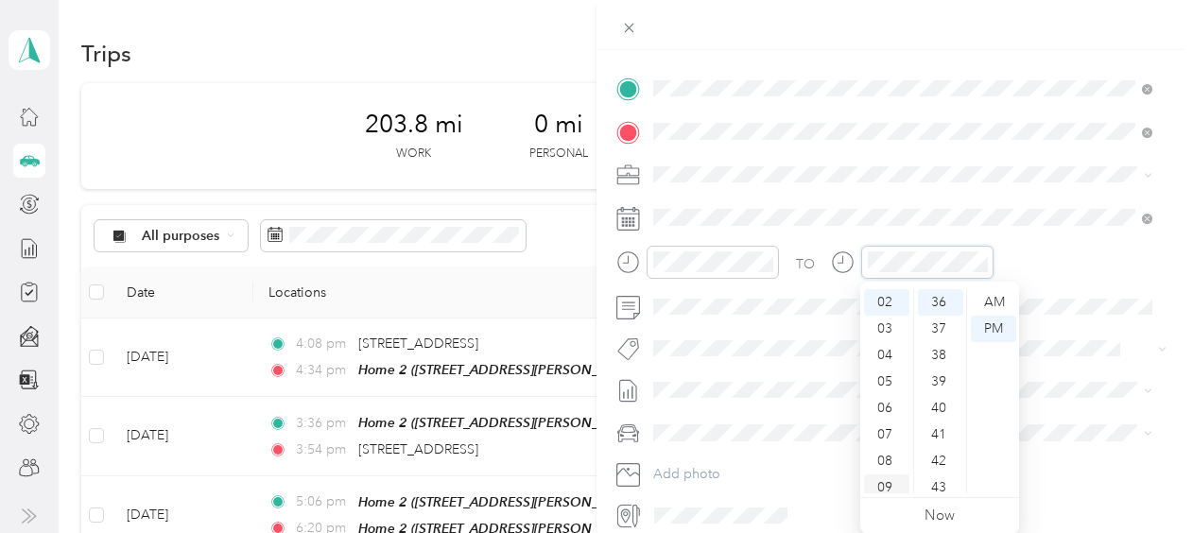
scroll to position [113, 0]
click at [890, 445] on div "10" at bounding box center [886, 454] width 45 height 26
click at [946, 351] on div "02" at bounding box center [940, 355] width 45 height 26
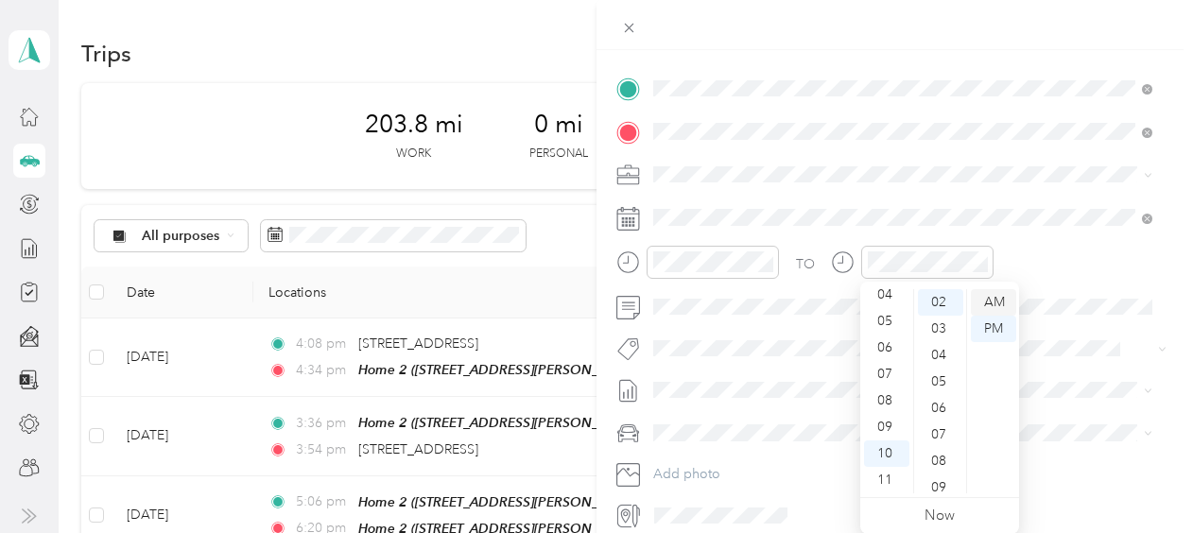
click at [993, 306] on div "AM" at bounding box center [993, 302] width 45 height 26
click at [1091, 285] on div "TO" at bounding box center [895, 269] width 557 height 46
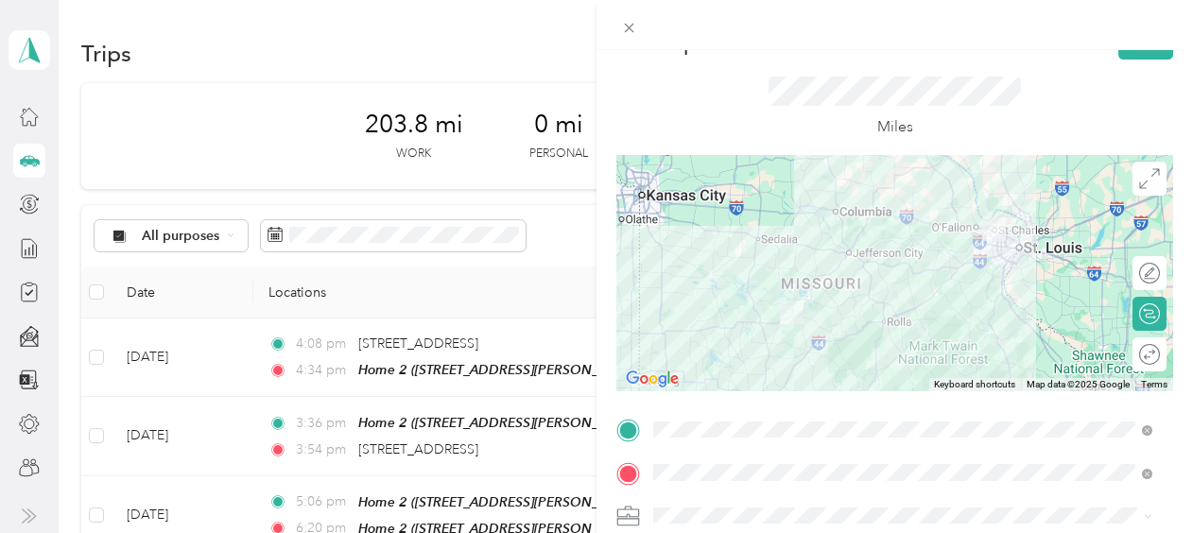
scroll to position [0, 0]
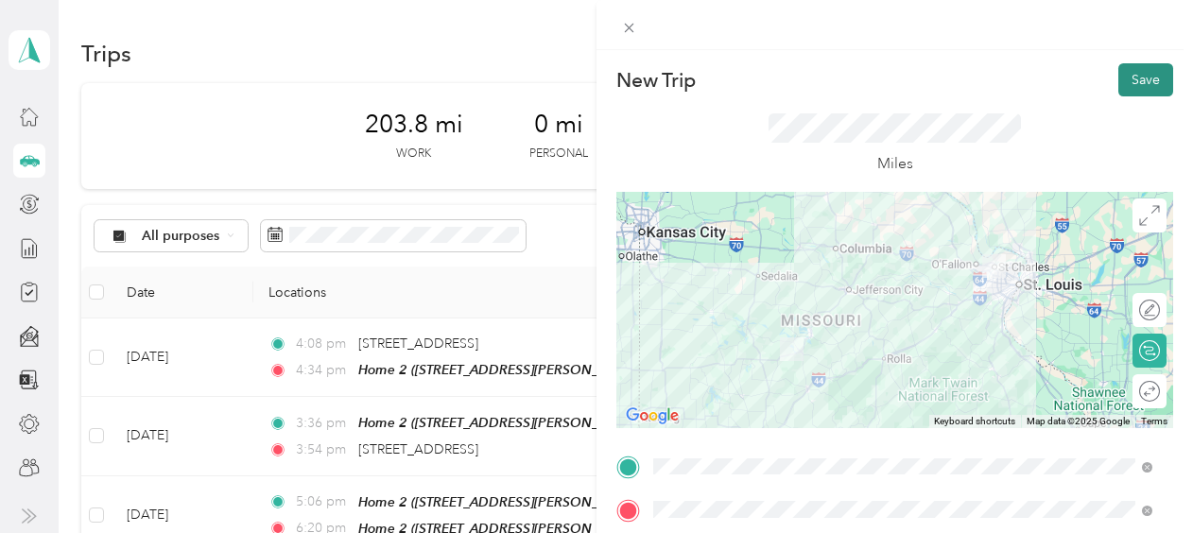
click at [1145, 76] on button "Save" at bounding box center [1146, 79] width 55 height 33
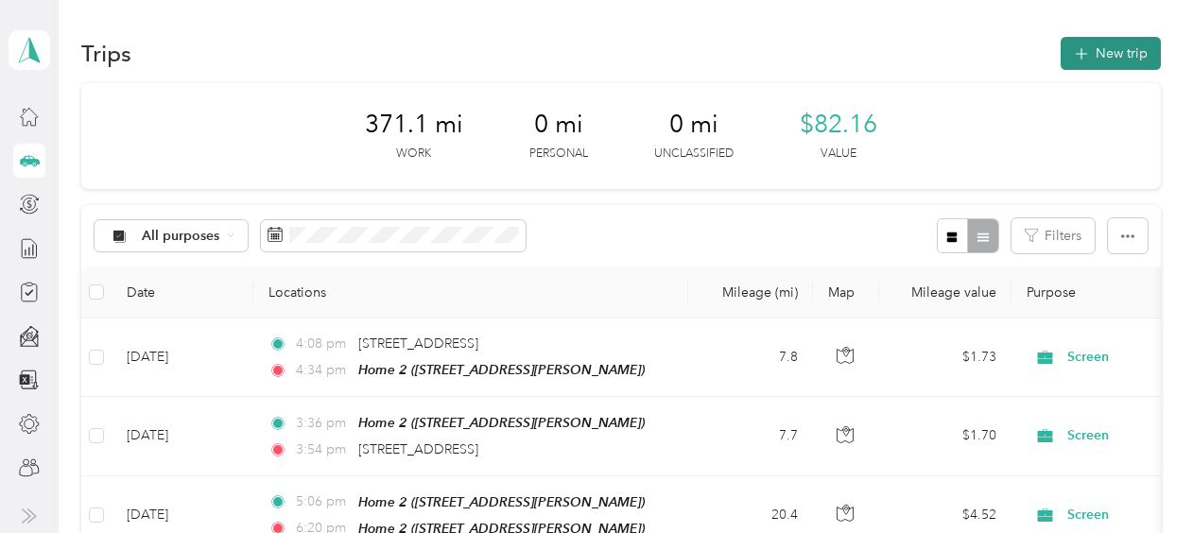
click at [1093, 47] on button "New trip" at bounding box center [1111, 53] width 100 height 33
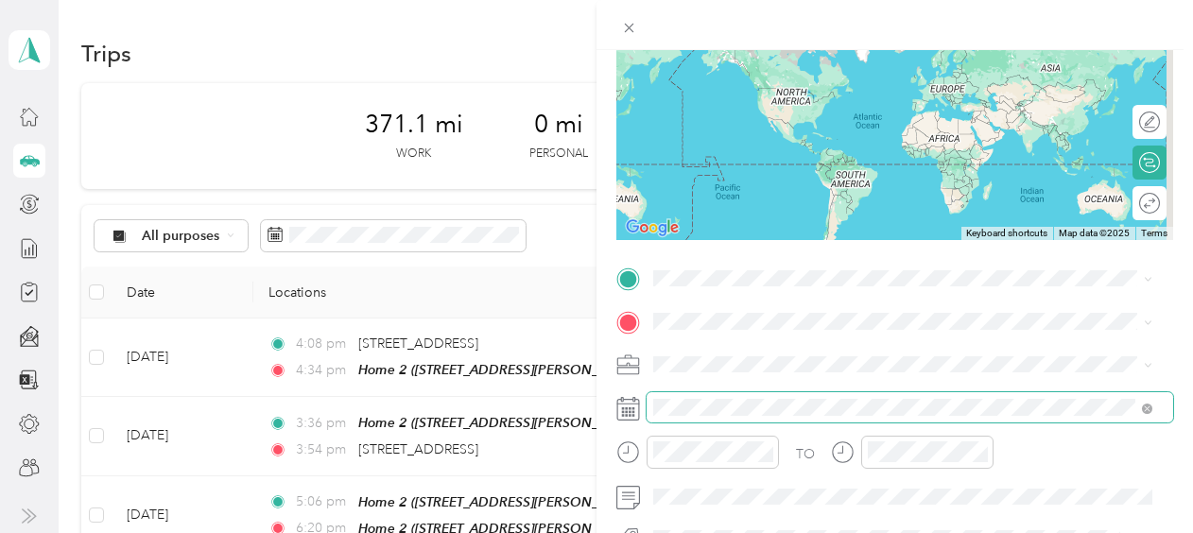
scroll to position [189, 0]
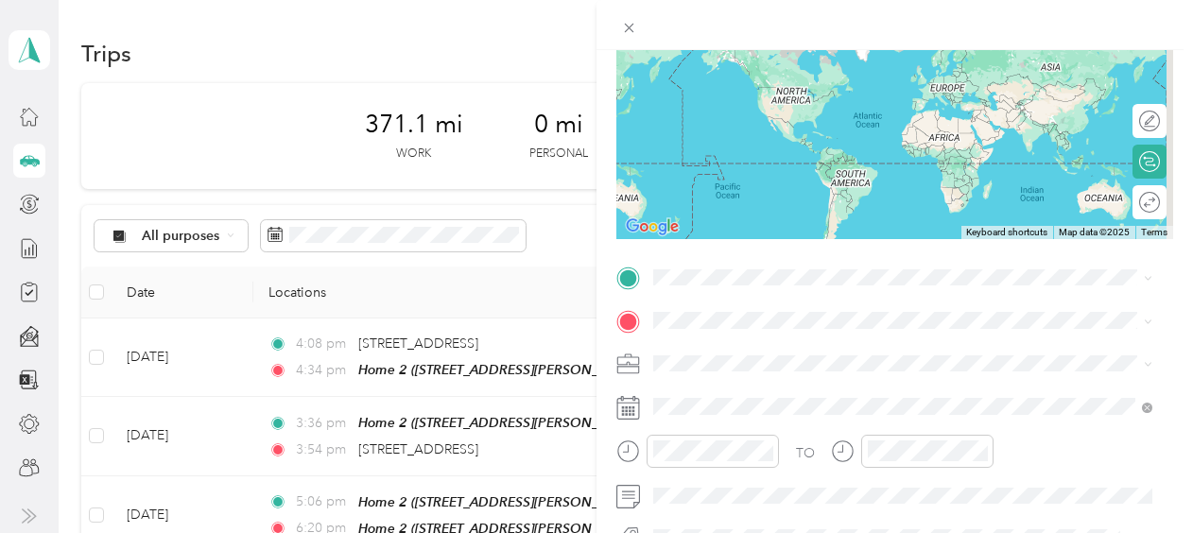
click at [779, 292] on div "TO Add photo" at bounding box center [895, 491] width 557 height 457
click at [780, 89] on div "Home 2 [STREET_ADDRESS][PERSON_NAME]" at bounding box center [903, 66] width 486 height 46
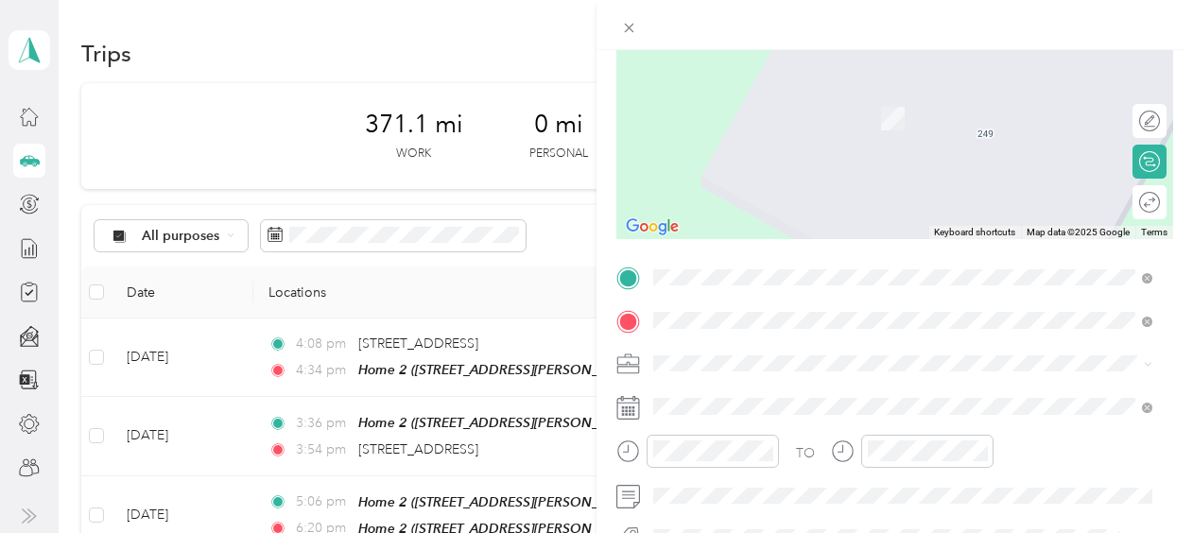
click at [753, 116] on span "[STREET_ADDRESS][US_STATE]" at bounding box center [783, 119] width 189 height 16
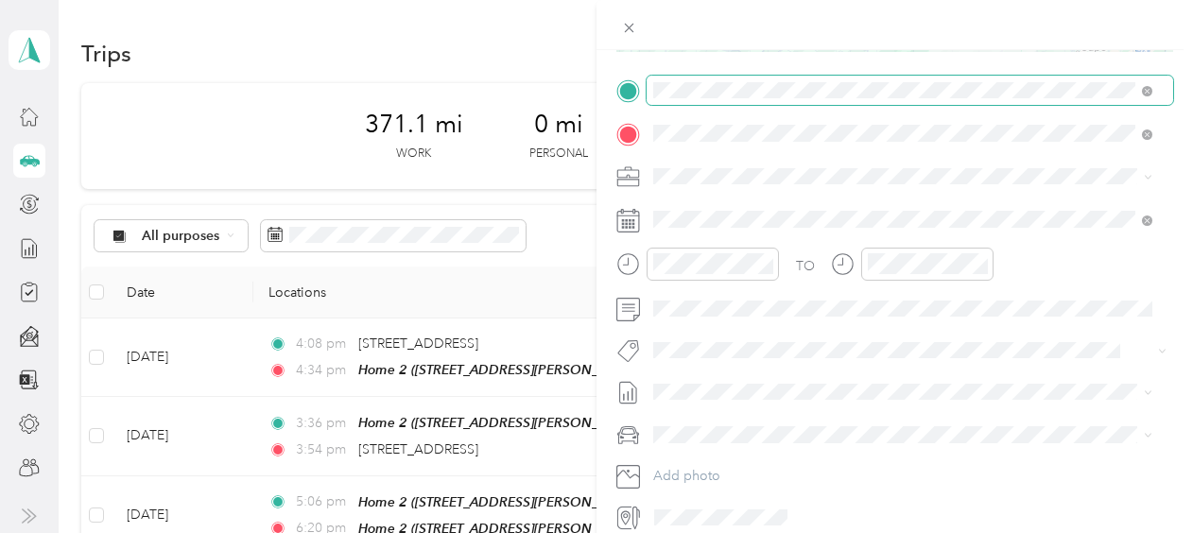
scroll to position [378, 0]
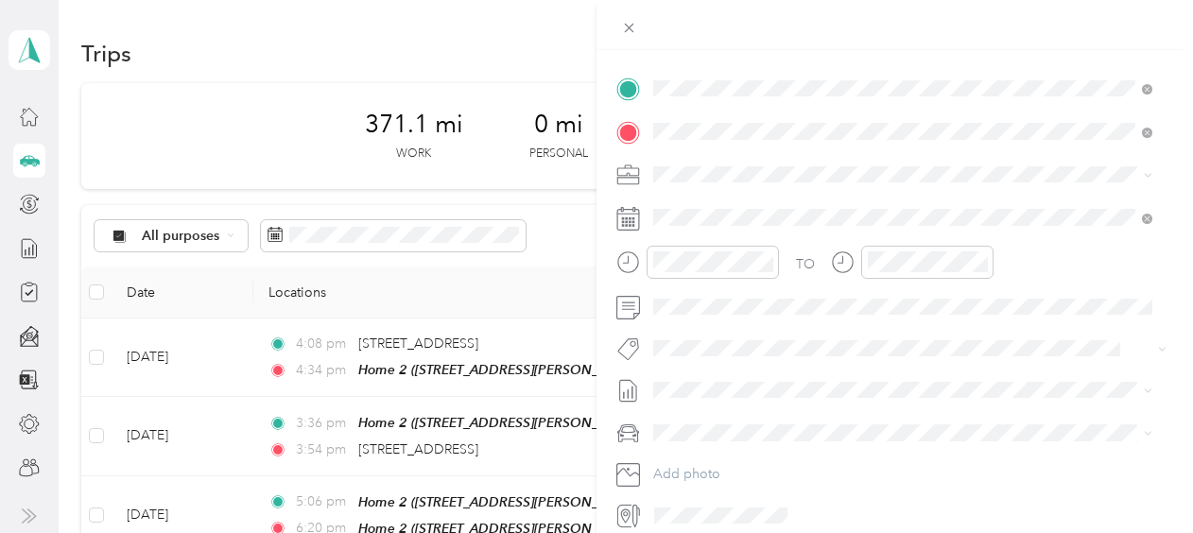
click at [729, 238] on div "TO Add photo" at bounding box center [895, 302] width 557 height 457
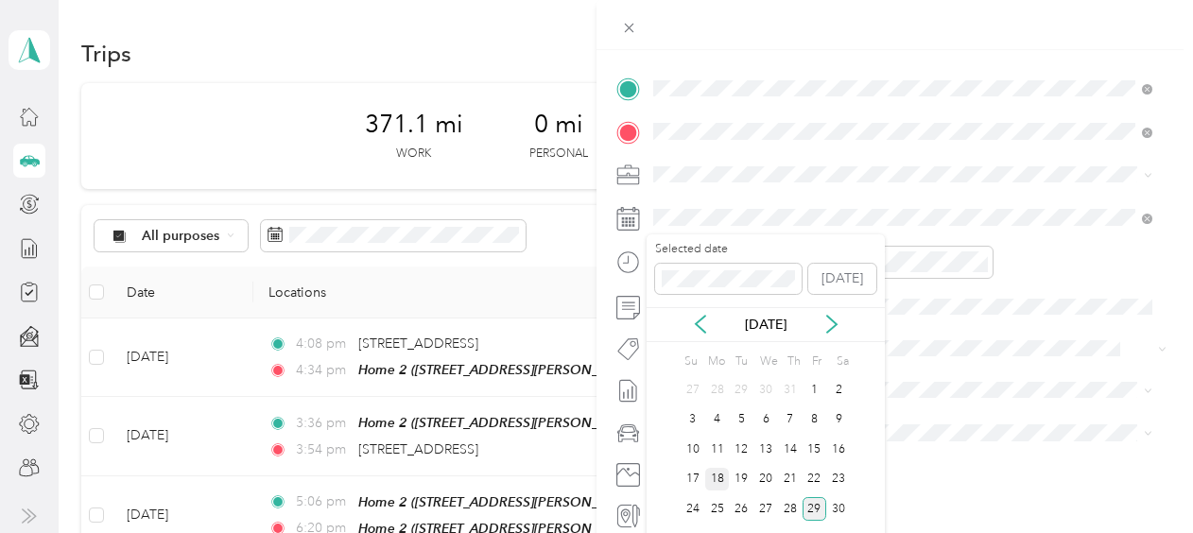
click at [726, 479] on div "18" at bounding box center [717, 480] width 25 height 24
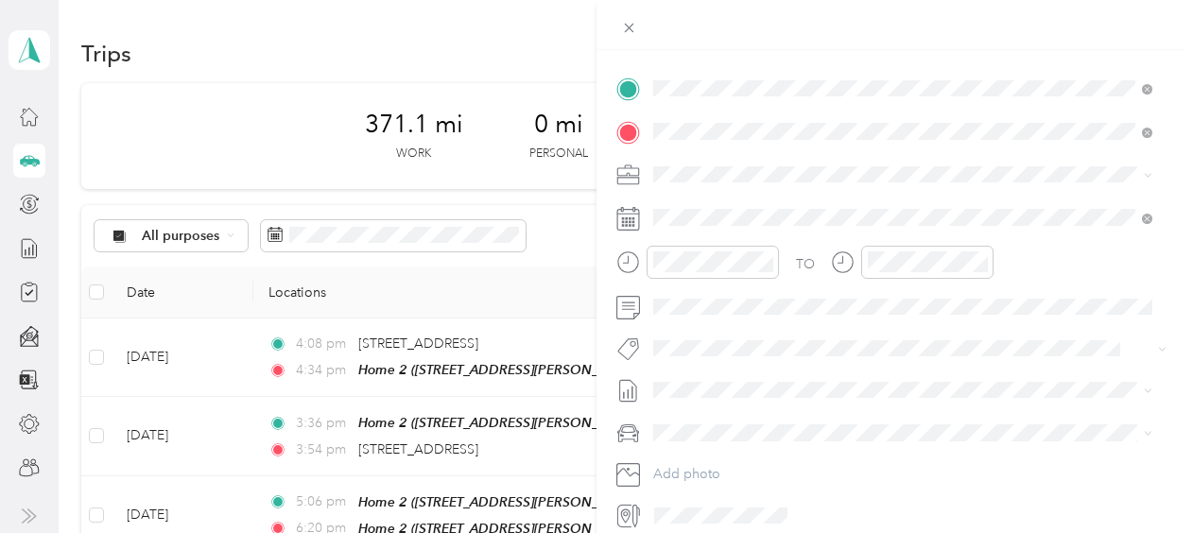
click at [715, 236] on div "TO Add photo" at bounding box center [895, 302] width 557 height 457
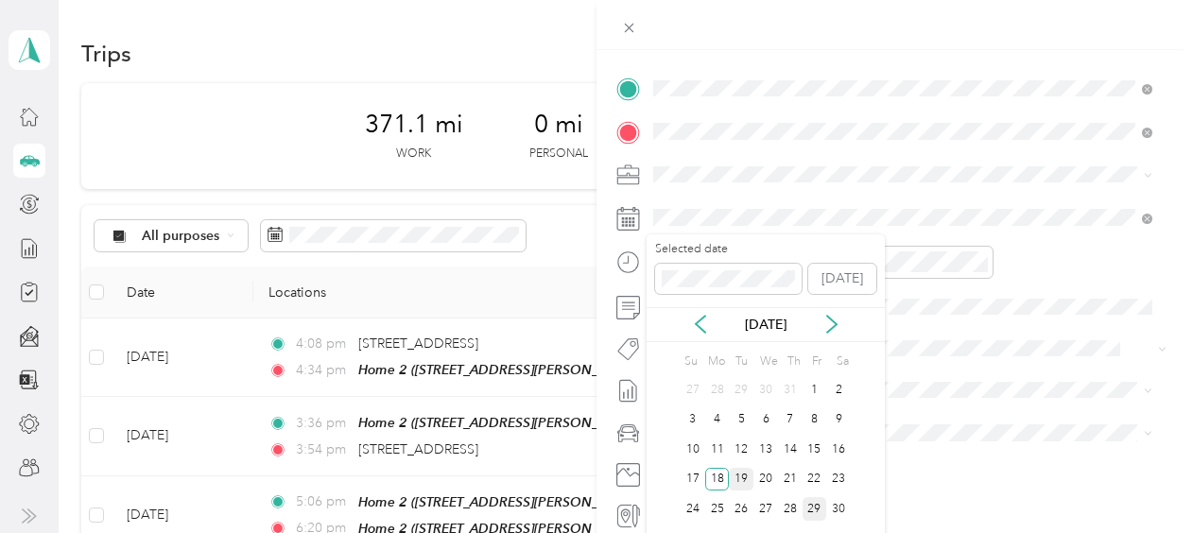
click at [739, 475] on div "19" at bounding box center [741, 480] width 25 height 24
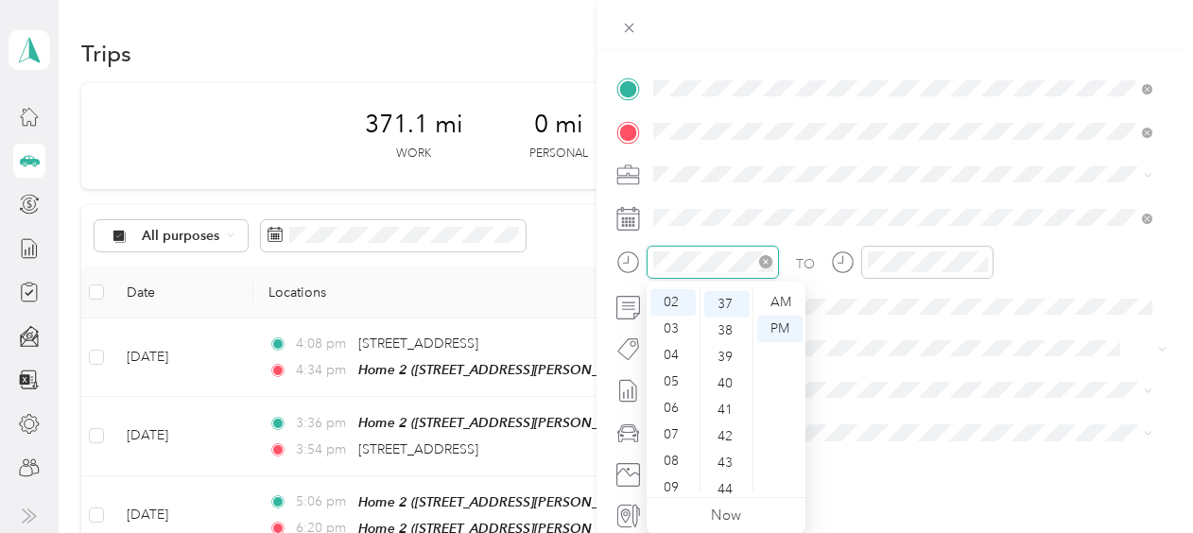
scroll to position [980, 0]
click at [675, 433] on div "07" at bounding box center [673, 435] width 45 height 26
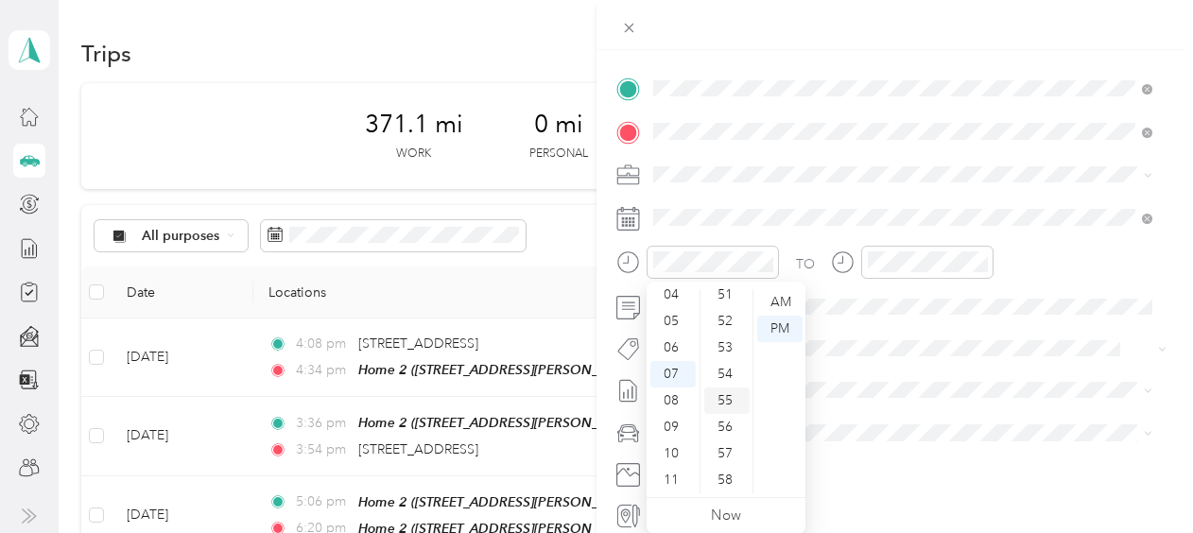
click at [721, 399] on div "55" at bounding box center [726, 401] width 45 height 26
click at [769, 301] on div "AM" at bounding box center [779, 302] width 45 height 26
click at [875, 279] on div at bounding box center [912, 269] width 163 height 46
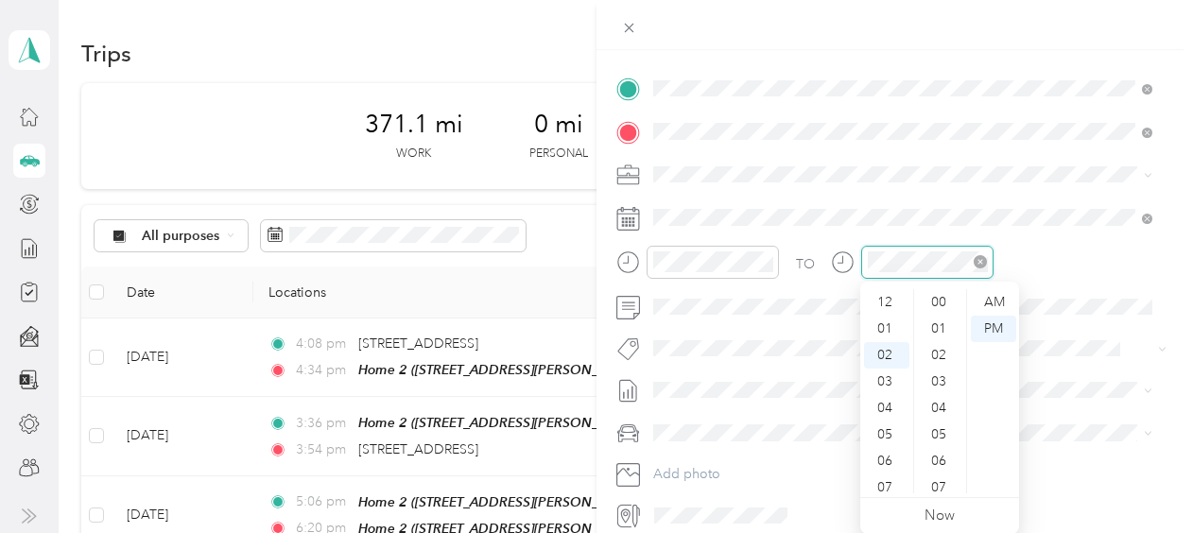
scroll to position [980, 0]
click at [889, 483] on div "09" at bounding box center [886, 488] width 45 height 26
click at [898, 446] on div "10" at bounding box center [886, 454] width 45 height 26
click at [938, 380] on div "15" at bounding box center [940, 382] width 45 height 26
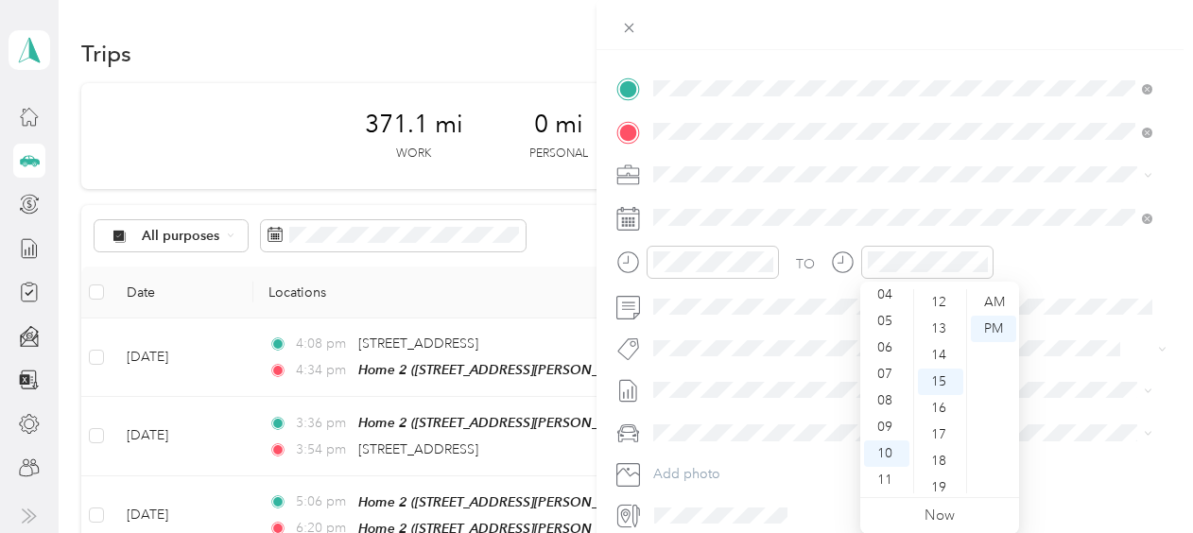
scroll to position [397, 0]
click at [989, 304] on div "AM" at bounding box center [993, 302] width 45 height 26
click at [1042, 261] on div "TO" at bounding box center [895, 269] width 557 height 46
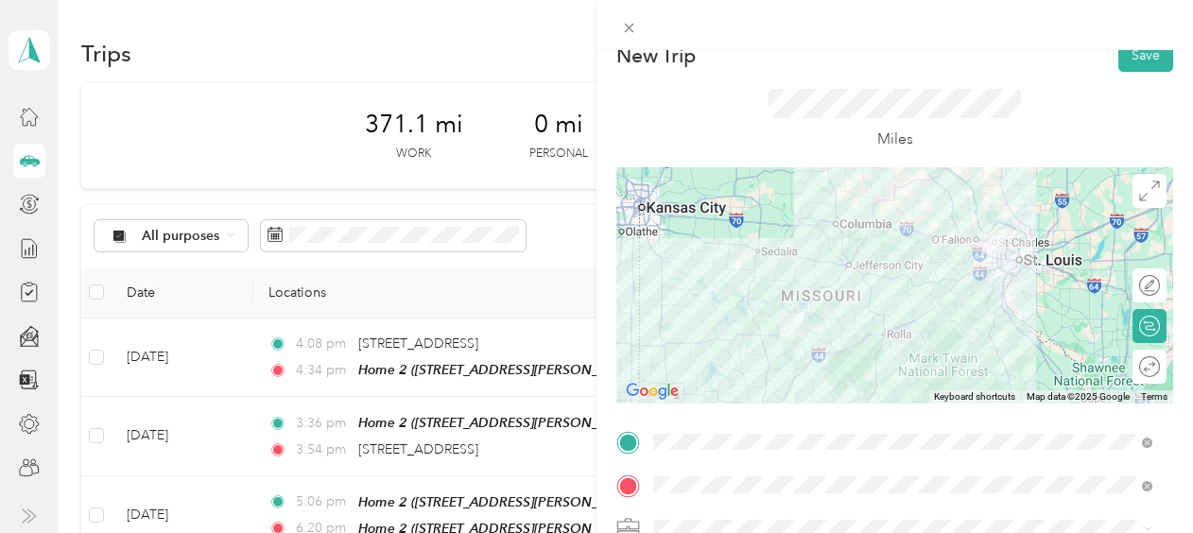
scroll to position [0, 0]
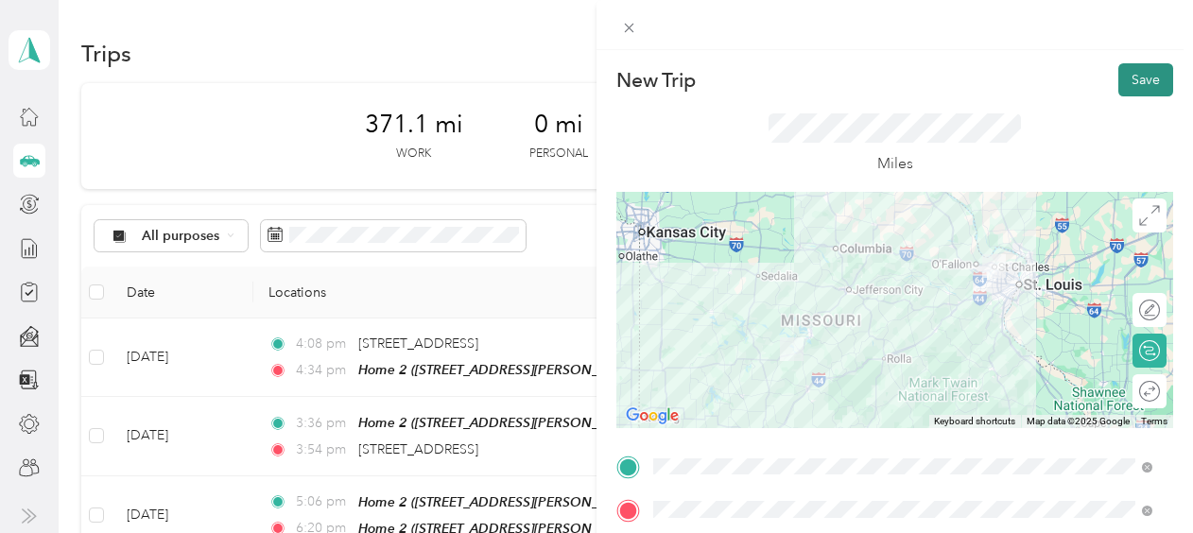
click at [1124, 95] on button "Save" at bounding box center [1146, 79] width 55 height 33
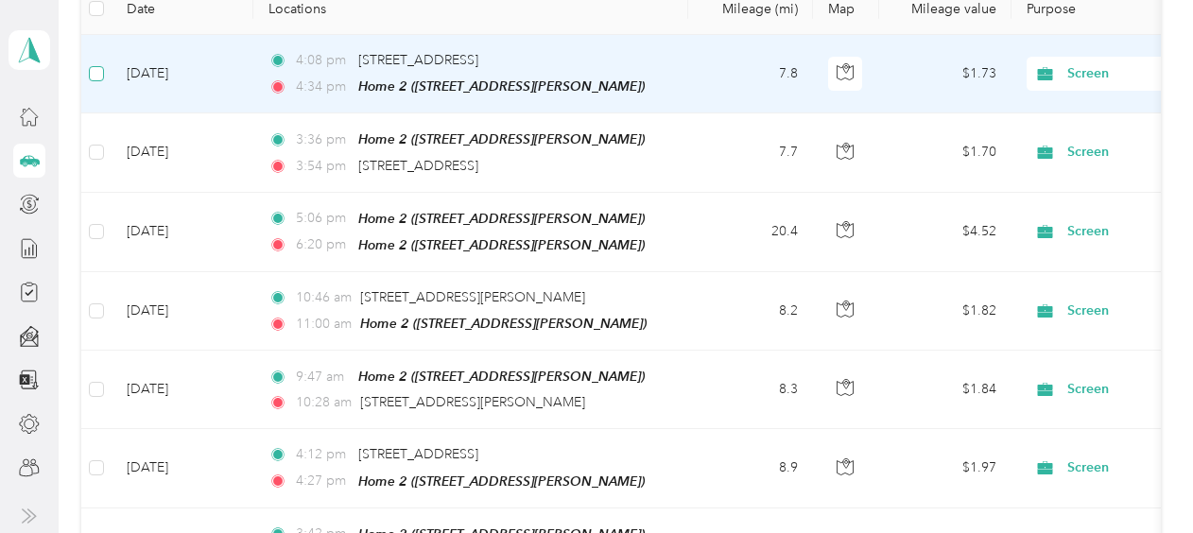
scroll to position [282, 0]
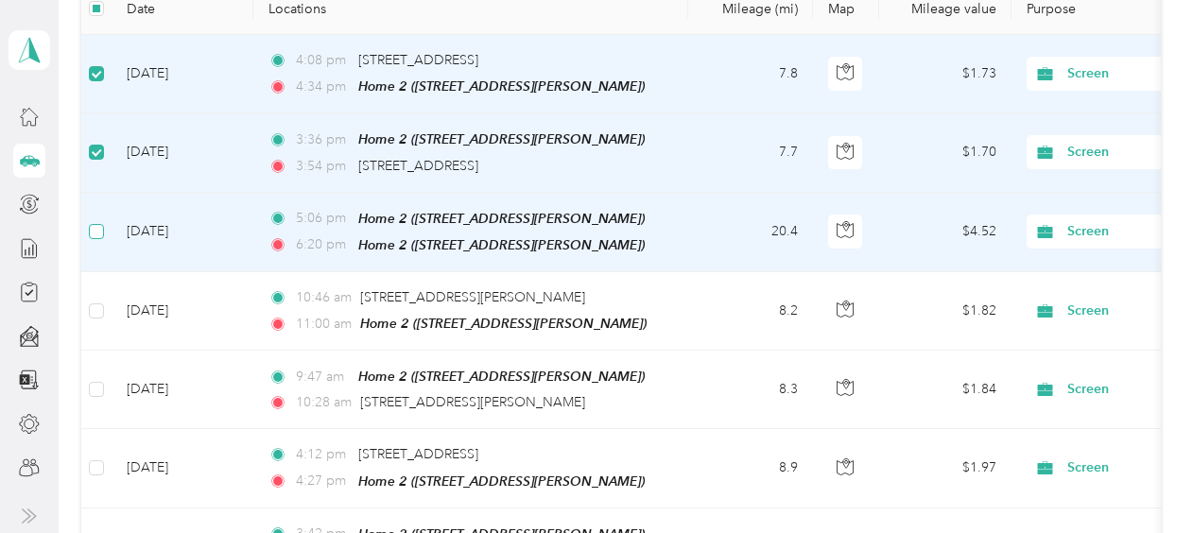
click at [95, 217] on td at bounding box center [96, 232] width 30 height 79
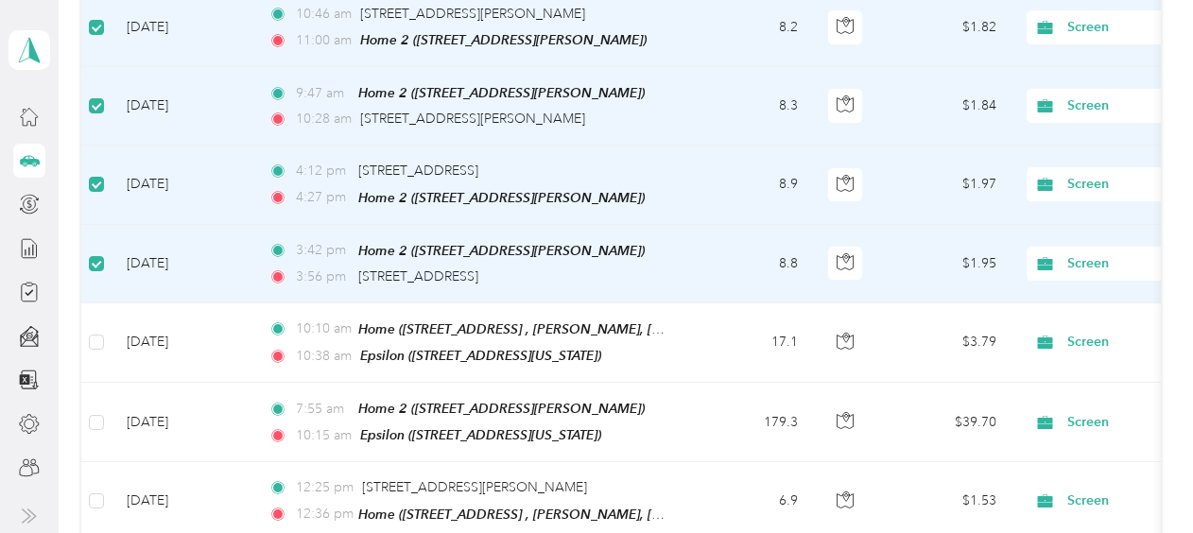
scroll to position [0, 0]
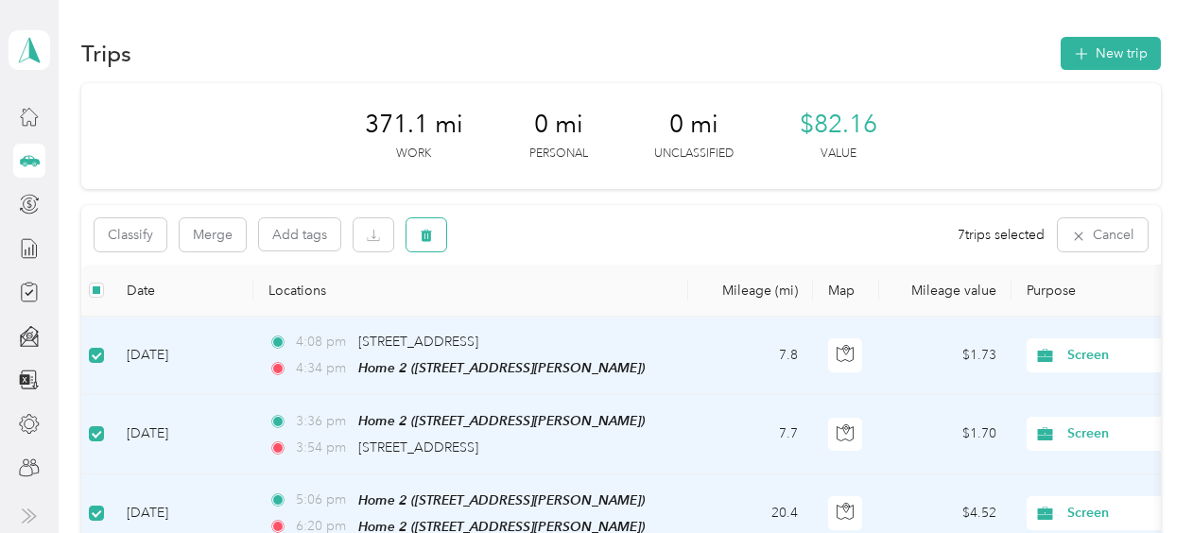
click at [427, 238] on icon "button" at bounding box center [427, 236] width 11 height 12
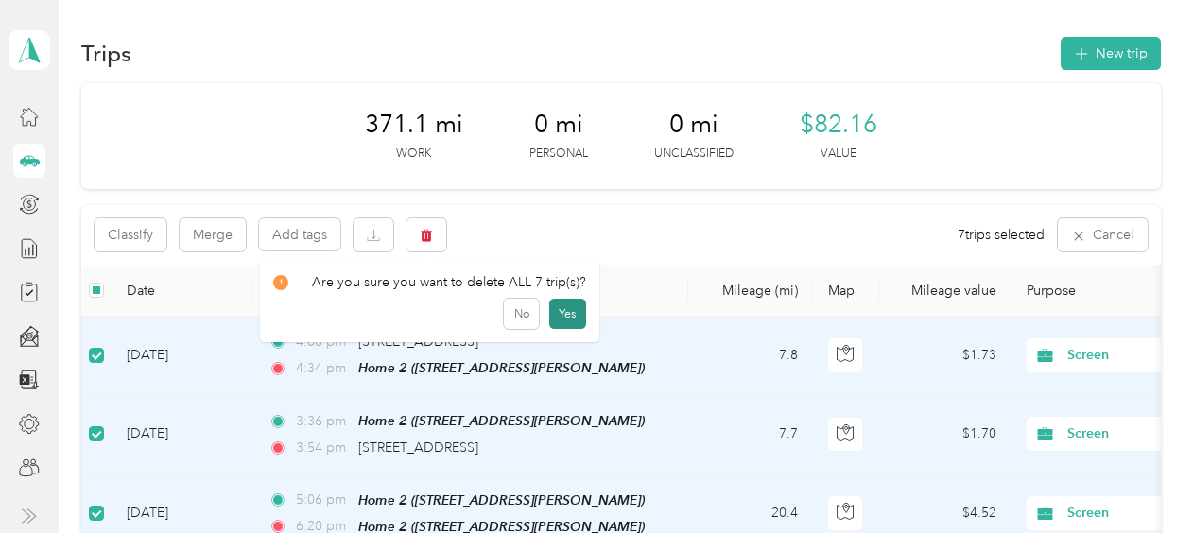
click at [558, 307] on button "Yes" at bounding box center [567, 314] width 37 height 30
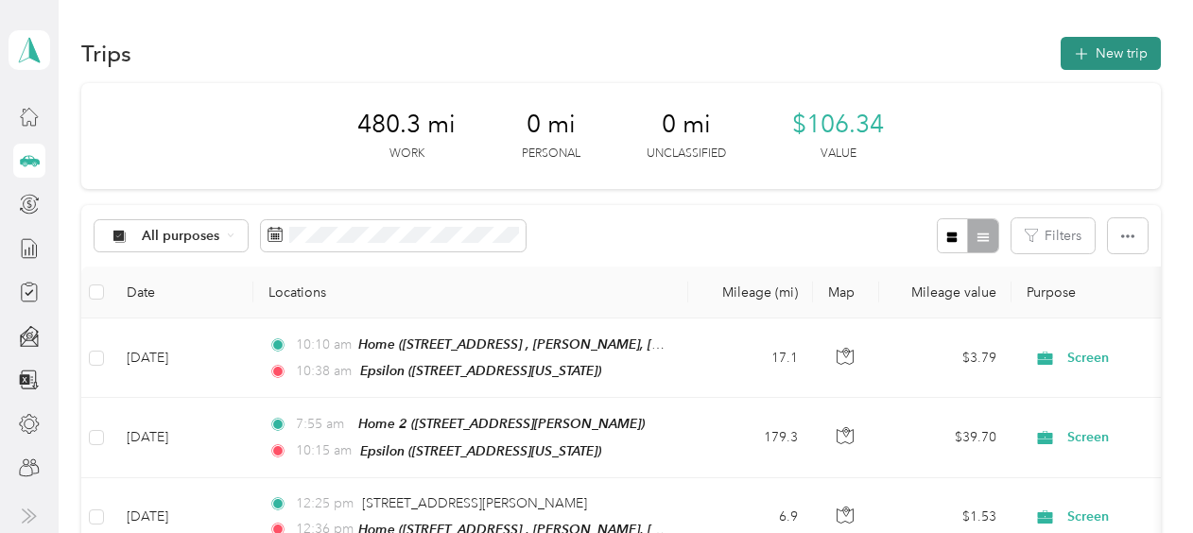
click at [1097, 66] on button "New trip" at bounding box center [1111, 53] width 100 height 33
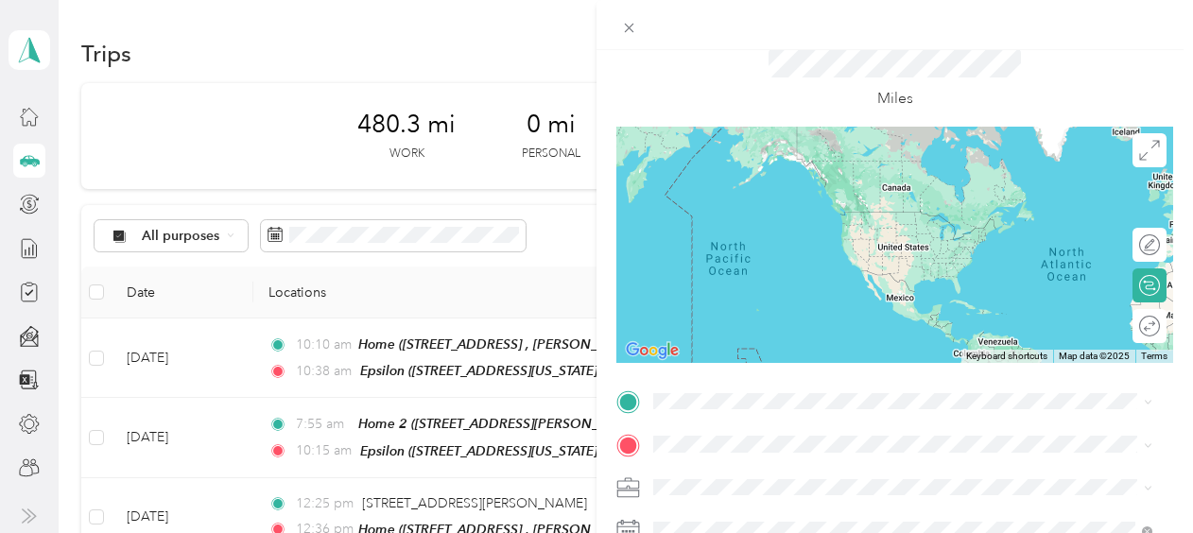
scroll to position [95, 0]
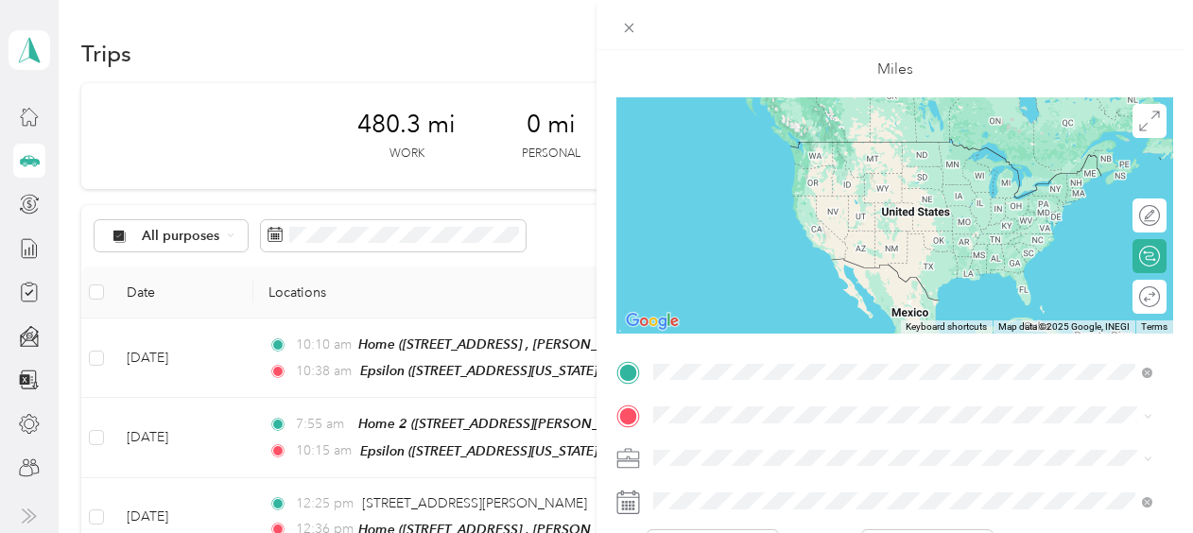
click at [768, 158] on div "Epsilon [STREET_ADDRESS][US_STATE]" at bounding box center [783, 160] width 189 height 40
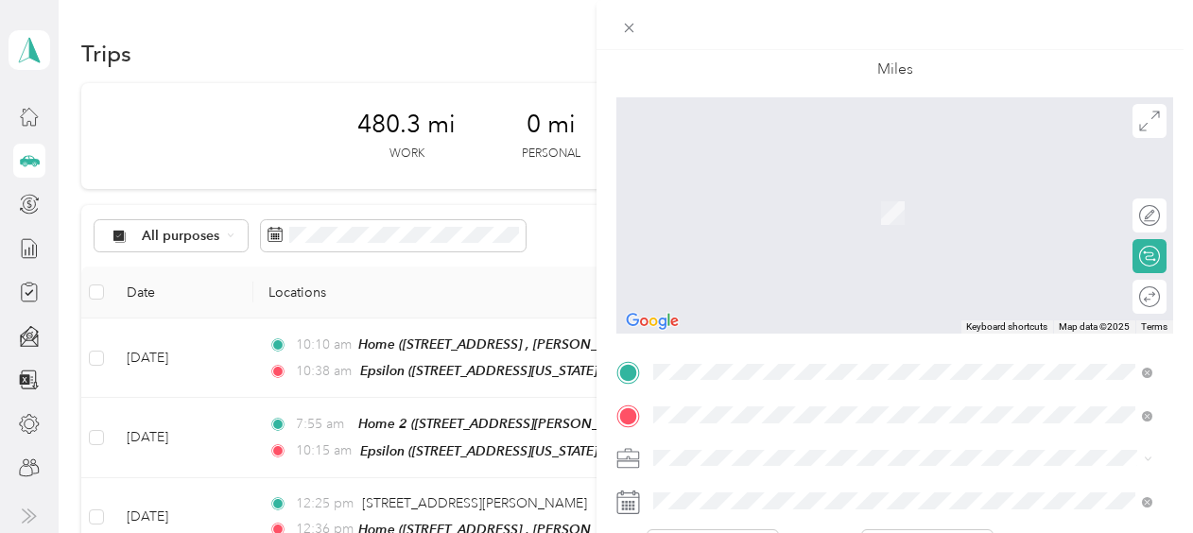
click at [756, 221] on div "Home 2 [STREET_ADDRESS][PERSON_NAME]" at bounding box center [801, 203] width 225 height 40
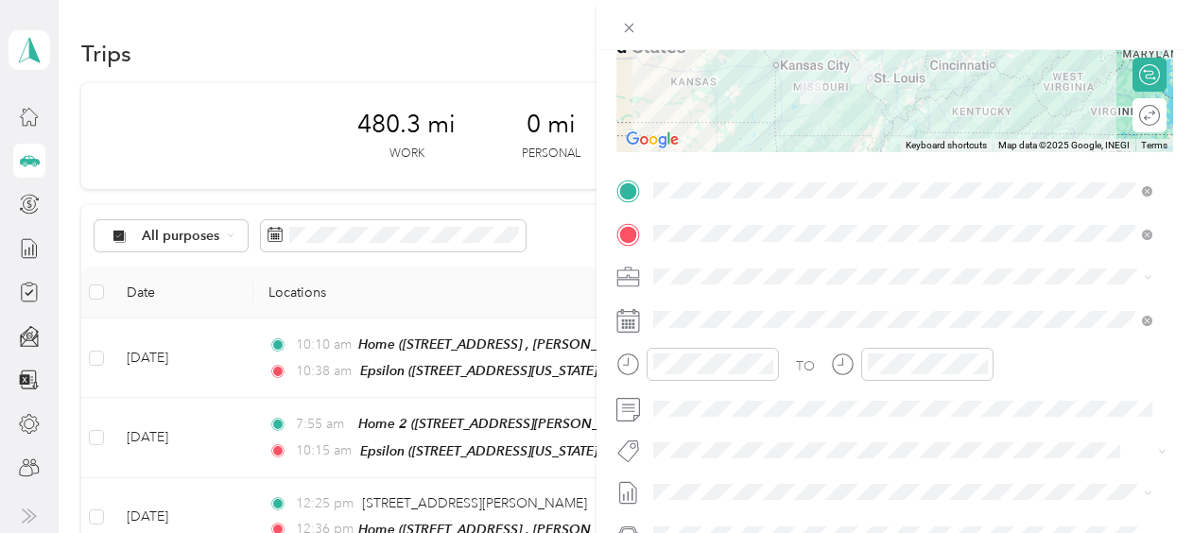
scroll to position [284, 0]
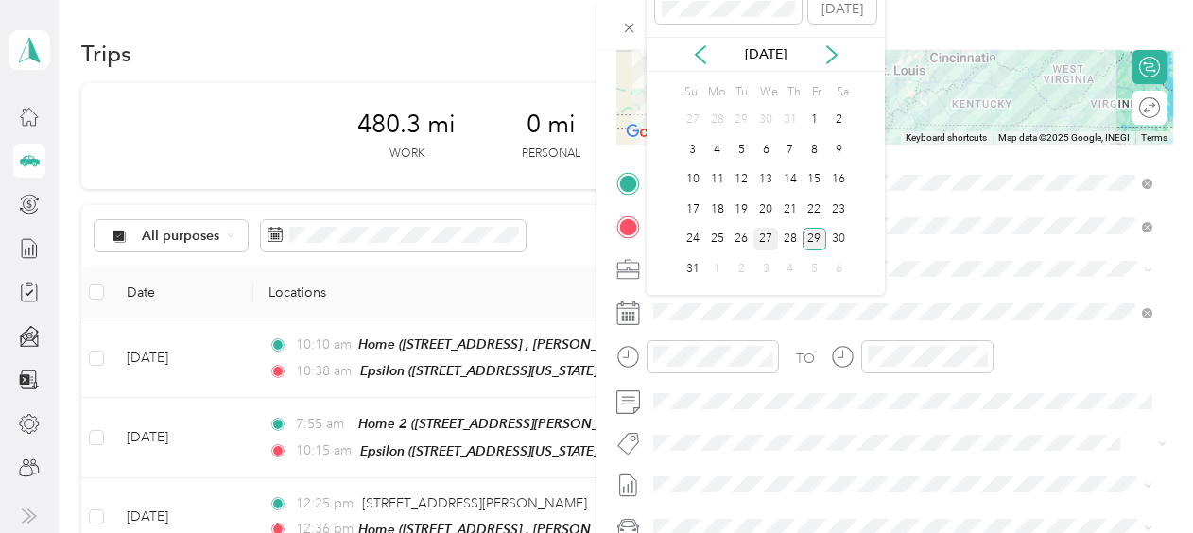
click at [766, 235] on div "27" at bounding box center [766, 240] width 25 height 24
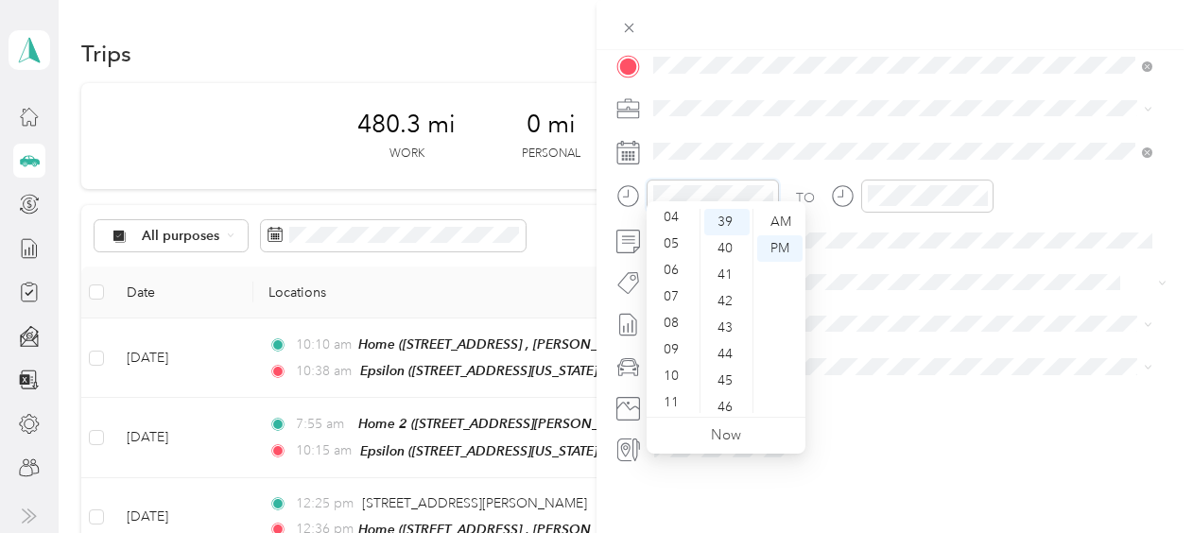
scroll to position [113, 0]
click at [671, 216] on div "04" at bounding box center [673, 214] width 45 height 26
click at [724, 247] on div "40" at bounding box center [726, 248] width 45 height 26
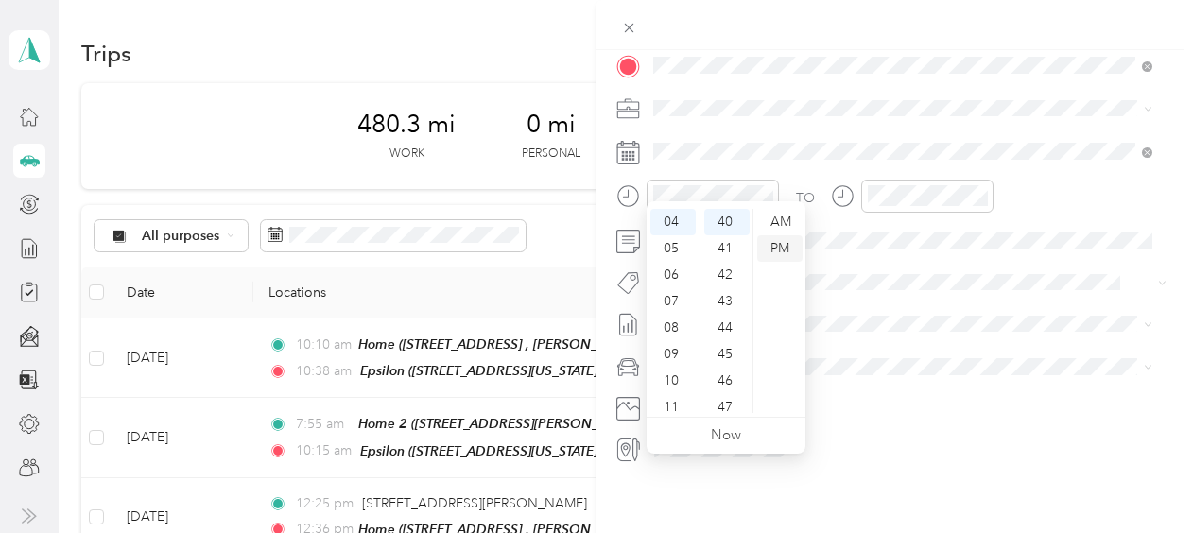
click at [766, 248] on div "PM" at bounding box center [779, 248] width 45 height 26
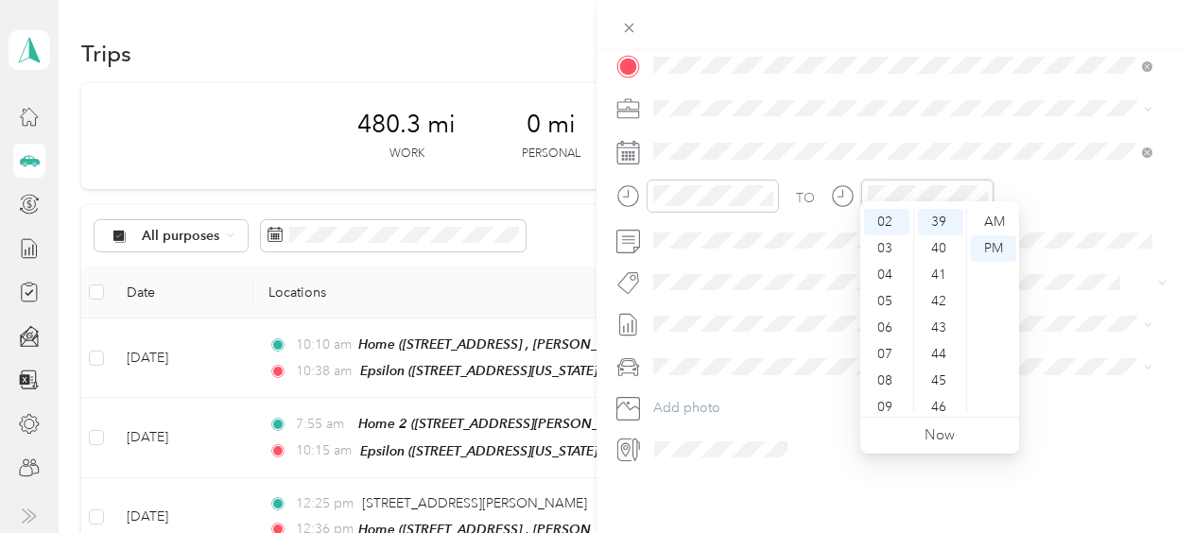
scroll to position [1033, 0]
click at [885, 322] on div "06" at bounding box center [886, 328] width 45 height 26
click at [893, 296] on div "07" at bounding box center [886, 294] width 45 height 26
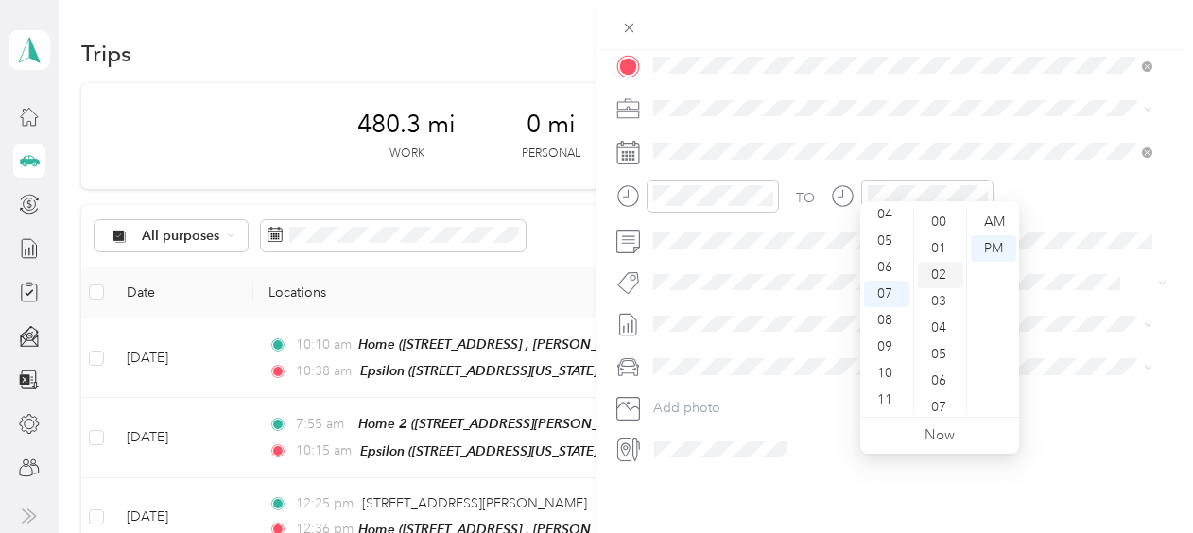
click at [938, 275] on div "02" at bounding box center [940, 275] width 45 height 26
click at [982, 246] on div "PM" at bounding box center [993, 248] width 45 height 26
click at [1050, 115] on div "TO Add photo" at bounding box center [895, 236] width 557 height 457
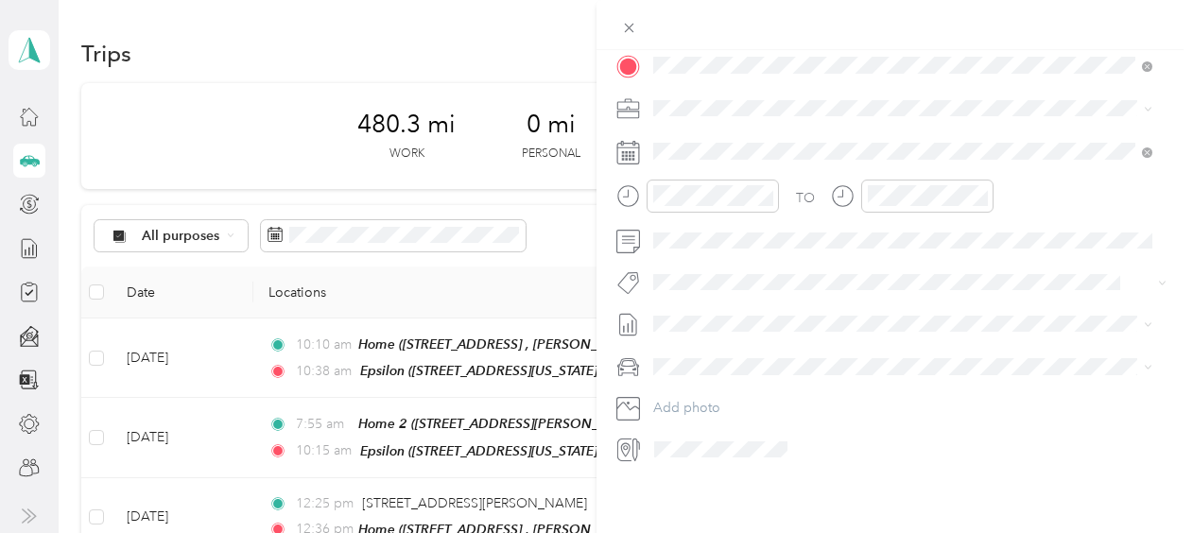
scroll to position [0, 0]
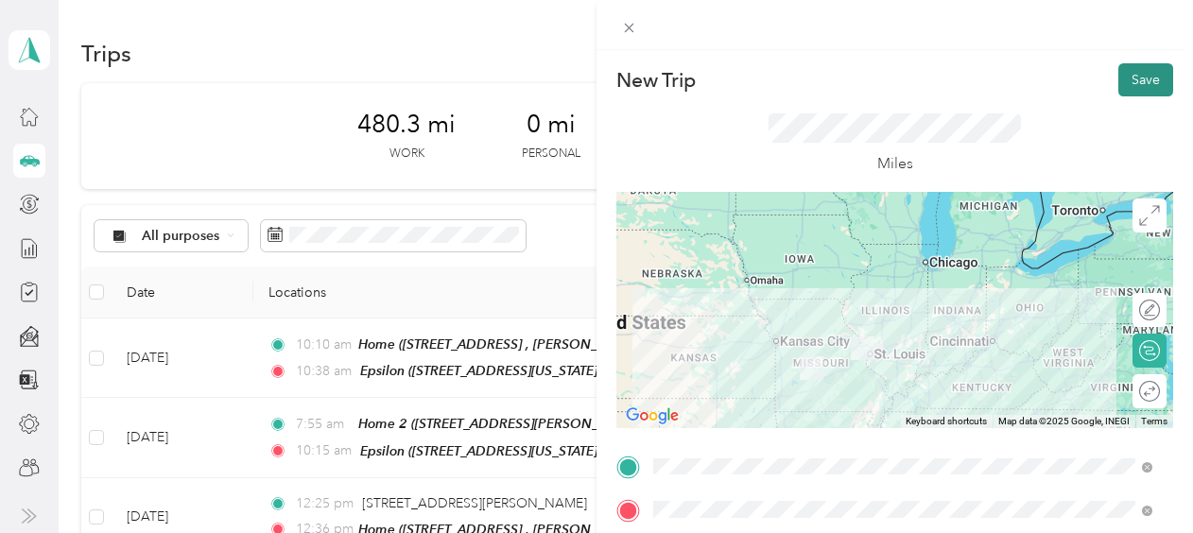
click at [1126, 88] on button "Save" at bounding box center [1146, 79] width 55 height 33
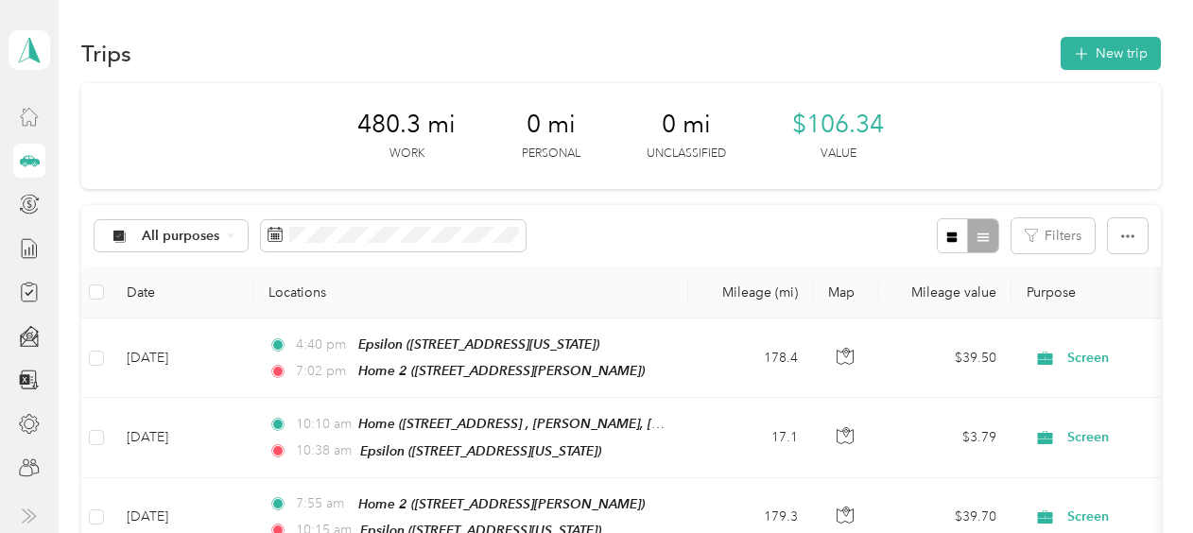
click at [30, 127] on div at bounding box center [29, 116] width 32 height 34
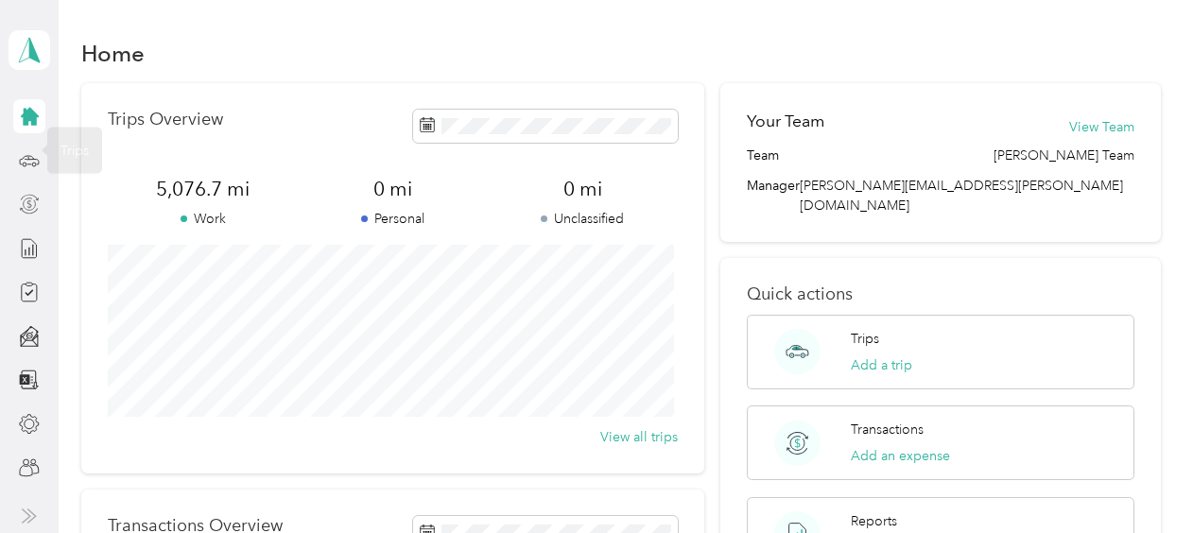
click at [36, 206] on icon at bounding box center [29, 204] width 21 height 21
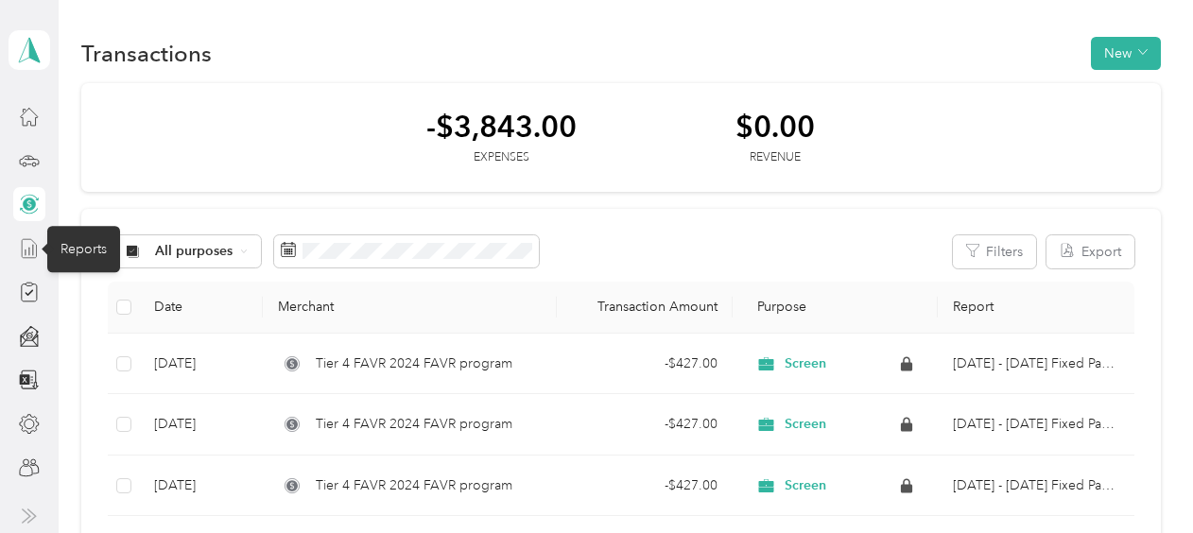
click at [34, 252] on icon at bounding box center [29, 248] width 21 height 21
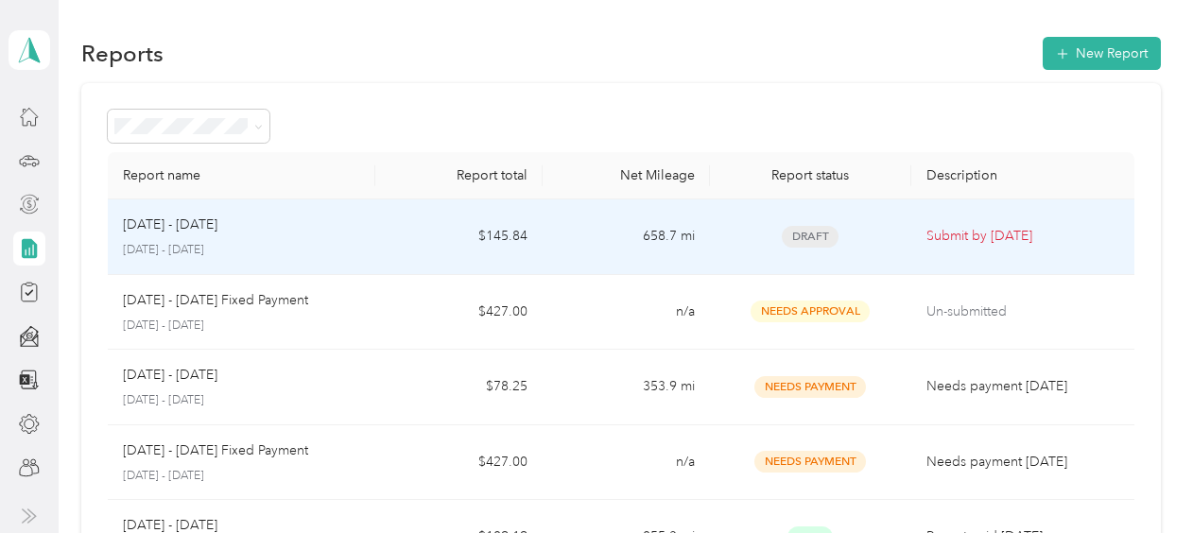
click at [711, 216] on td "Draft" at bounding box center [810, 238] width 200 height 76
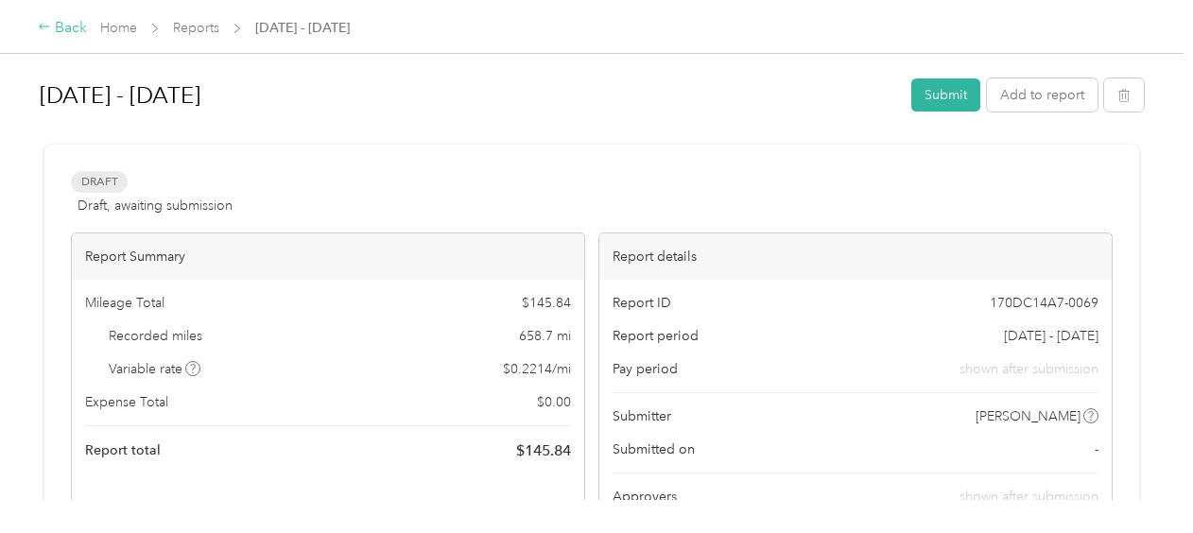
click at [62, 25] on div "Back" at bounding box center [62, 28] width 49 height 23
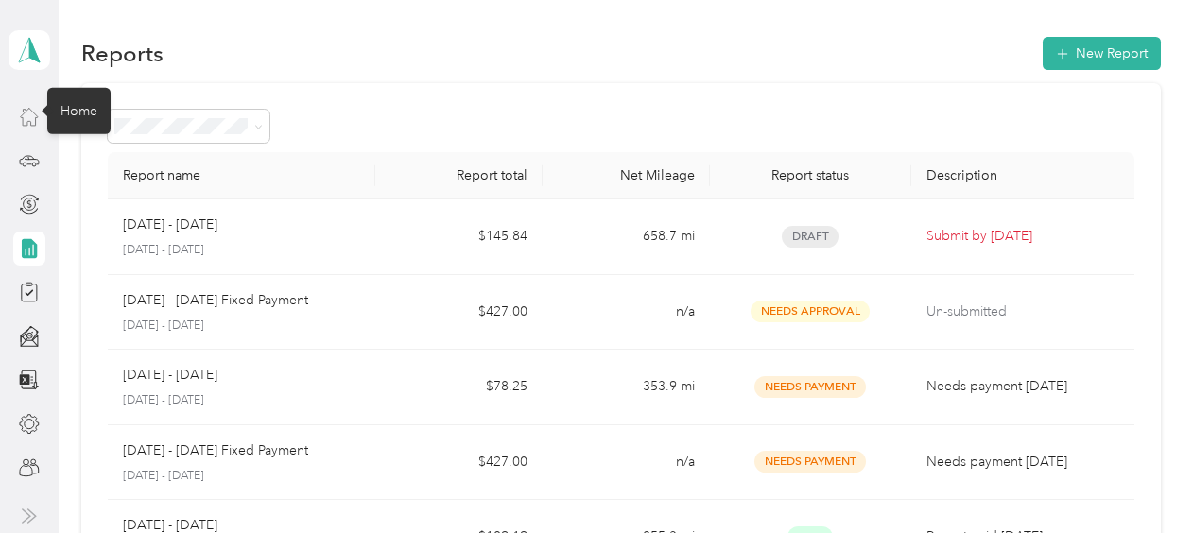
click at [25, 124] on icon at bounding box center [29, 116] width 21 height 21
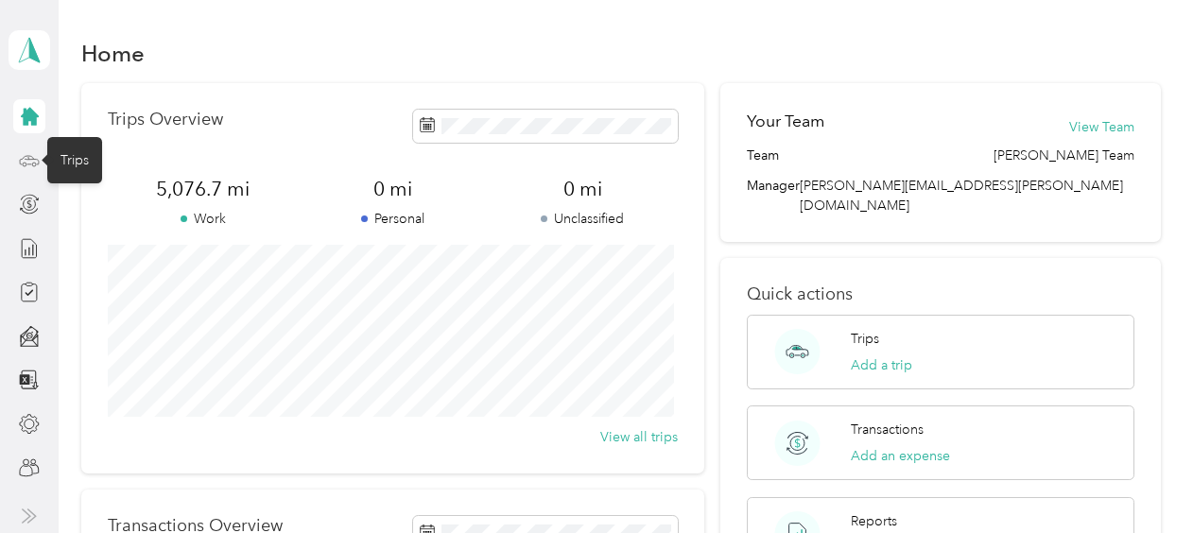
click at [20, 163] on icon at bounding box center [29, 159] width 19 height 9
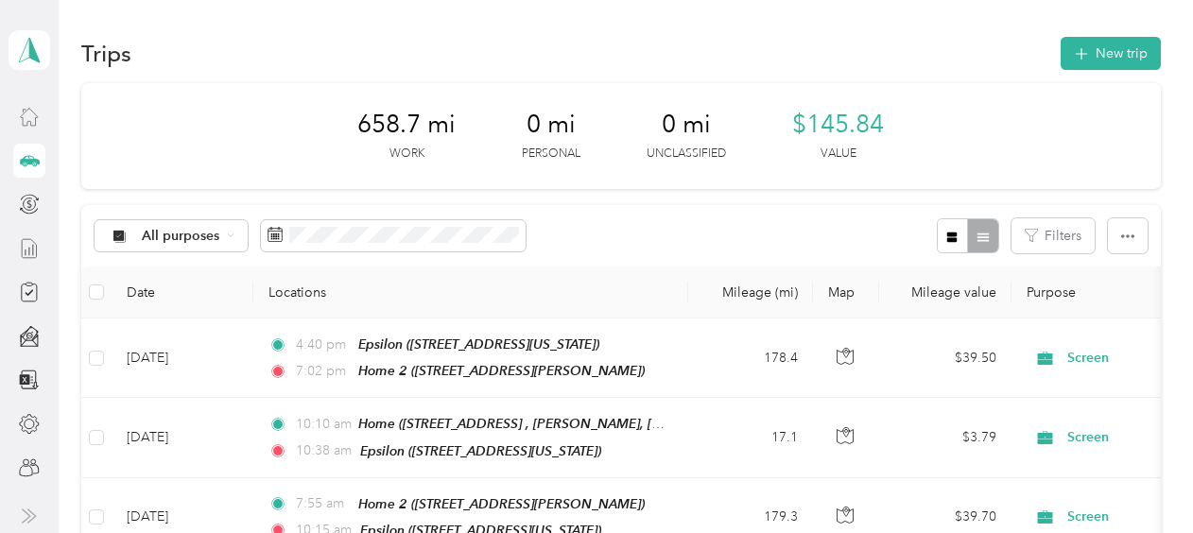
click at [40, 245] on div at bounding box center [29, 249] width 32 height 34
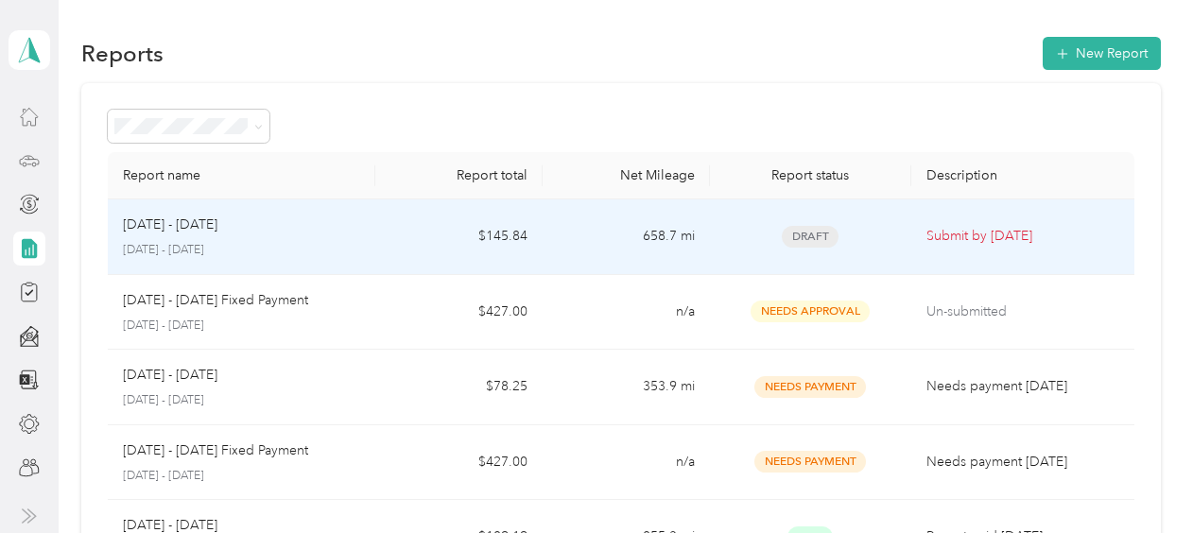
click at [797, 231] on span "Draft" at bounding box center [810, 237] width 57 height 22
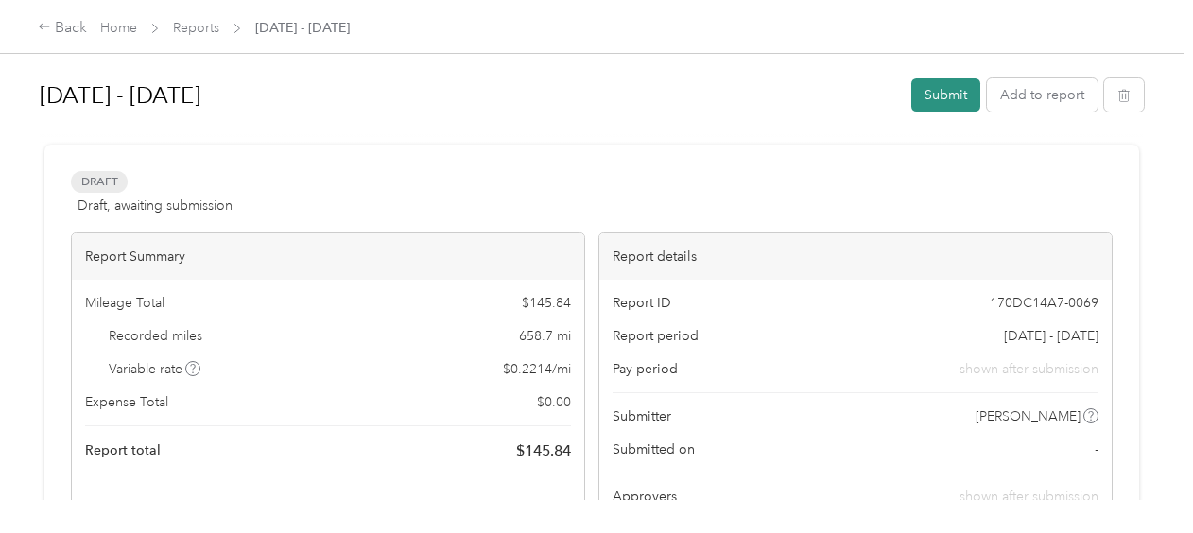
click at [951, 93] on button "Submit" at bounding box center [946, 94] width 69 height 33
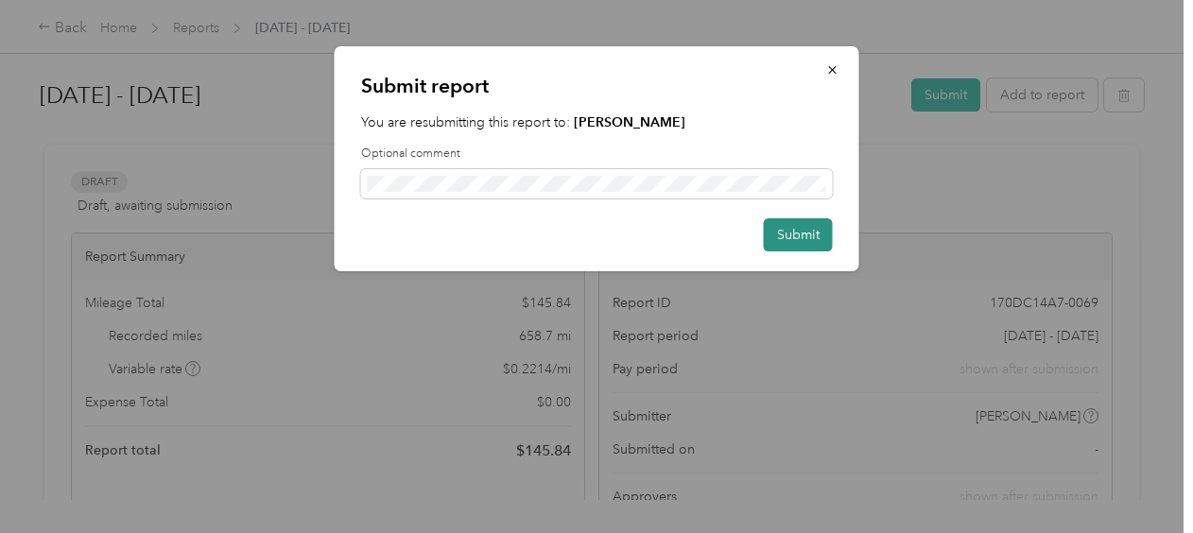
click at [804, 235] on button "Submit" at bounding box center [798, 234] width 69 height 33
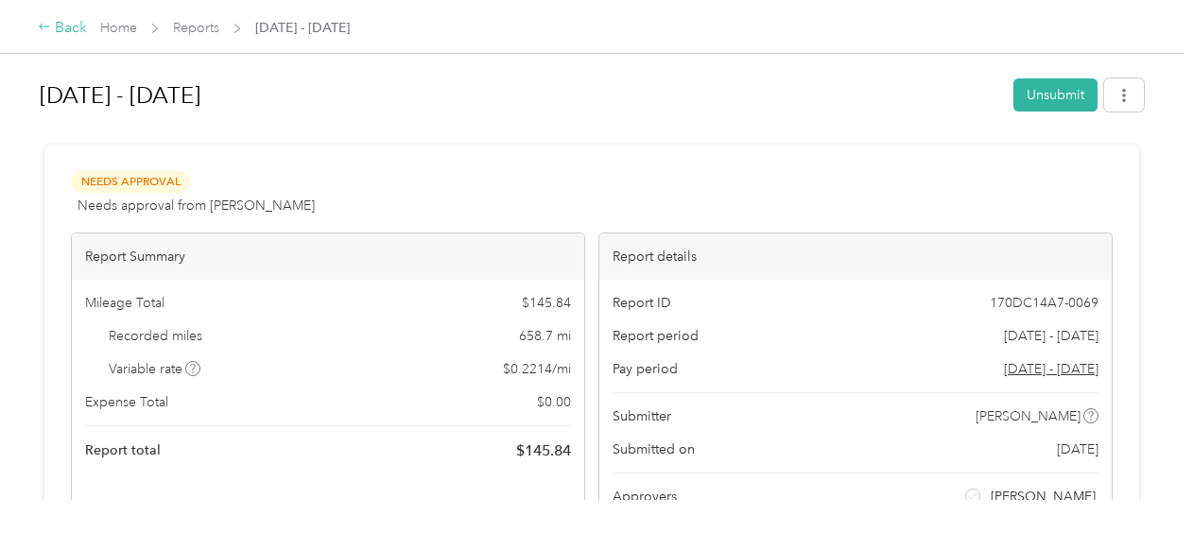
click at [67, 25] on div "Back" at bounding box center [62, 28] width 49 height 23
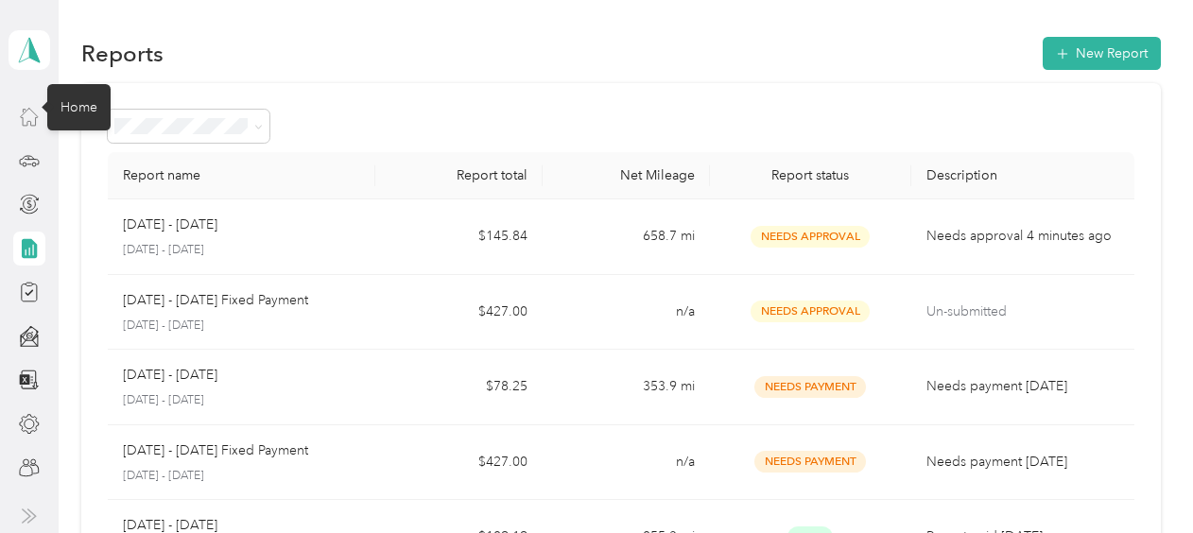
click at [38, 108] on icon at bounding box center [29, 116] width 21 height 21
